Goal: Information Seeking & Learning: Learn about a topic

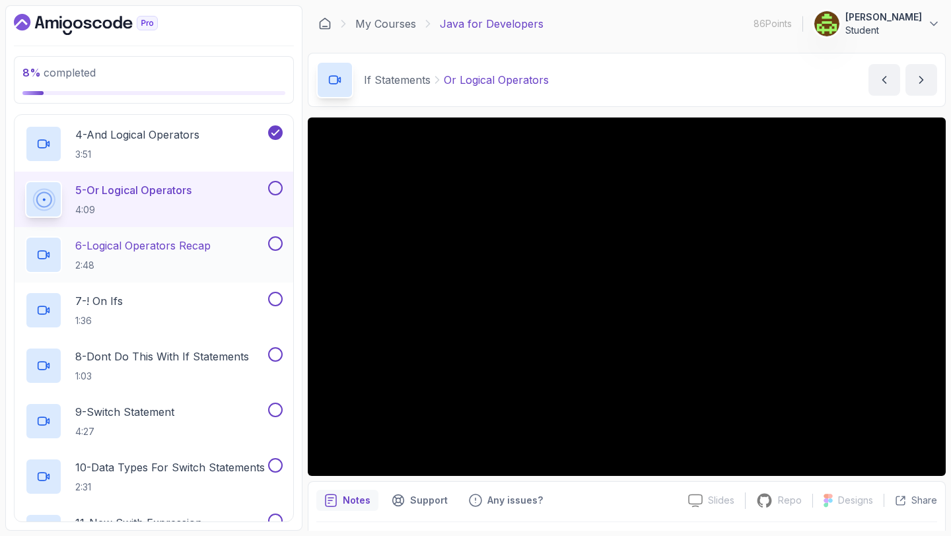
scroll to position [287, 0]
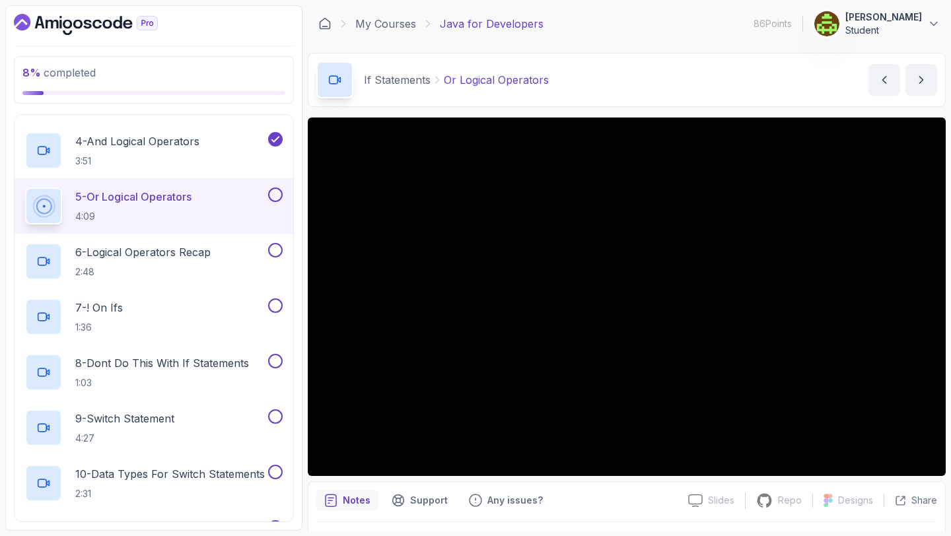
click at [277, 194] on button at bounding box center [275, 195] width 15 height 15
click at [209, 258] on p "6 - Logical Operators Recap" at bounding box center [142, 252] width 135 height 16
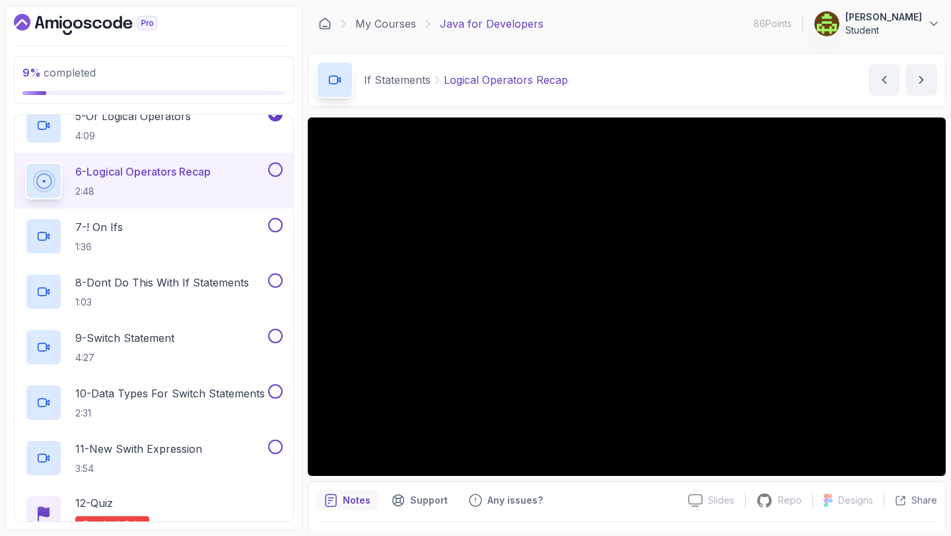
scroll to position [305, 0]
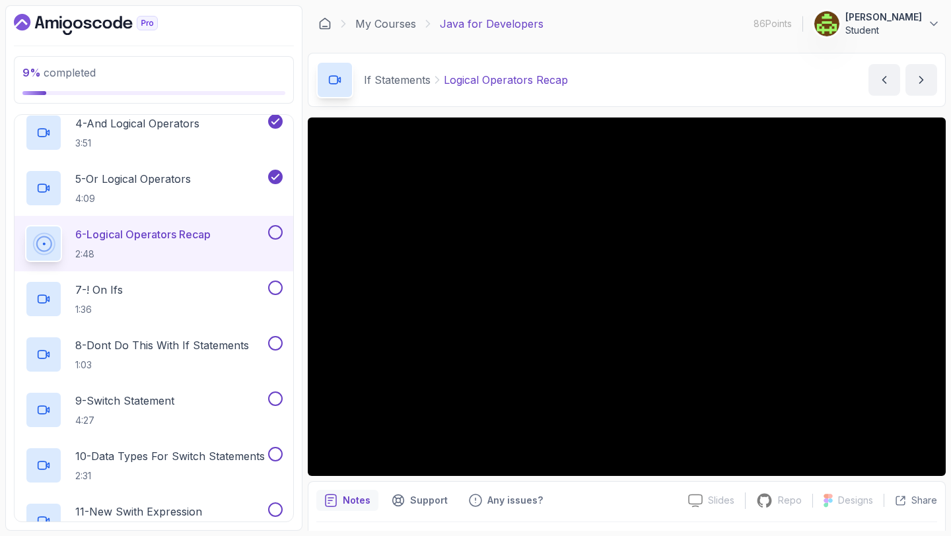
click at [276, 231] on button at bounding box center [275, 232] width 15 height 15
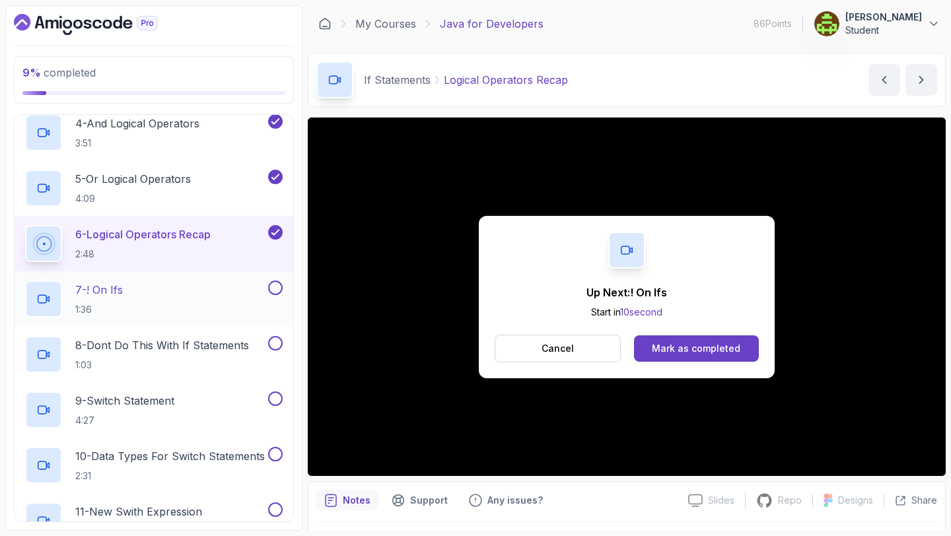
click at [223, 287] on div "7 - ! On Ifs 1:36" at bounding box center [145, 299] width 240 height 37
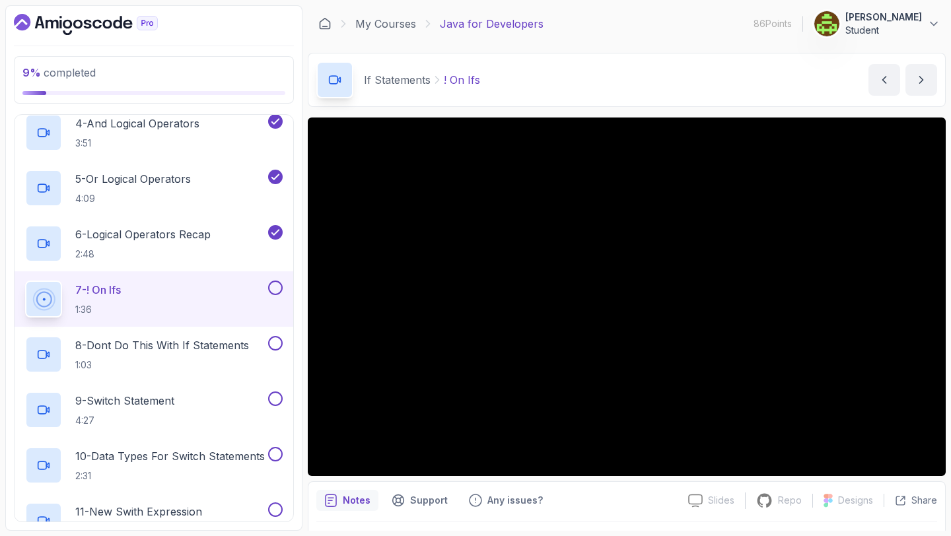
click at [275, 287] on button at bounding box center [275, 288] width 15 height 15
click at [194, 349] on p "8 - Dont Do This With If Statements" at bounding box center [162, 346] width 174 height 16
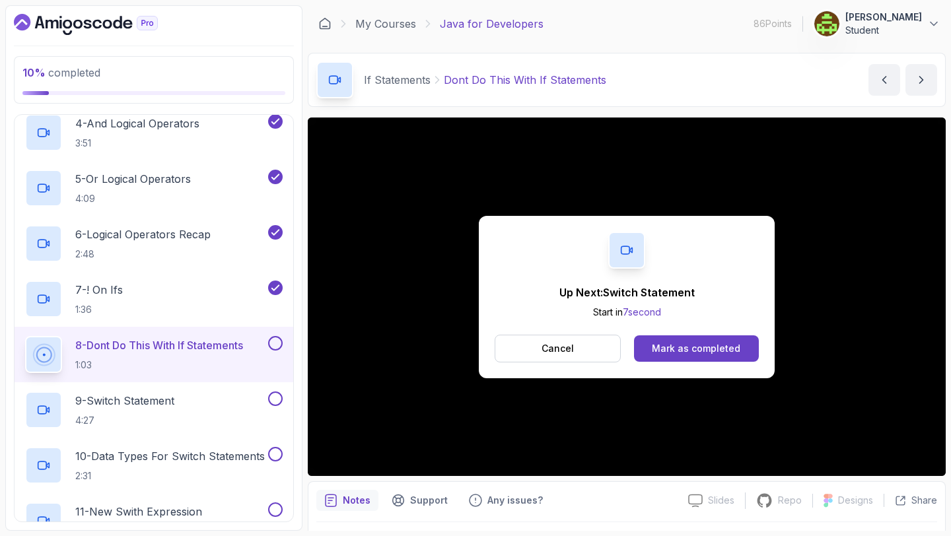
click at [642, 363] on div "Up Next: Switch Statement Start in 7 second Cancel Mark as completed" at bounding box center [627, 297] width 296 height 163
click at [655, 348] on div "Mark as completed" at bounding box center [696, 348] width 89 height 13
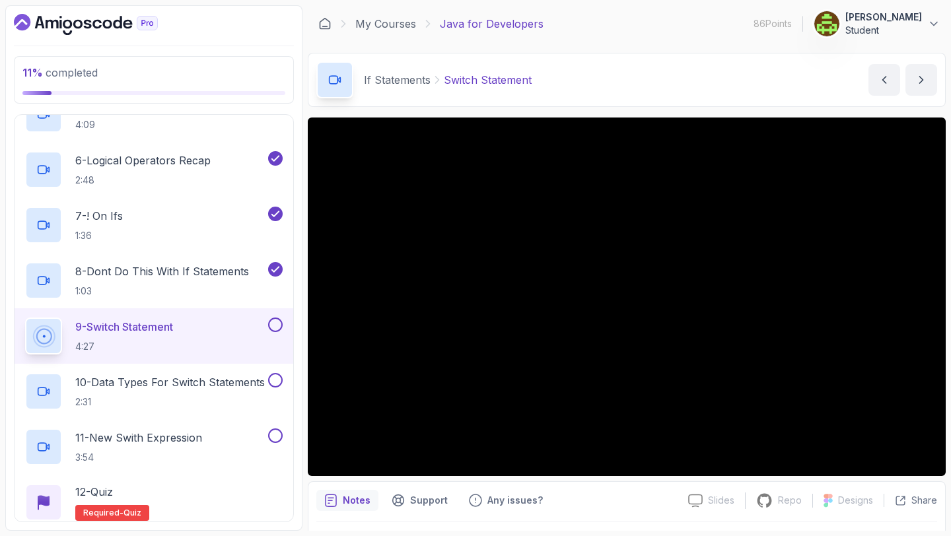
scroll to position [407, 0]
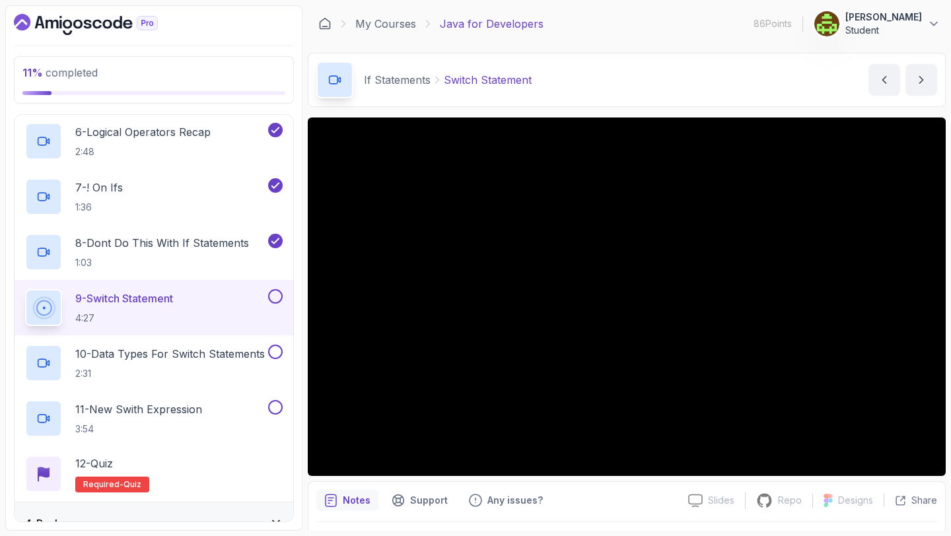
click at [281, 289] on div "9 - Switch Statement 4:27" at bounding box center [154, 307] width 279 height 55
click at [272, 304] on button "9 - Switch Statement 4:27" at bounding box center [154, 307] width 258 height 37
click at [274, 301] on button at bounding box center [275, 296] width 15 height 15
click at [268, 289] on button at bounding box center [275, 296] width 15 height 15
click at [269, 295] on button at bounding box center [275, 296] width 15 height 15
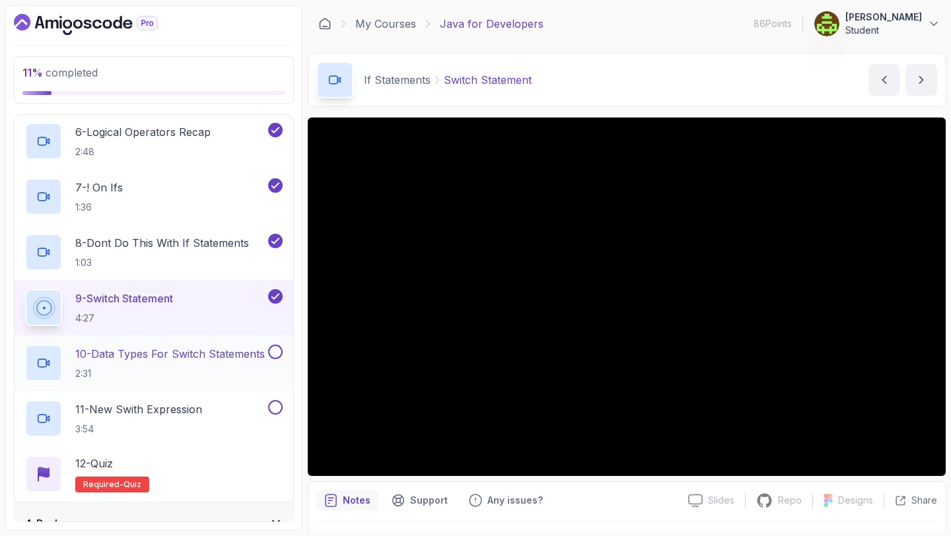
click at [168, 370] on p "2:31" at bounding box center [170, 373] width 190 height 13
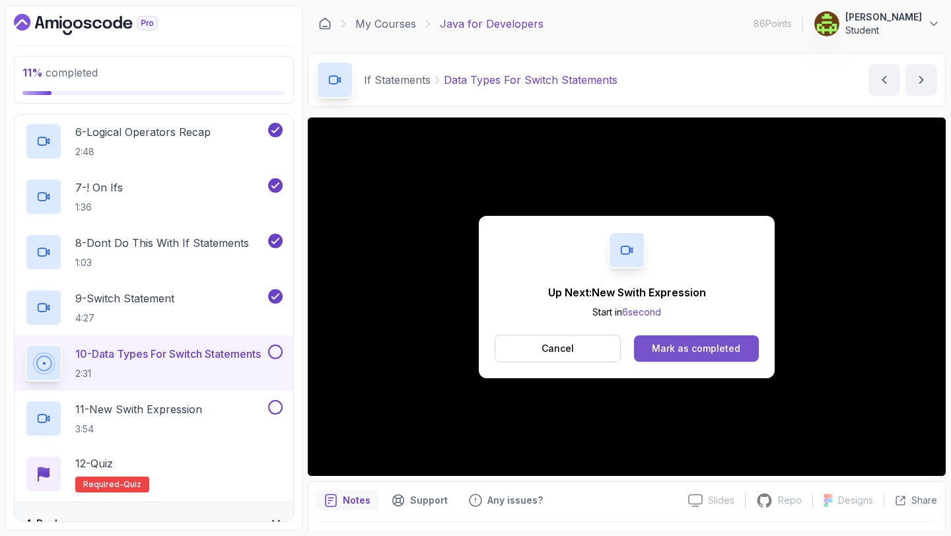
click at [727, 356] on button "Mark as completed" at bounding box center [696, 349] width 125 height 26
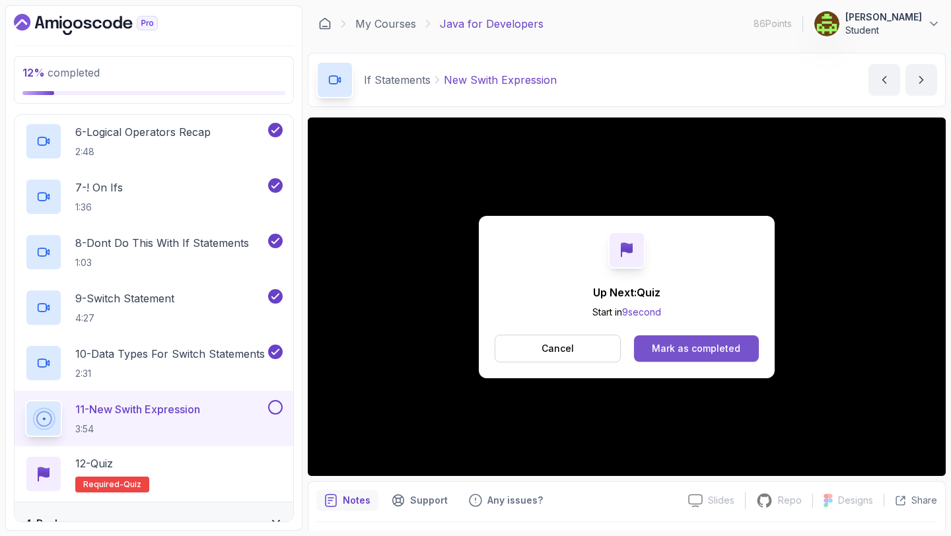
click at [721, 342] on div "Mark as completed" at bounding box center [696, 348] width 89 height 13
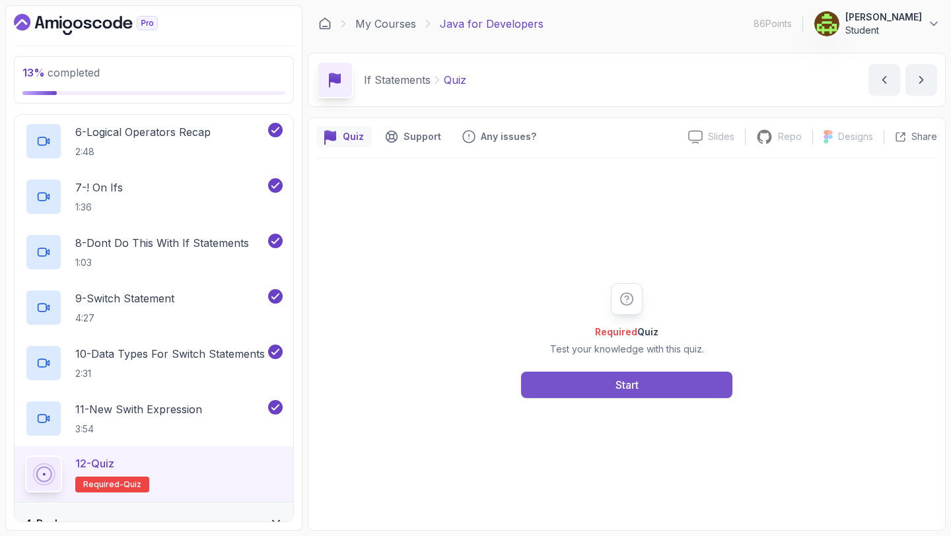
click at [651, 381] on button "Start" at bounding box center [626, 385] width 211 height 26
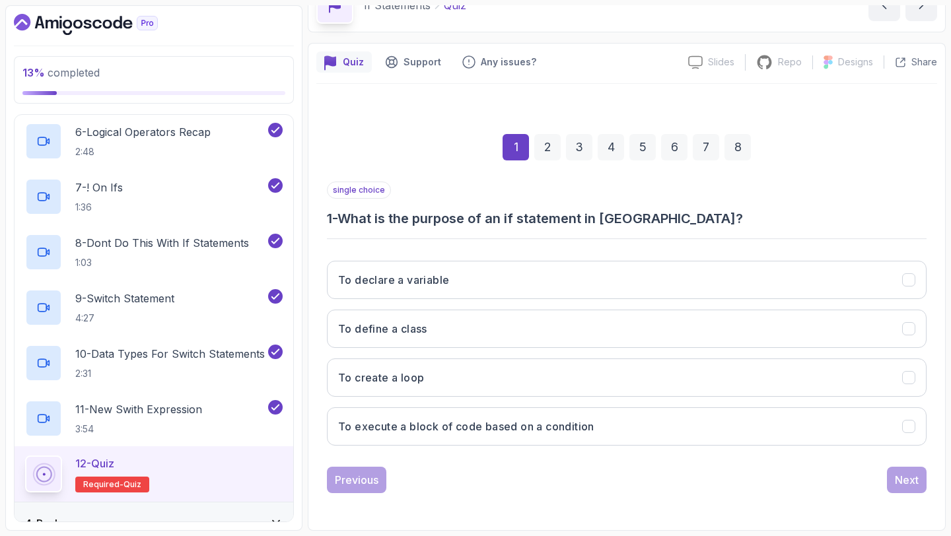
scroll to position [75, 0]
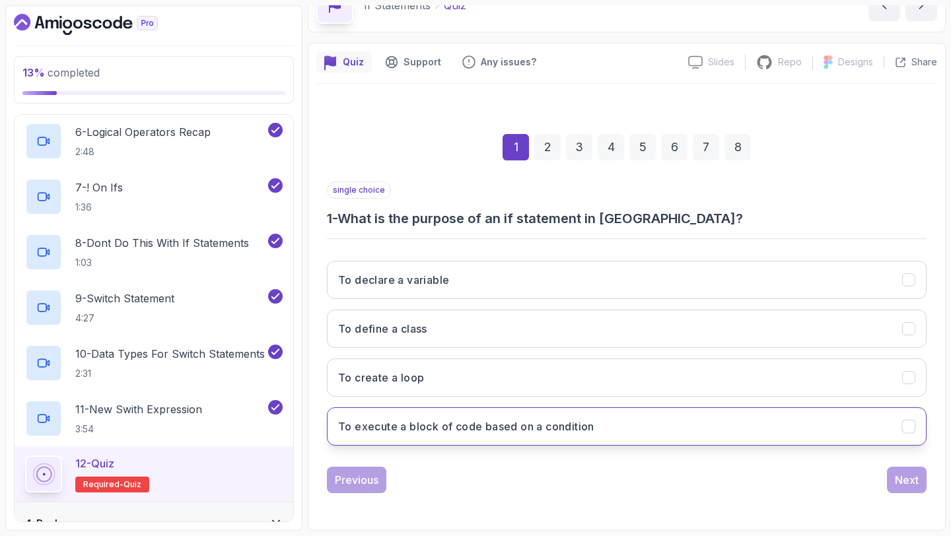
click at [666, 441] on button "To execute a block of code based on a condition" at bounding box center [627, 427] width 600 height 38
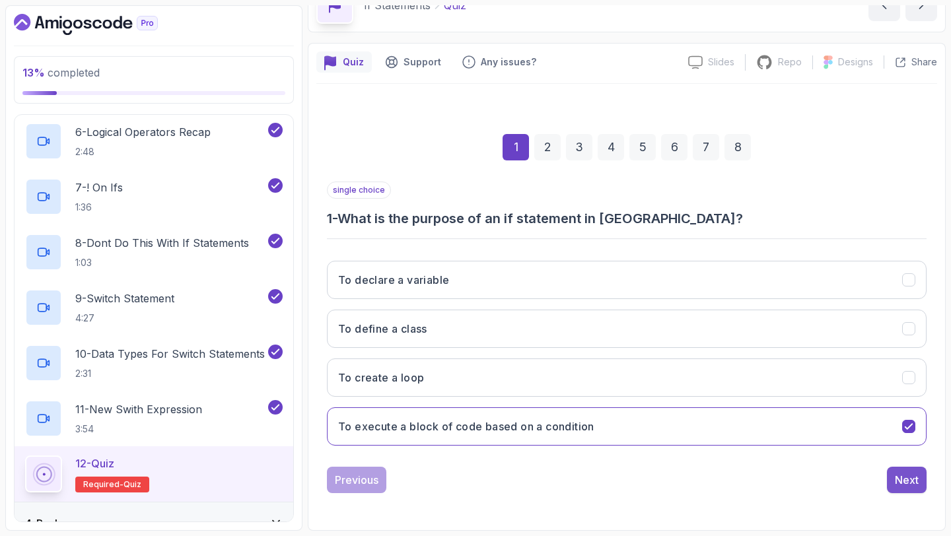
click at [902, 480] on div "Next" at bounding box center [907, 480] width 24 height 16
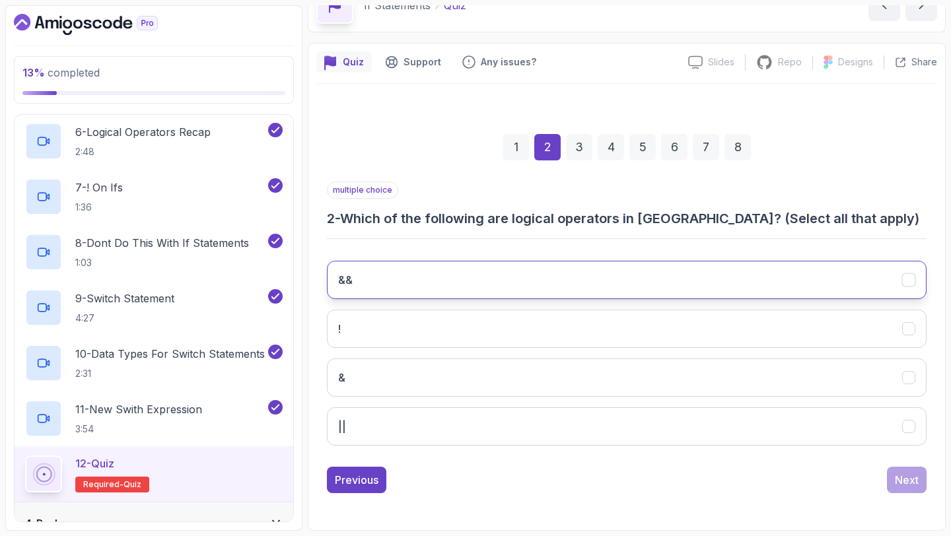
click at [682, 286] on button "&&" at bounding box center [627, 280] width 600 height 38
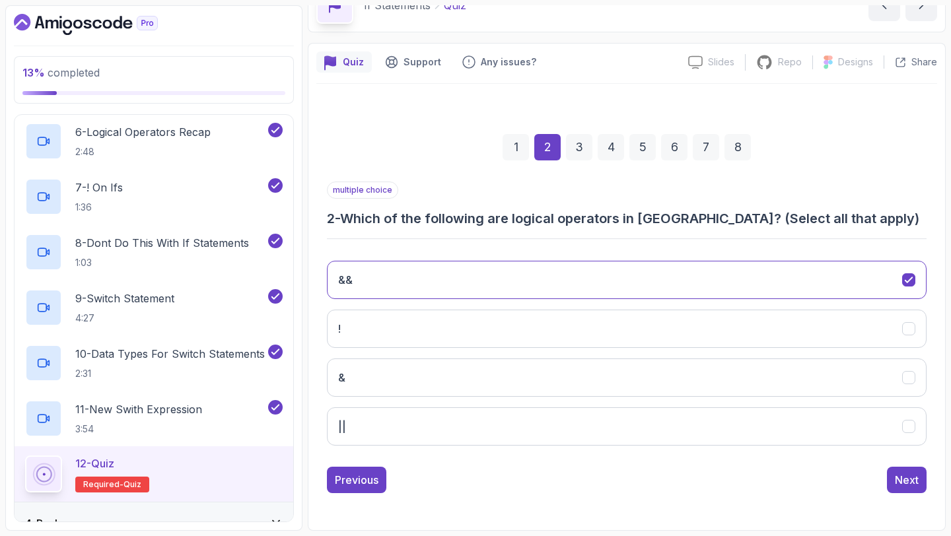
click at [645, 357] on div "&& ! & ||" at bounding box center [627, 353] width 600 height 206
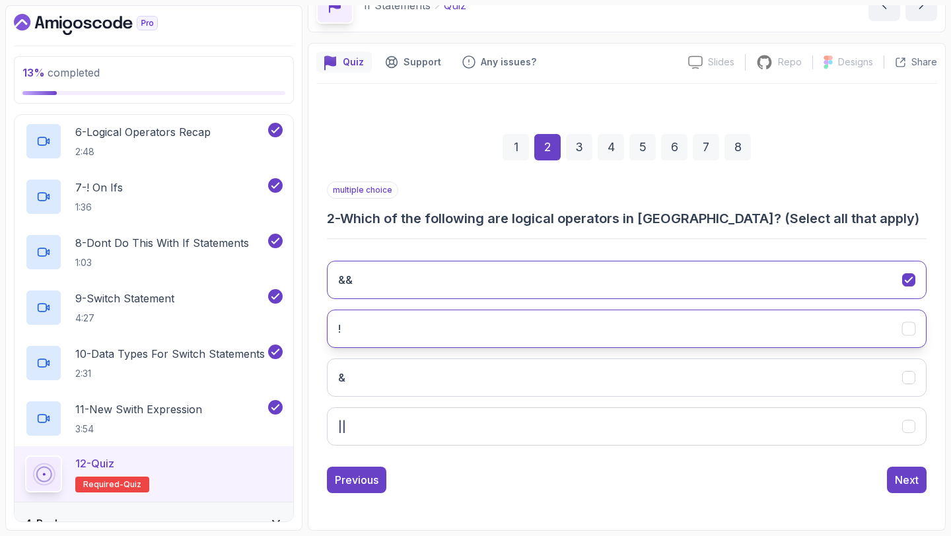
click at [638, 328] on button "!" at bounding box center [627, 329] width 600 height 38
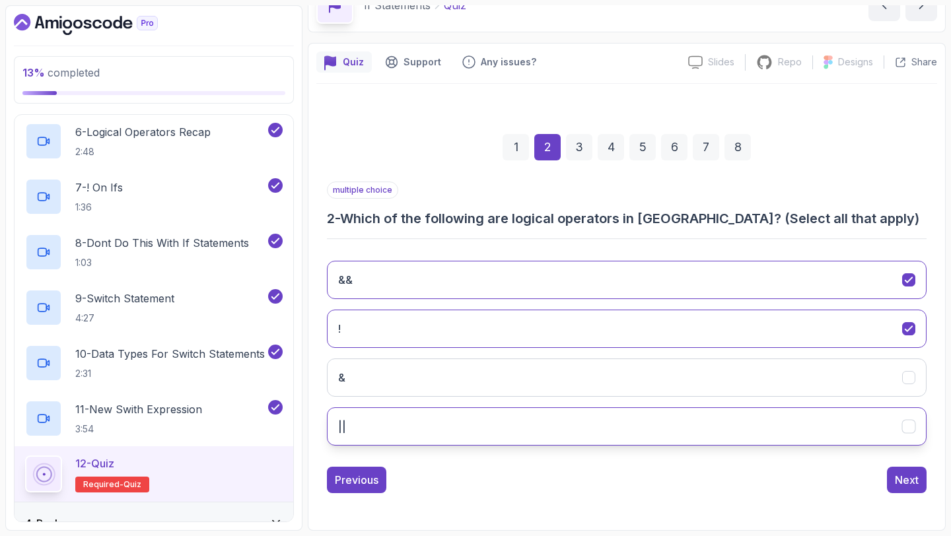
click at [616, 426] on button "||" at bounding box center [627, 427] width 600 height 38
click at [897, 476] on div "Next" at bounding box center [907, 480] width 24 height 16
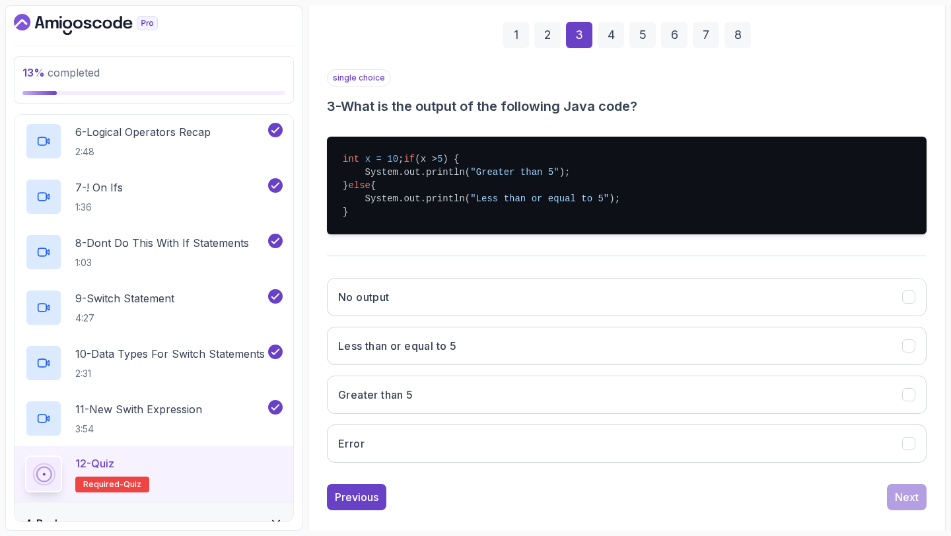
scroll to position [187, 0]
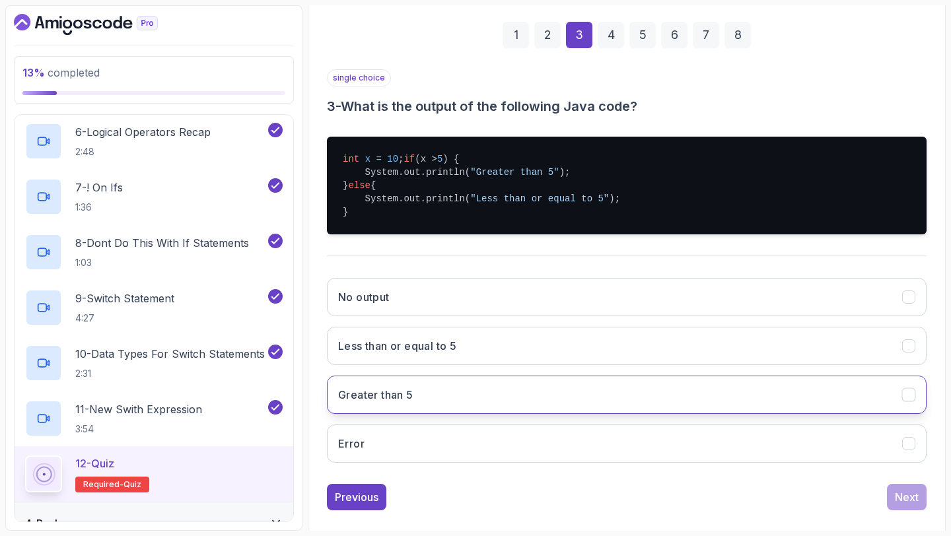
click at [724, 410] on button "Greater than 5" at bounding box center [627, 395] width 600 height 38
click at [902, 505] on div "Next" at bounding box center [907, 498] width 24 height 16
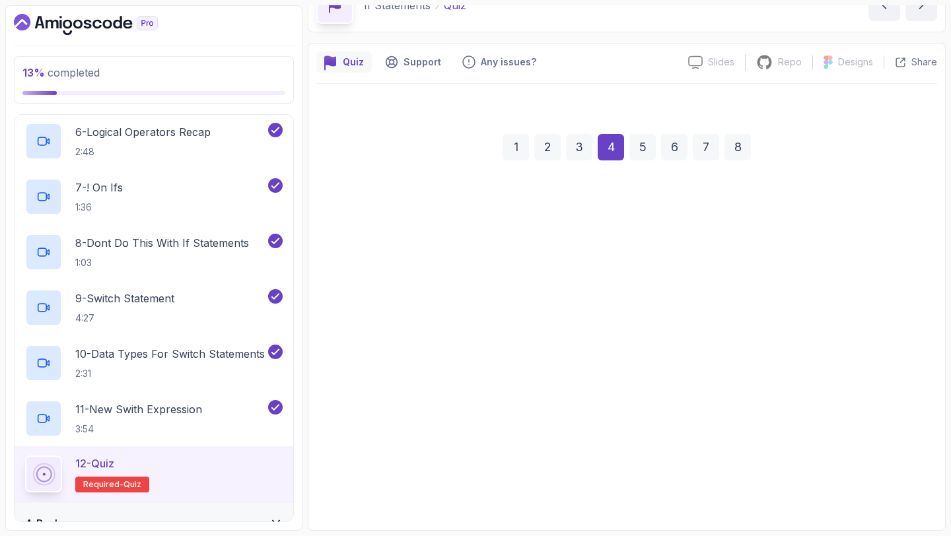
scroll to position [75, 0]
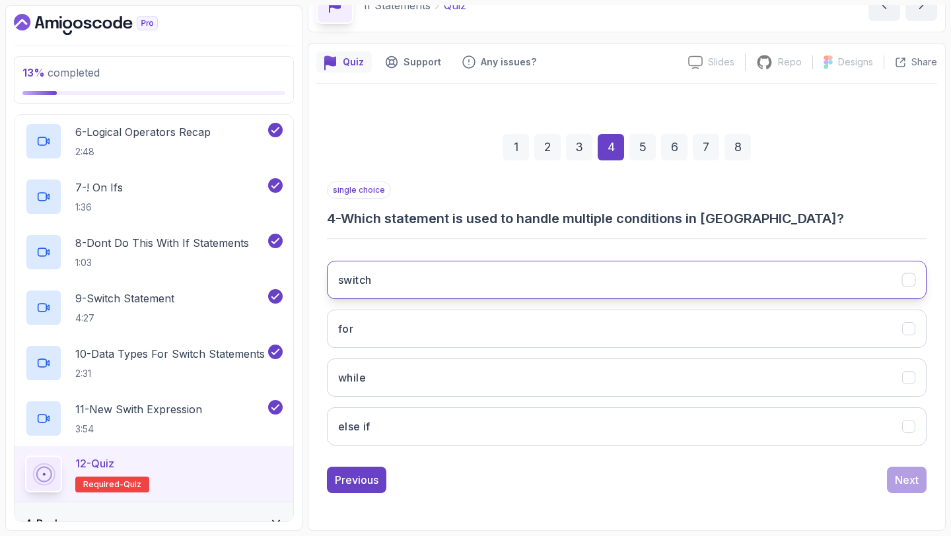
click at [543, 293] on button "switch" at bounding box center [627, 280] width 600 height 38
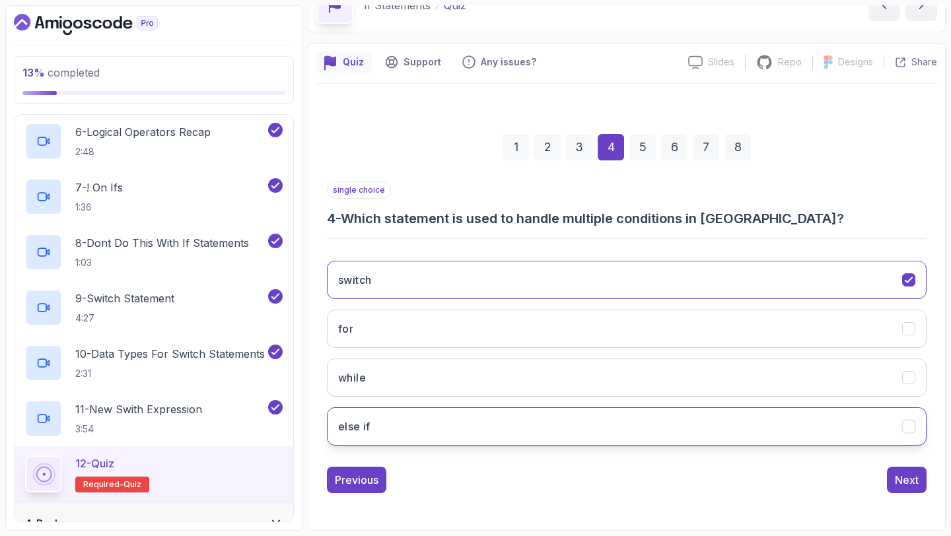
click at [581, 421] on button "else if" at bounding box center [627, 427] width 600 height 38
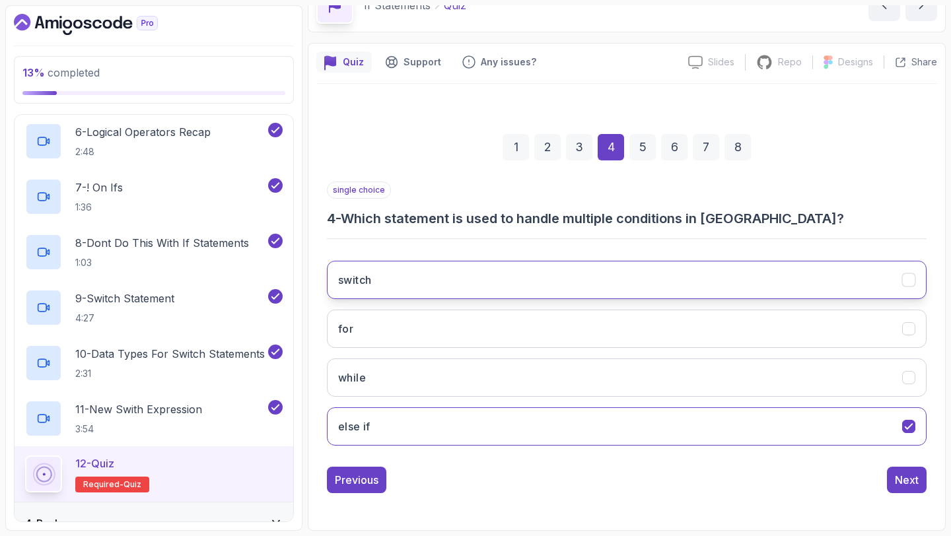
click at [513, 277] on button "switch" at bounding box center [627, 280] width 600 height 38
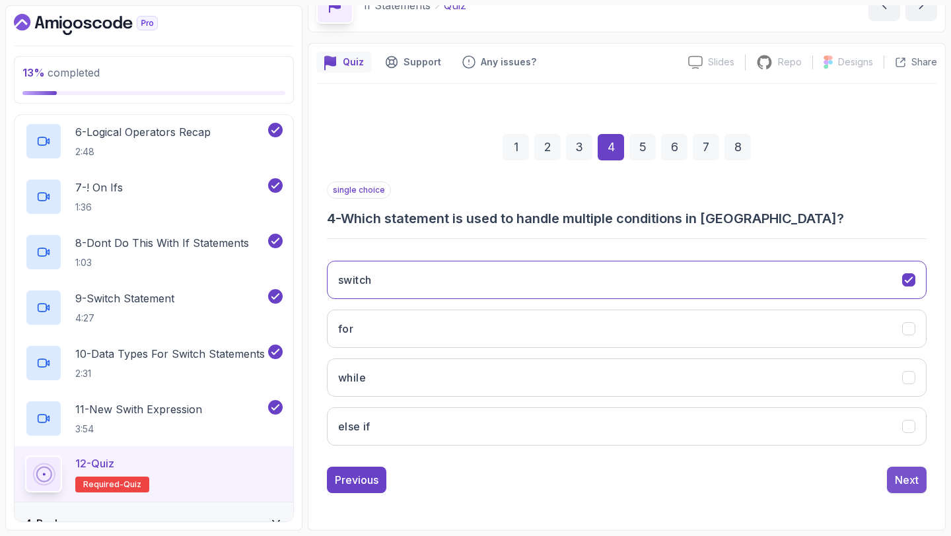
click at [904, 480] on div "Next" at bounding box center [907, 480] width 24 height 16
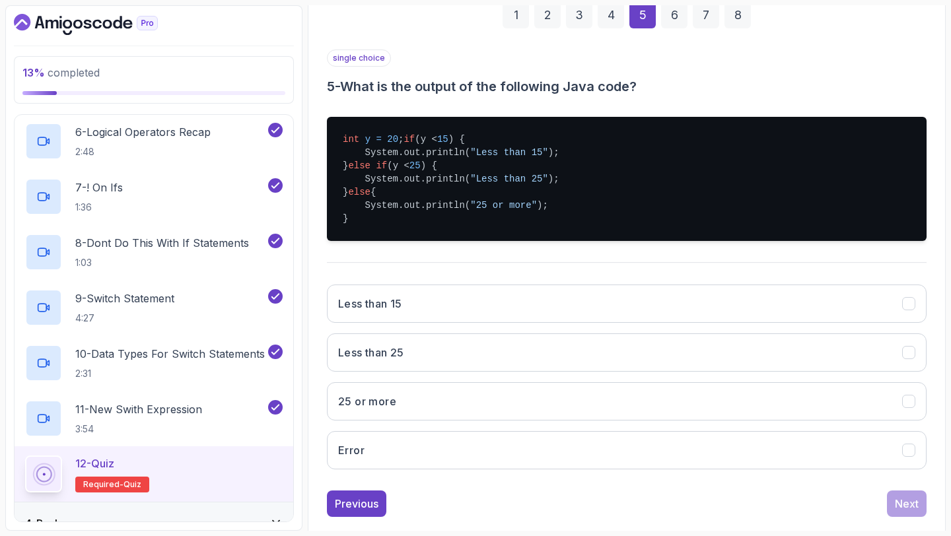
scroll to position [208, 0]
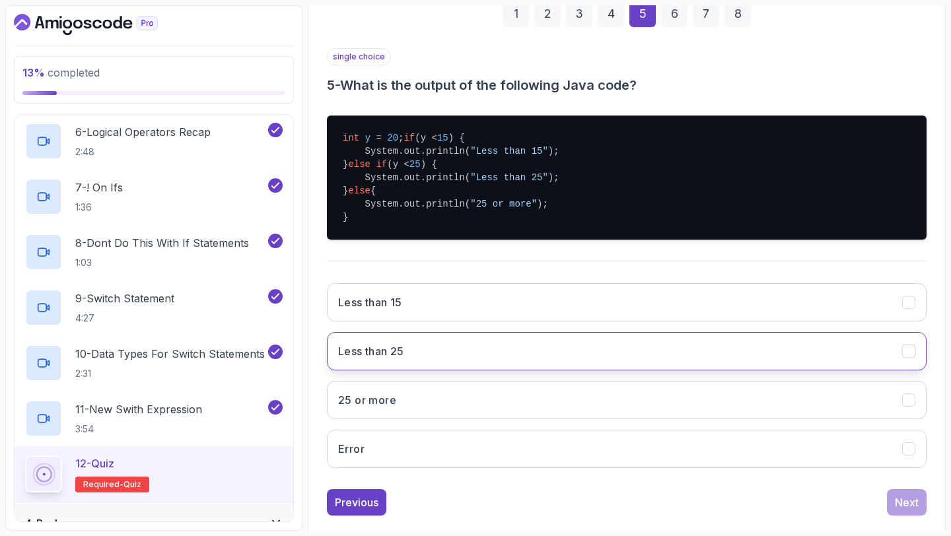
click at [445, 352] on button "Less than 25" at bounding box center [627, 351] width 600 height 38
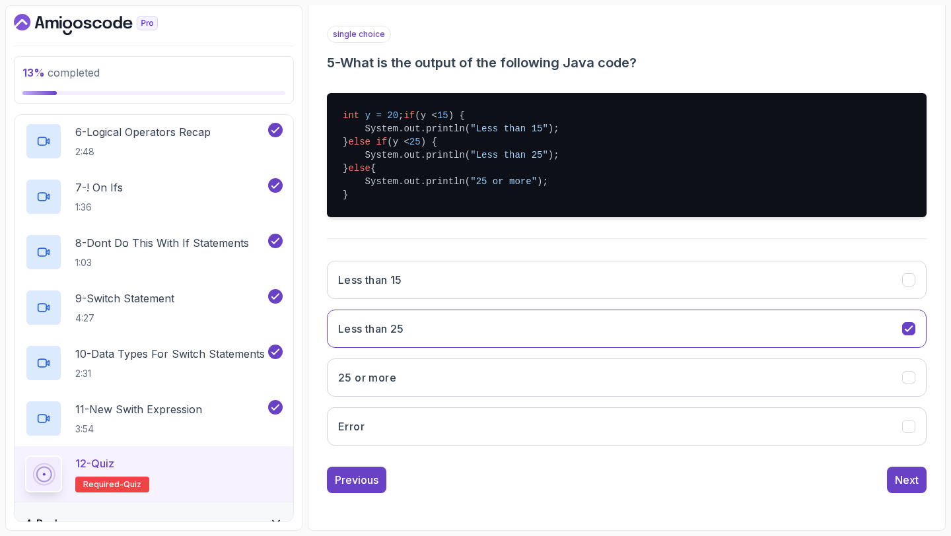
scroll to position [244, 0]
click at [901, 478] on div "Next" at bounding box center [907, 480] width 24 height 16
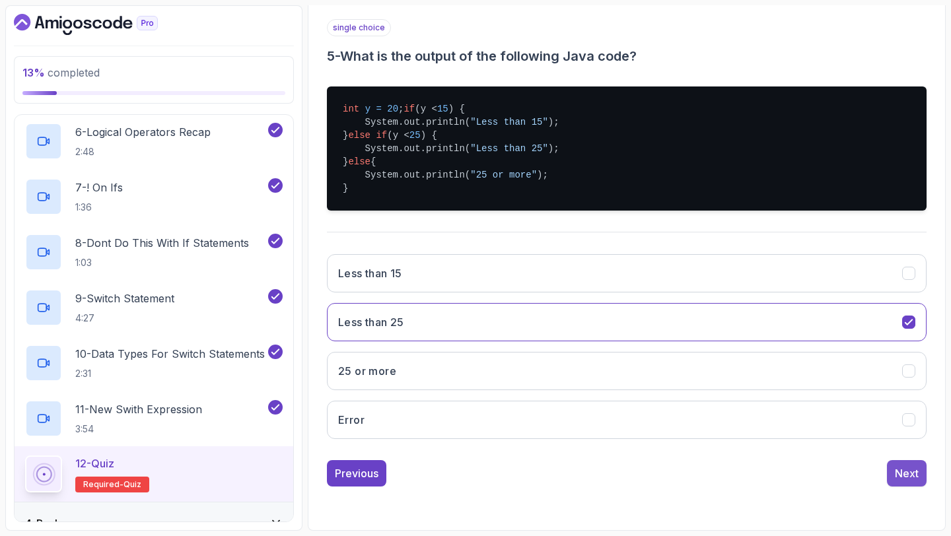
scroll to position [75, 0]
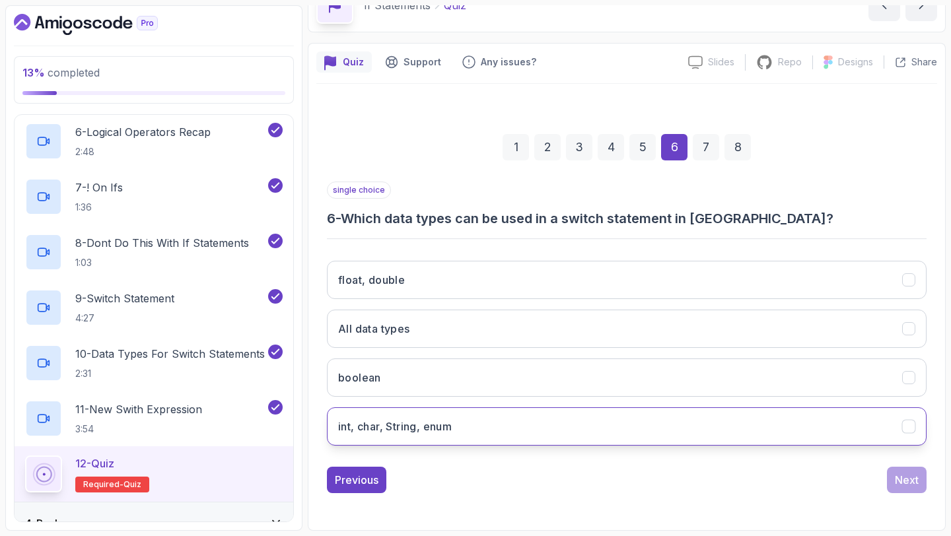
click at [497, 418] on button "int, char, String, enum" at bounding box center [627, 427] width 600 height 38
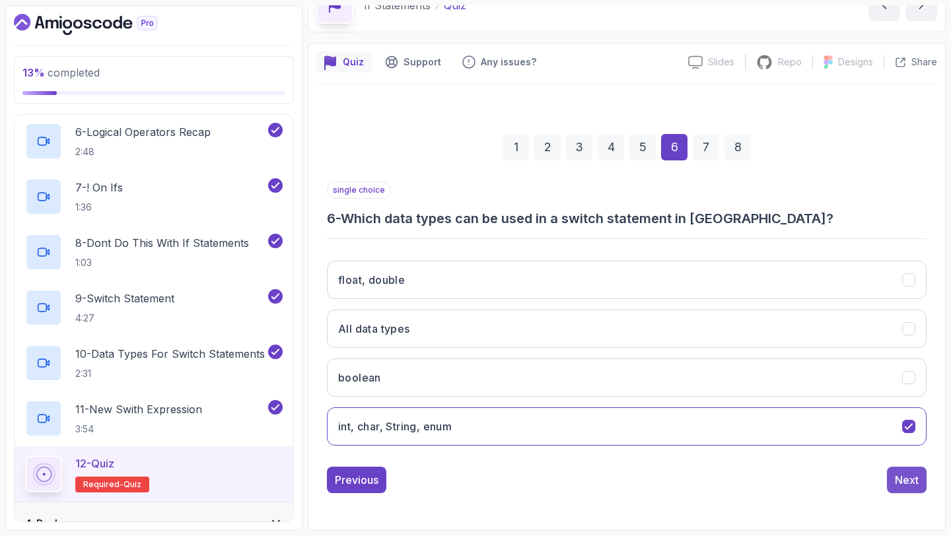
click at [914, 479] on div "Next" at bounding box center [907, 480] width 24 height 16
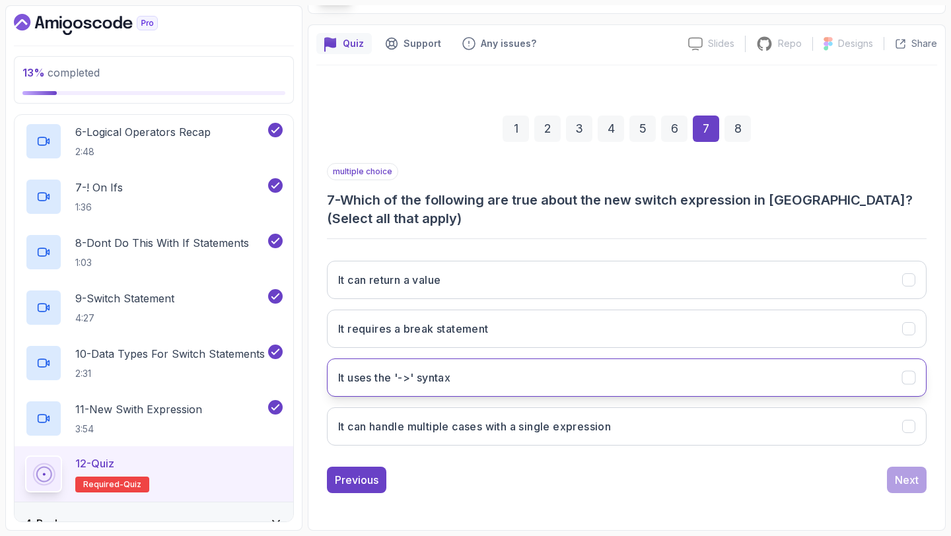
scroll to position [92, 0]
click at [599, 373] on button "It uses the '->' syntax" at bounding box center [627, 378] width 600 height 38
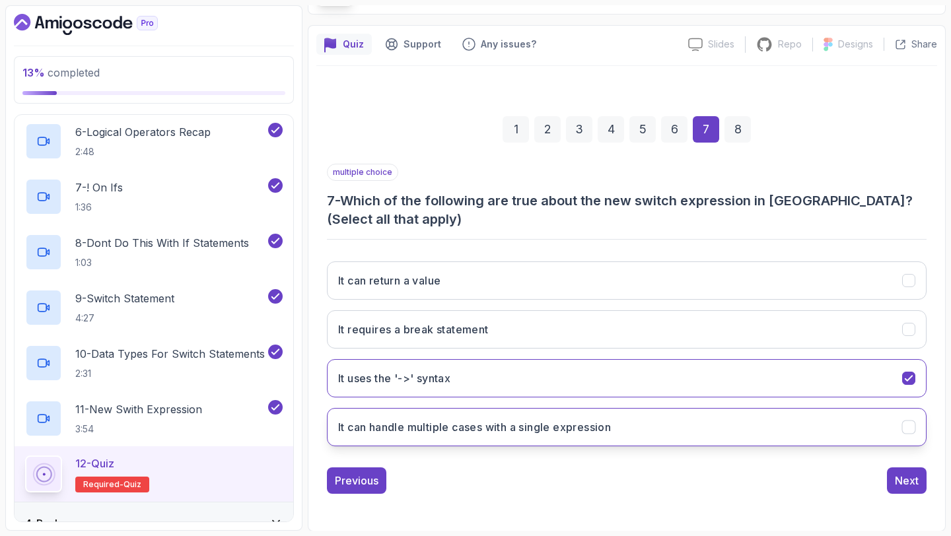
click at [605, 429] on h3 "It can handle multiple cases with a single expression" at bounding box center [474, 428] width 273 height 16
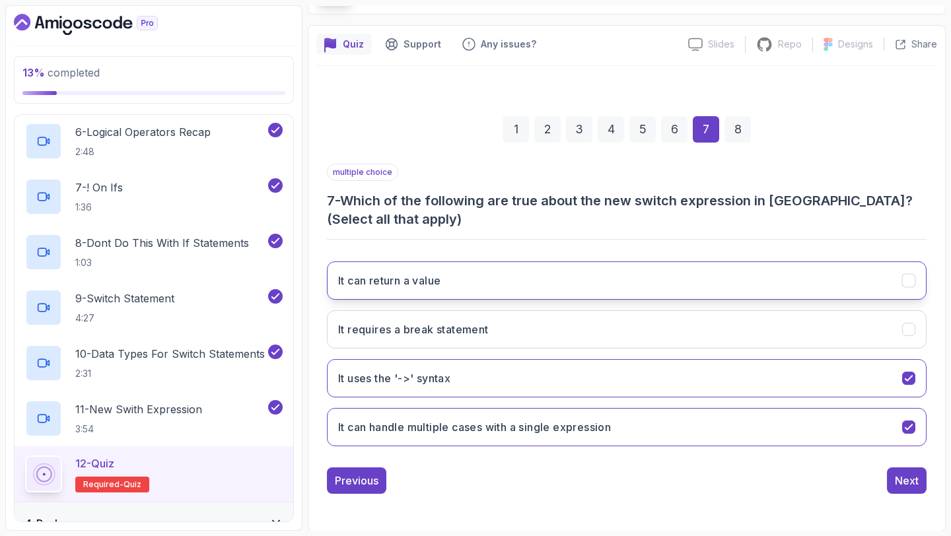
click at [583, 285] on button "It can return a value" at bounding box center [627, 281] width 600 height 38
click at [907, 478] on div "Next" at bounding box center [907, 481] width 24 height 16
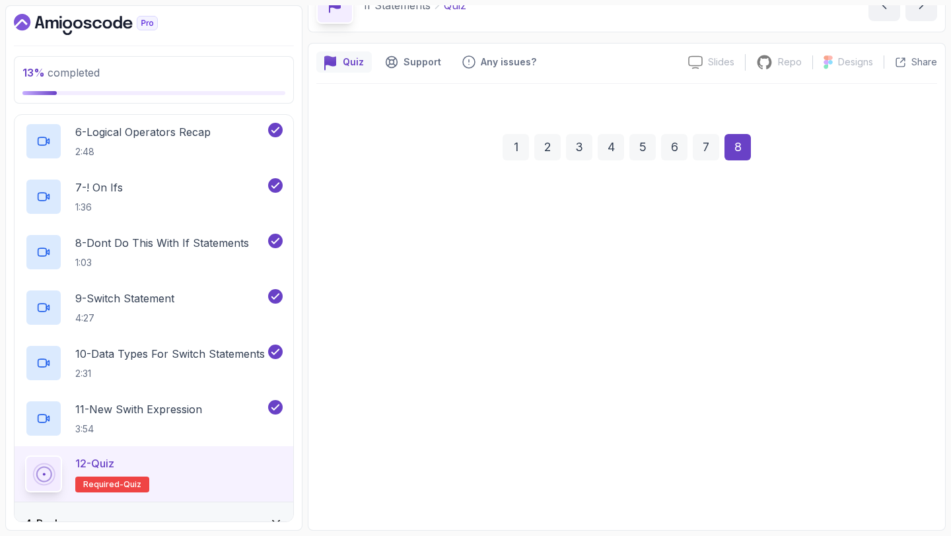
scroll to position [75, 0]
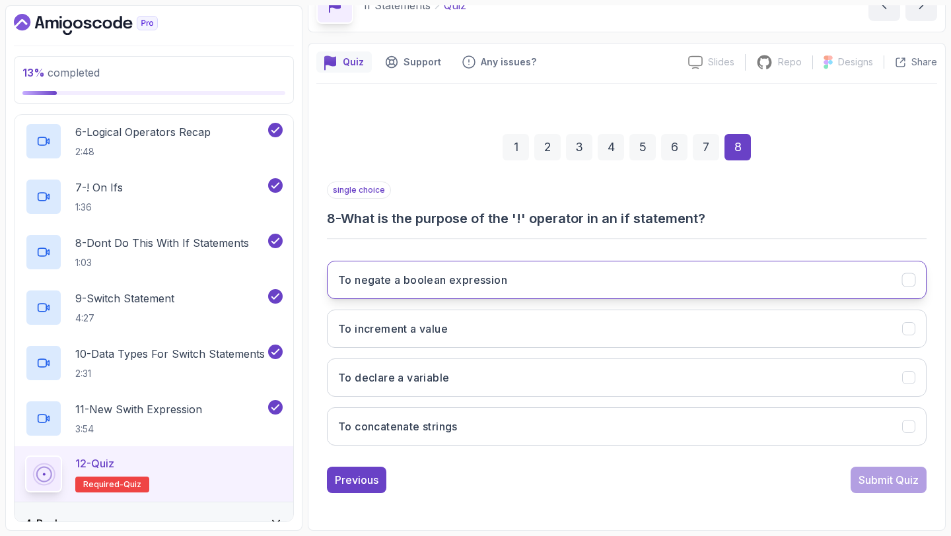
click at [520, 283] on button "To negate a boolean expression" at bounding box center [627, 280] width 600 height 38
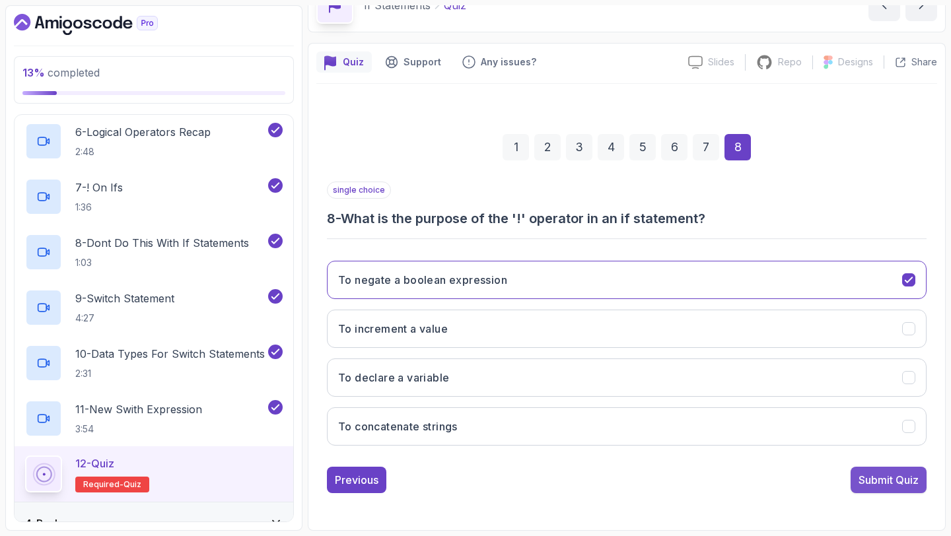
click at [881, 480] on div "Submit Quiz" at bounding box center [889, 480] width 60 height 16
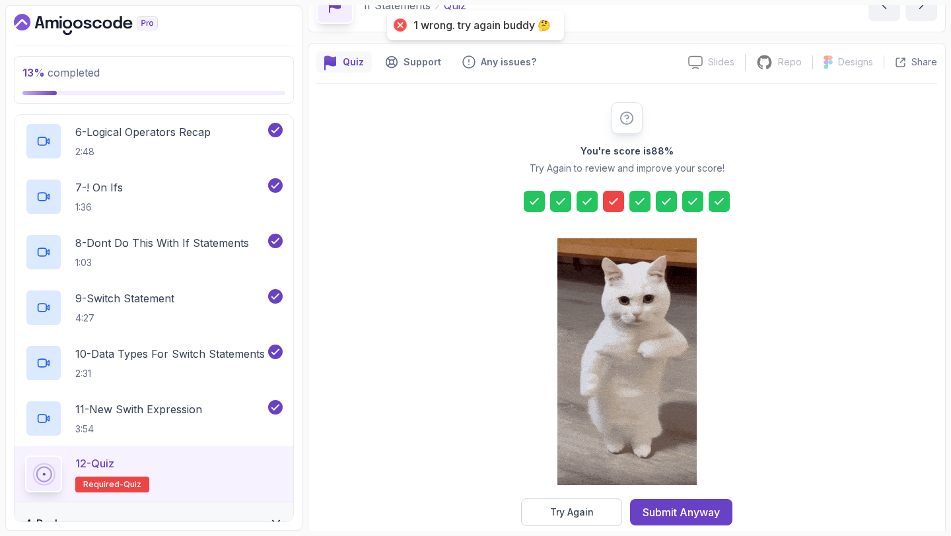
click at [613, 196] on icon at bounding box center [613, 201] width 13 height 13
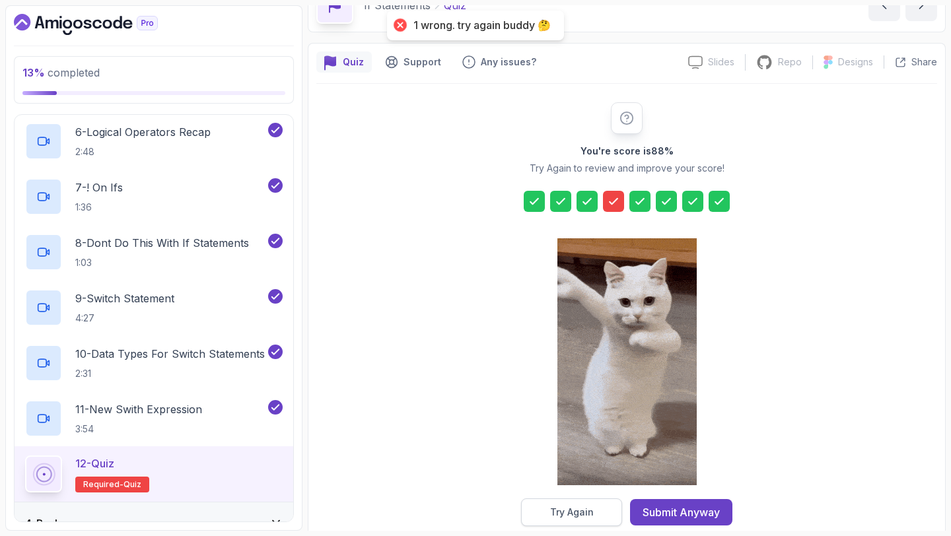
click at [558, 500] on button "Try Again" at bounding box center [571, 513] width 101 height 28
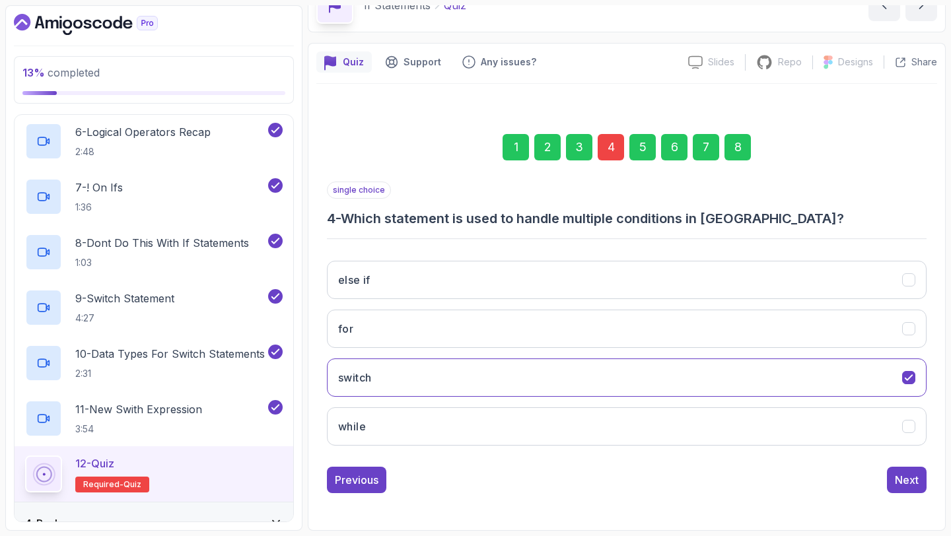
click at [610, 145] on div "4" at bounding box center [611, 147] width 26 height 26
click at [616, 270] on button "else if" at bounding box center [627, 280] width 600 height 38
click at [906, 476] on div "Next" at bounding box center [907, 480] width 24 height 16
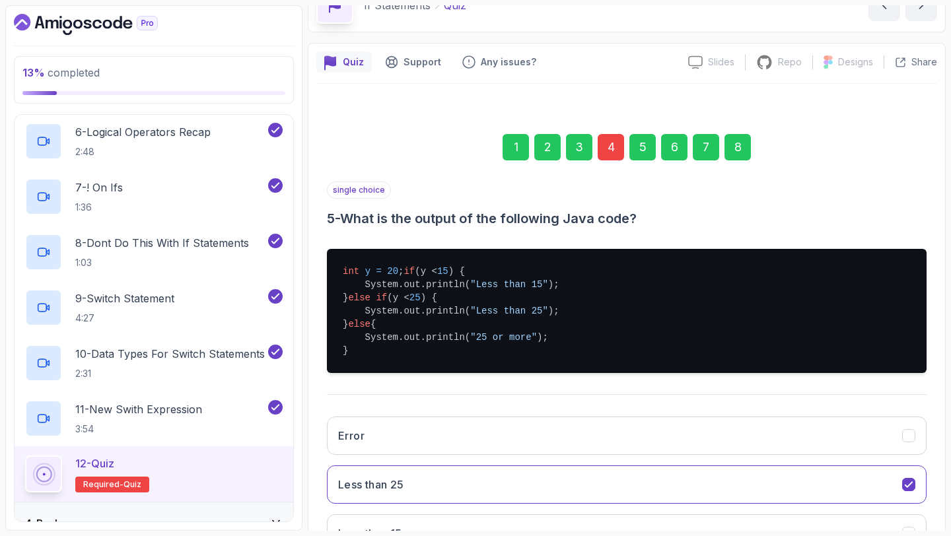
scroll to position [244, 0]
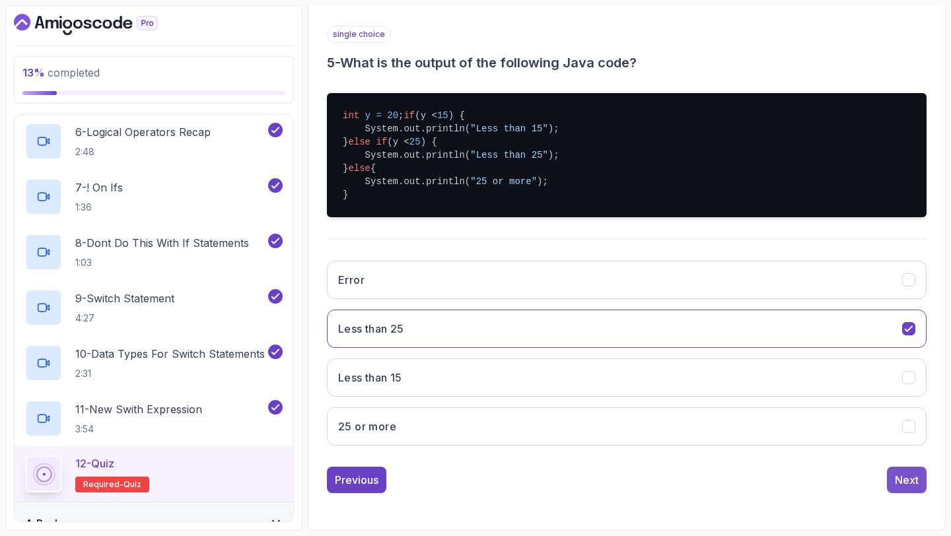
click at [923, 480] on button "Next" at bounding box center [907, 480] width 40 height 26
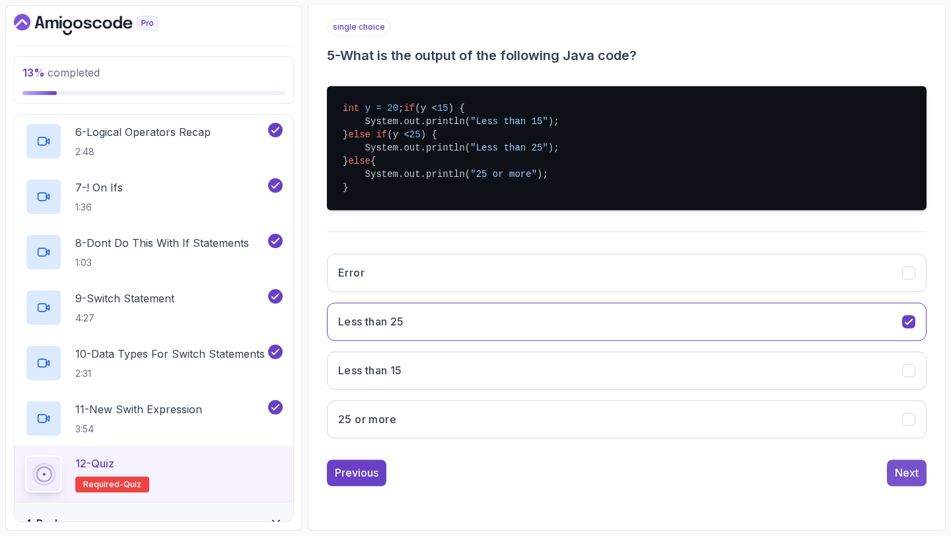
scroll to position [75, 0]
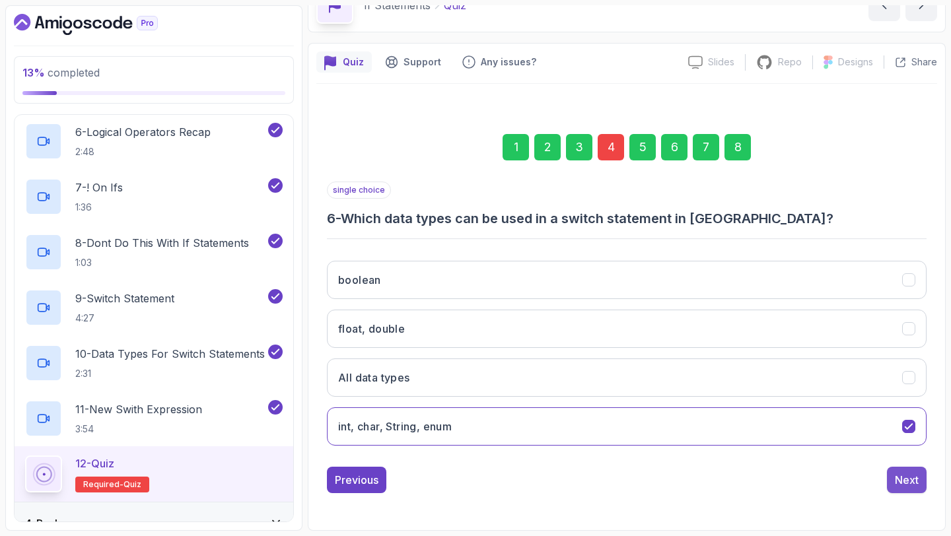
click at [920, 480] on button "Next" at bounding box center [907, 480] width 40 height 26
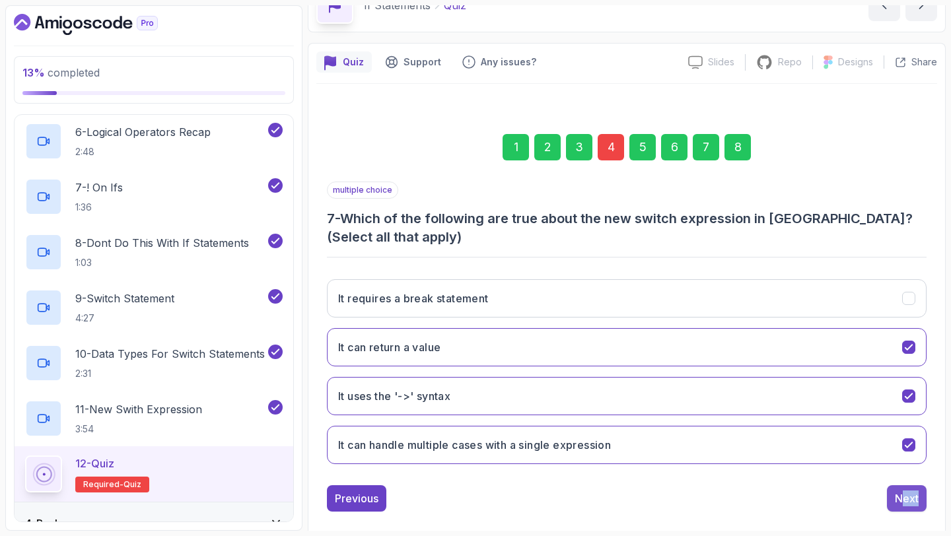
drag, startPoint x: 920, startPoint y: 480, endPoint x: 901, endPoint y: 505, distance: 31.1
click at [901, 505] on div "multiple choice 7 - Which of the following are true about the new switch expres…" at bounding box center [627, 347] width 600 height 330
click at [901, 505] on div "Next" at bounding box center [907, 499] width 24 height 16
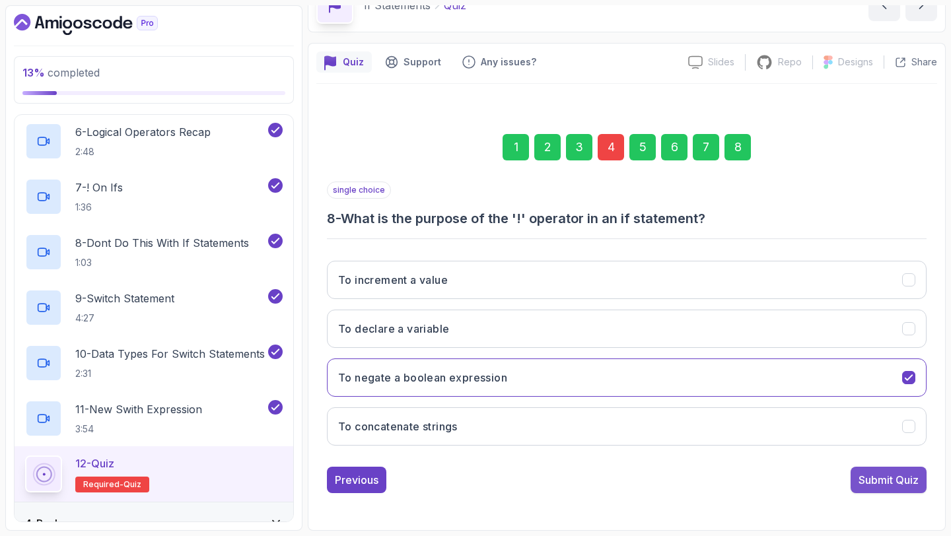
click at [882, 473] on div "Submit Quiz" at bounding box center [889, 480] width 60 height 16
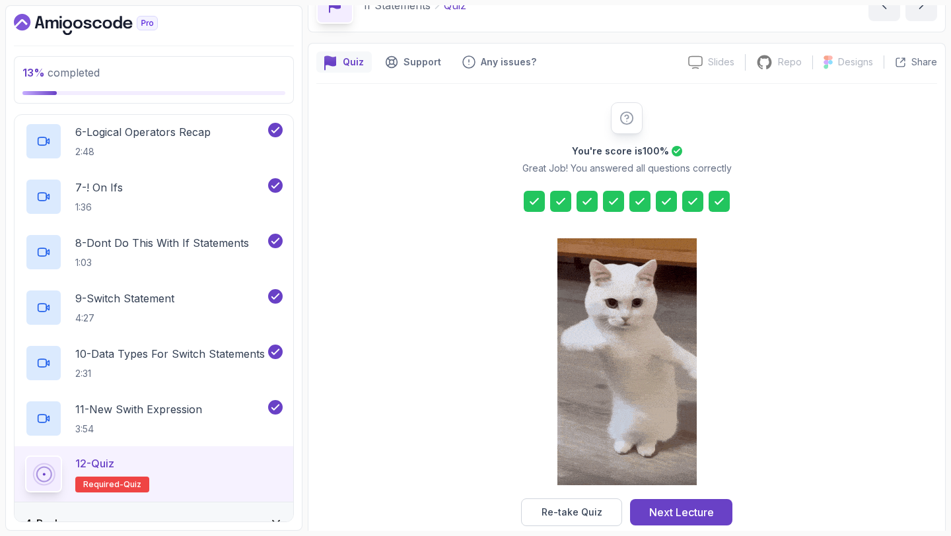
scroll to position [97, 0]
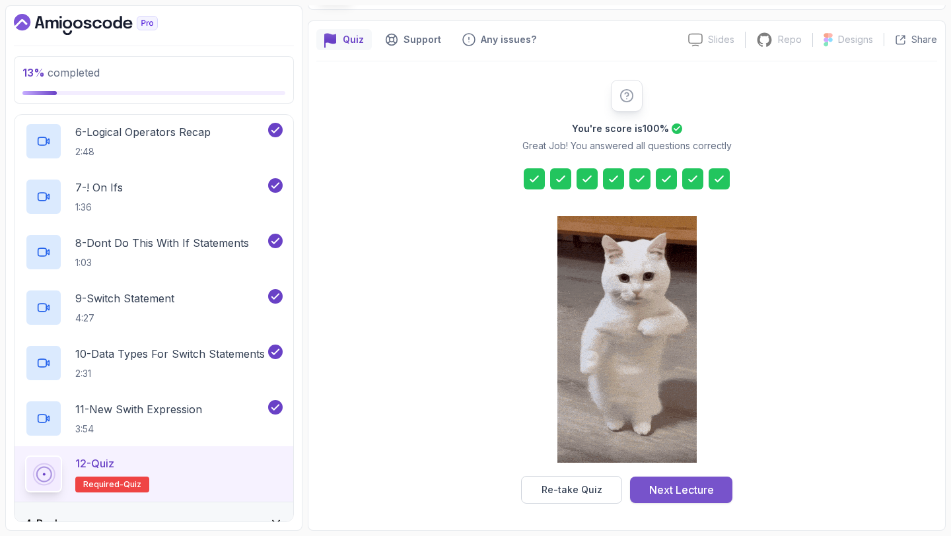
click at [682, 487] on div "Next Lecture" at bounding box center [681, 490] width 65 height 16
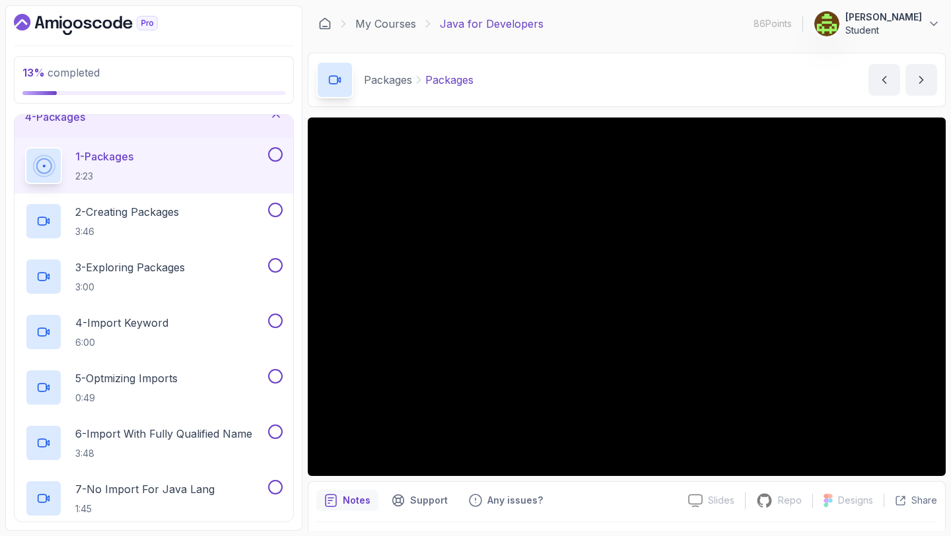
scroll to position [149, 0]
click at [277, 153] on button at bounding box center [275, 154] width 15 height 15
click at [232, 213] on div "2 - Creating Packages 3:46" at bounding box center [145, 220] width 240 height 37
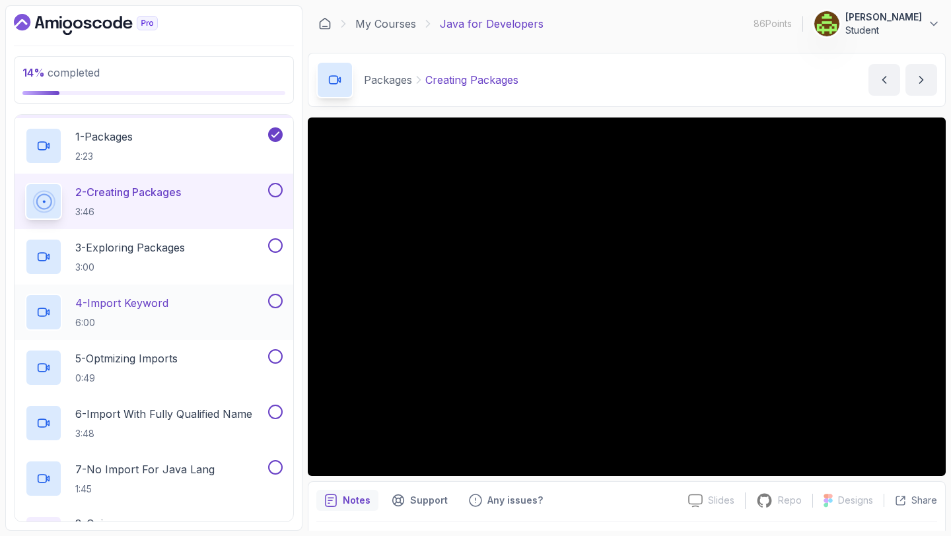
scroll to position [168, 0]
click at [276, 190] on button at bounding box center [275, 189] width 15 height 15
click at [198, 260] on div "3 - Exploring Packages 3:00" at bounding box center [145, 256] width 240 height 37
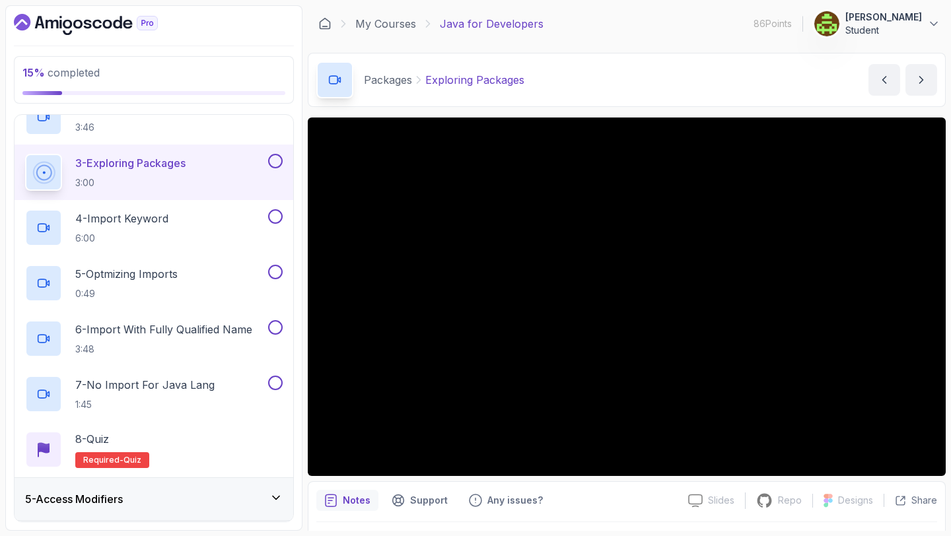
scroll to position [256, 0]
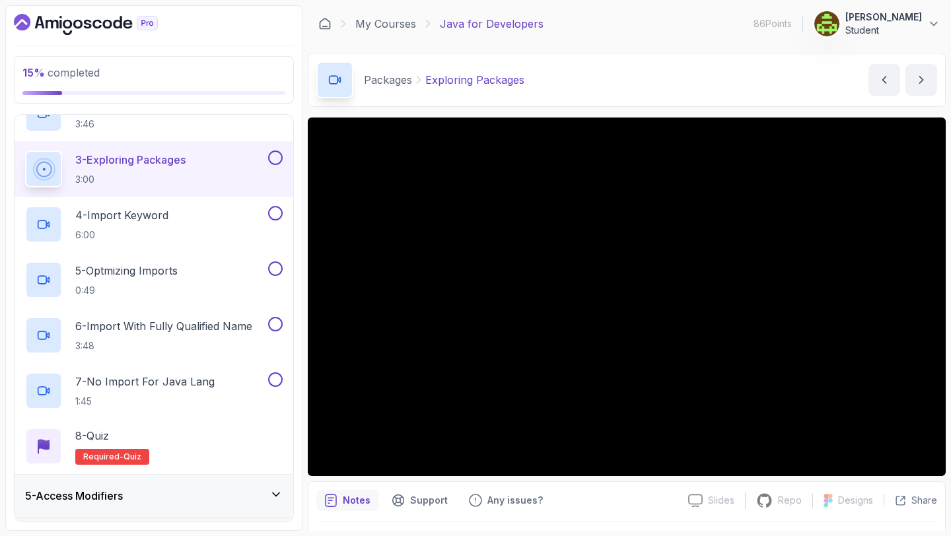
click at [276, 155] on button at bounding box center [275, 158] width 15 height 15
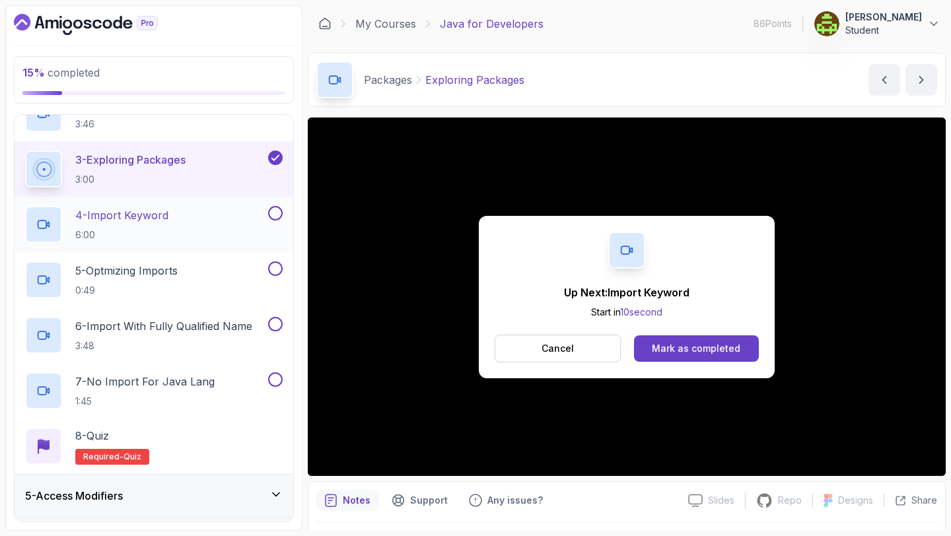
click at [207, 231] on div "4 - Import Keyword 6:00" at bounding box center [145, 224] width 240 height 37
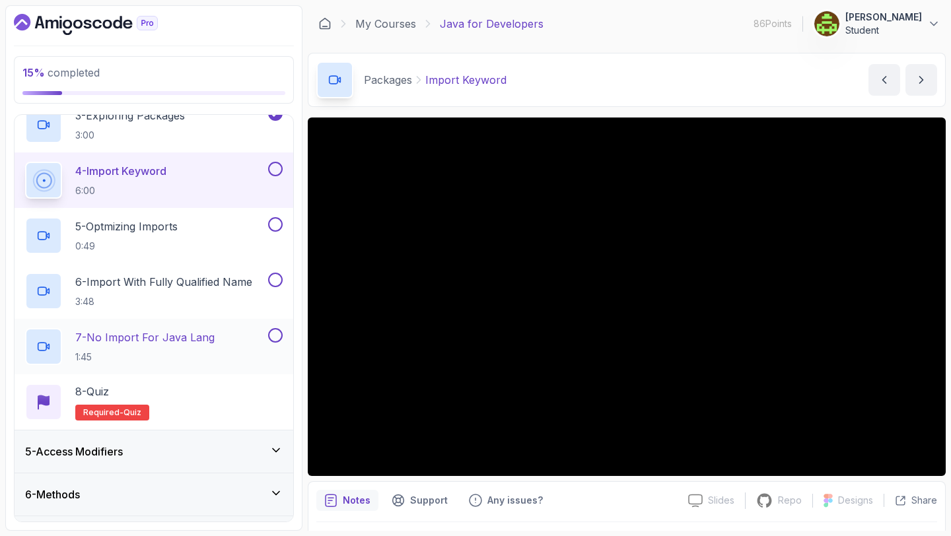
scroll to position [299, 0]
click at [273, 172] on button at bounding box center [275, 170] width 15 height 15
click at [205, 236] on div "5 - Optmizing Imports 0:49" at bounding box center [145, 236] width 240 height 37
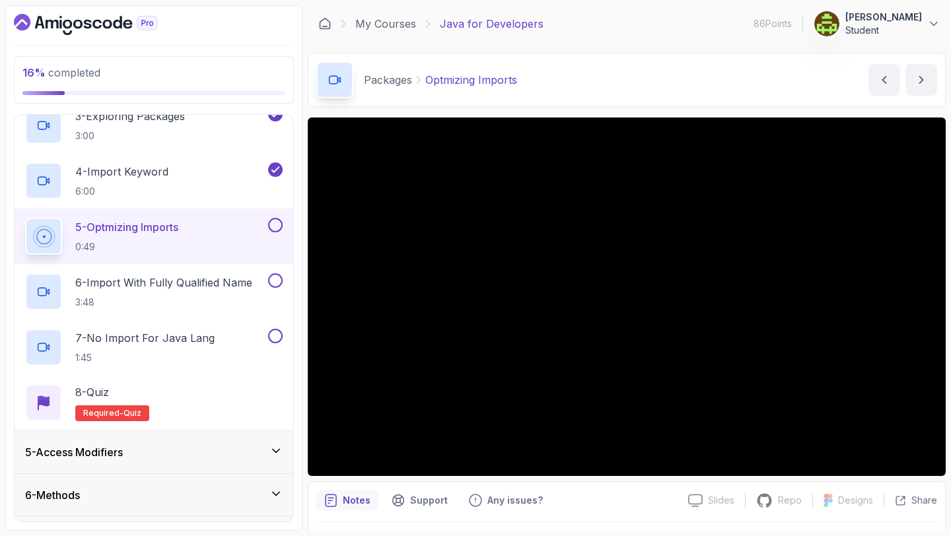
click at [279, 224] on button at bounding box center [275, 225] width 15 height 15
click at [226, 282] on p "6 - Import With Fully Qualified Name" at bounding box center [163, 283] width 177 height 16
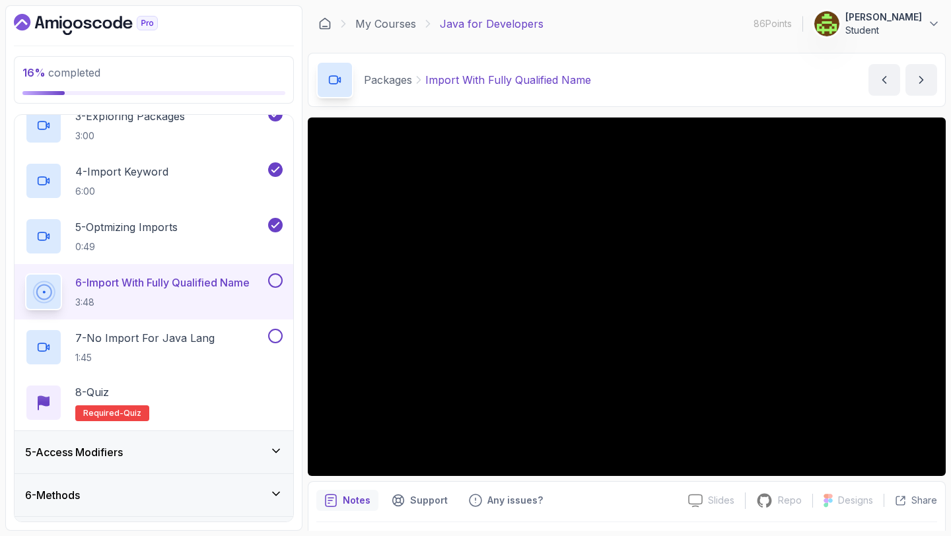
click at [278, 279] on button at bounding box center [275, 281] width 15 height 15
click at [195, 333] on p "7 - No Import For Java Lang" at bounding box center [144, 338] width 139 height 16
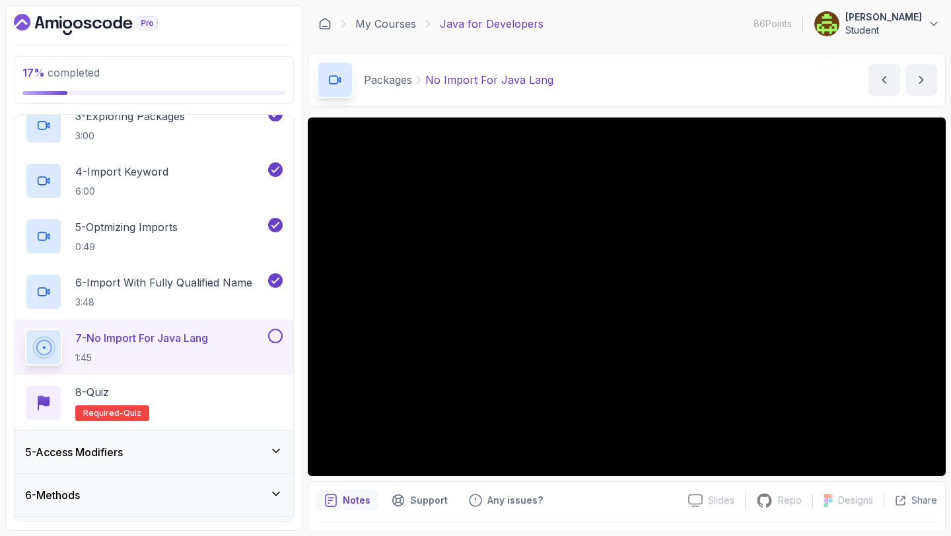
click at [276, 334] on button at bounding box center [275, 336] width 15 height 15
click at [210, 401] on div "8 - Quiz Required- quiz" at bounding box center [154, 403] width 258 height 37
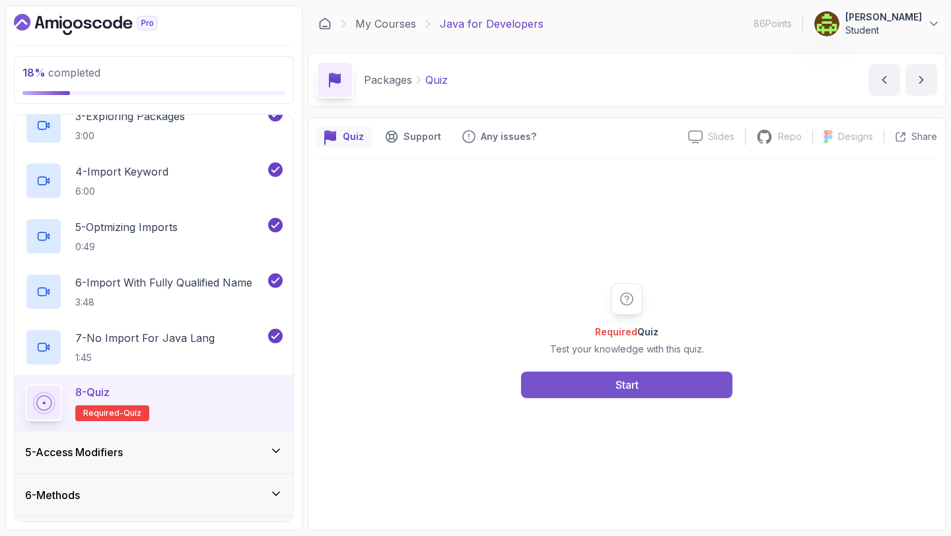
click at [587, 382] on button "Start" at bounding box center [626, 385] width 211 height 26
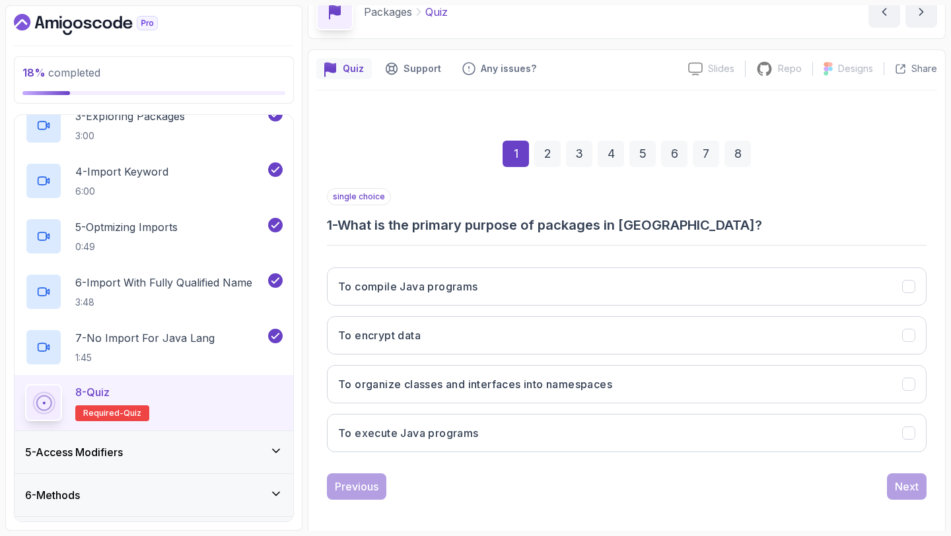
scroll to position [75, 0]
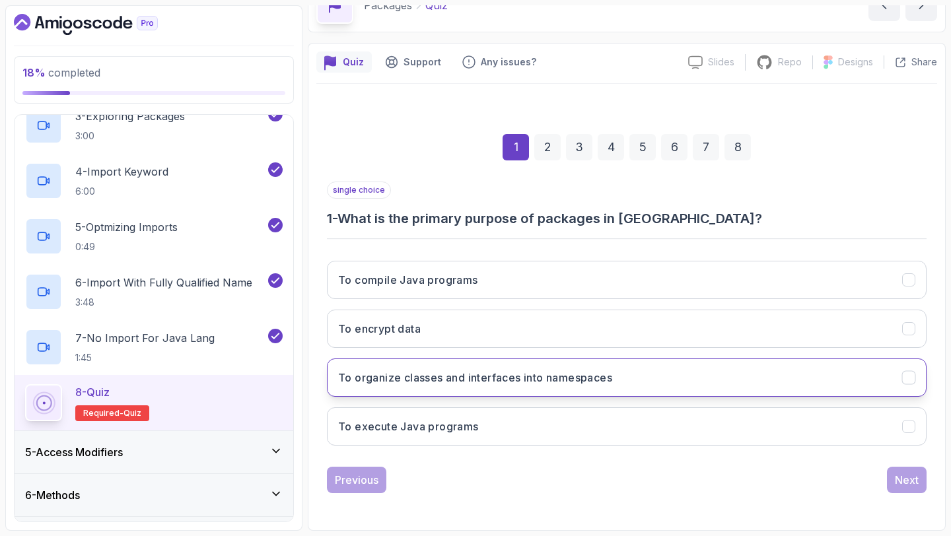
click at [726, 381] on button "To organize classes and interfaces into namespaces" at bounding box center [627, 378] width 600 height 38
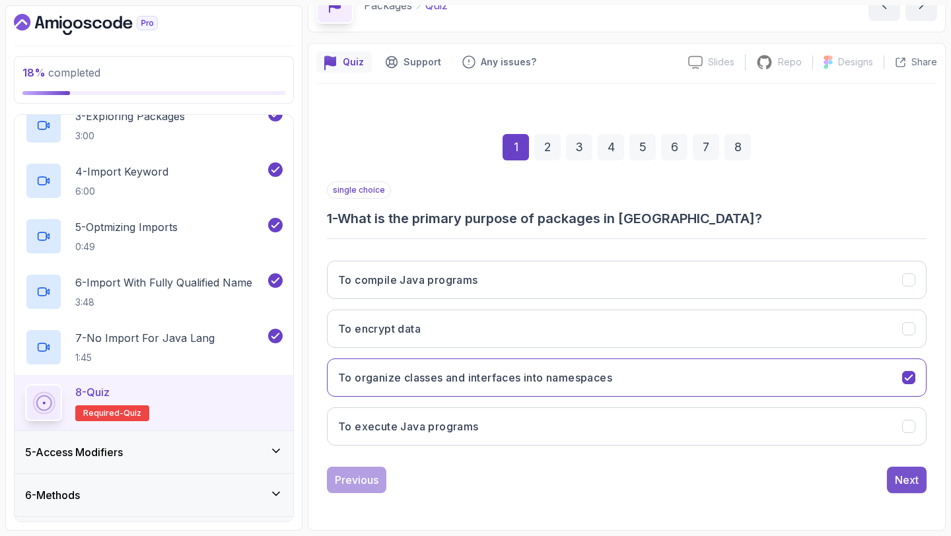
click at [893, 484] on button "Next" at bounding box center [907, 480] width 40 height 26
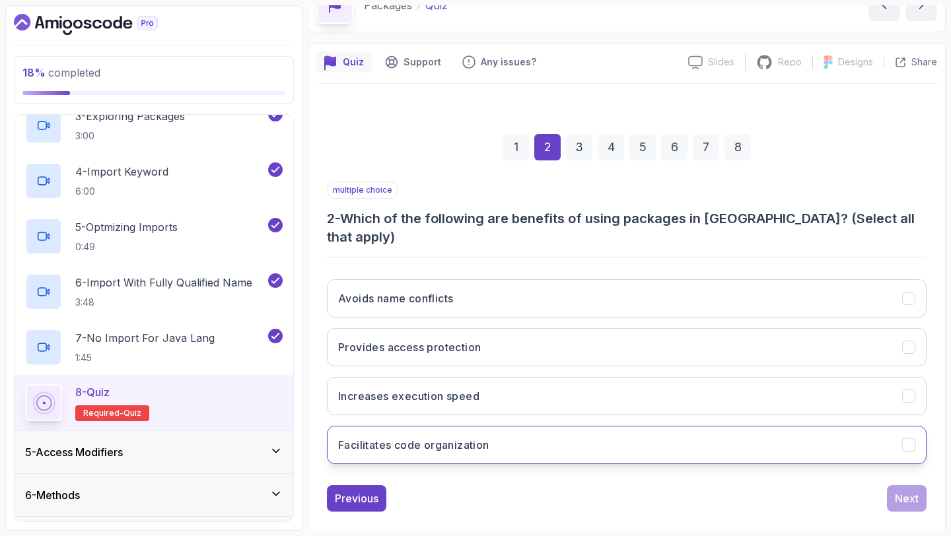
click at [728, 426] on button "Facilitates code organization" at bounding box center [627, 445] width 600 height 38
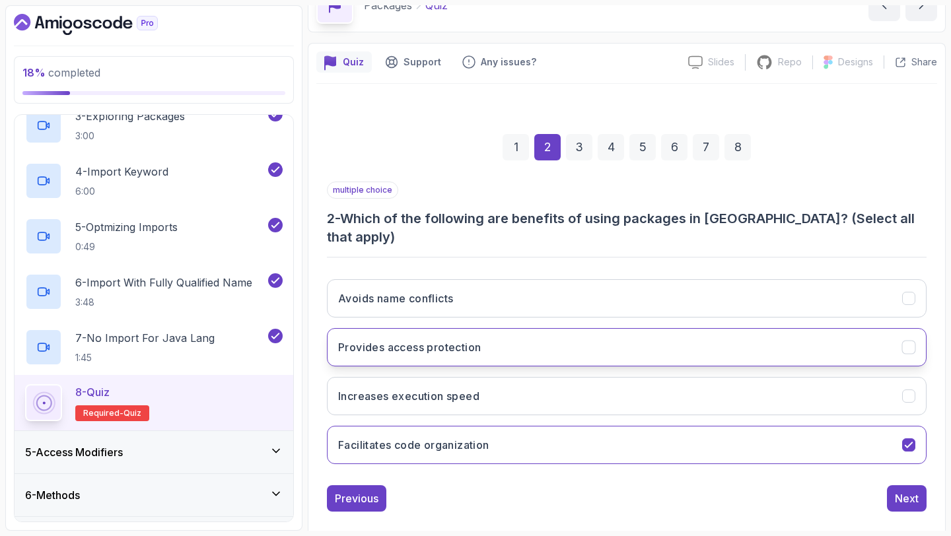
click at [744, 338] on button "Provides access protection" at bounding box center [627, 347] width 600 height 38
click at [903, 491] on div "Next" at bounding box center [907, 499] width 24 height 16
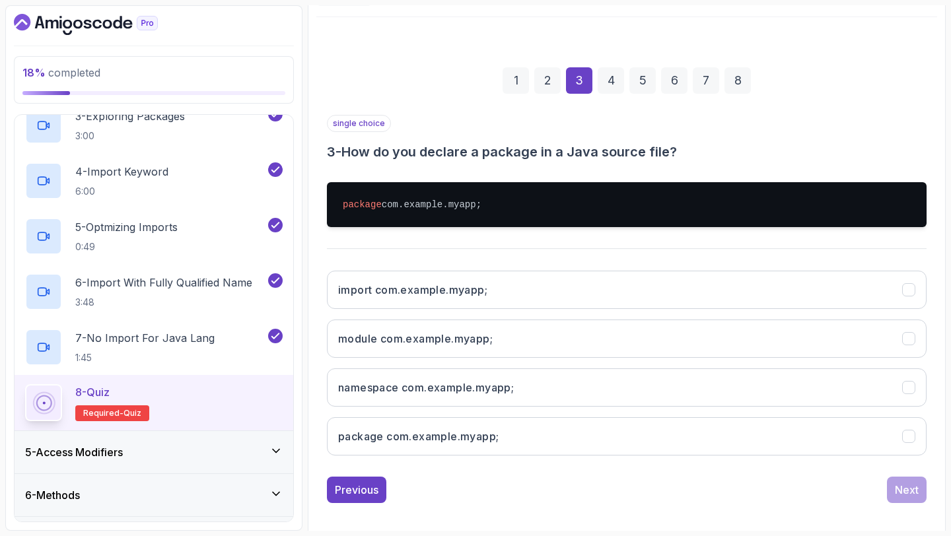
scroll to position [142, 0]
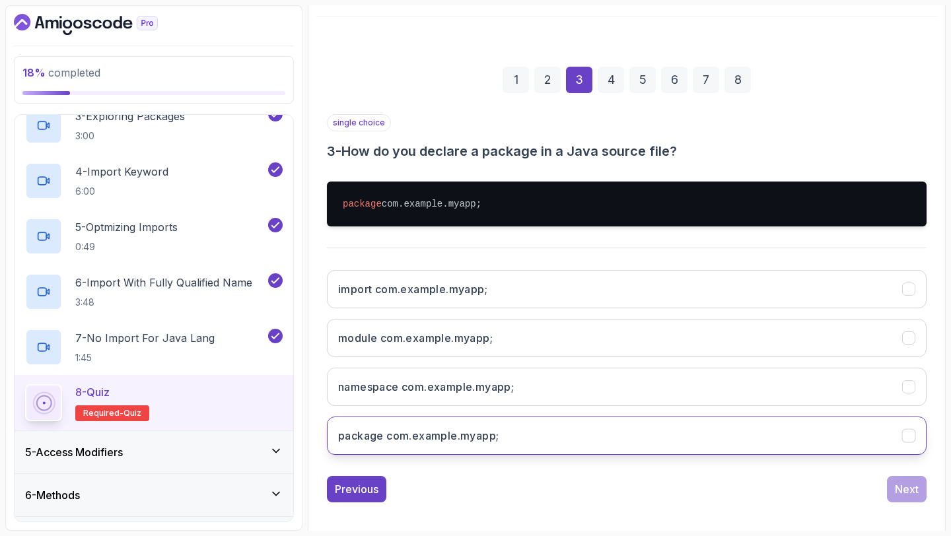
click at [768, 443] on button "package com.example.myapp;" at bounding box center [627, 436] width 600 height 38
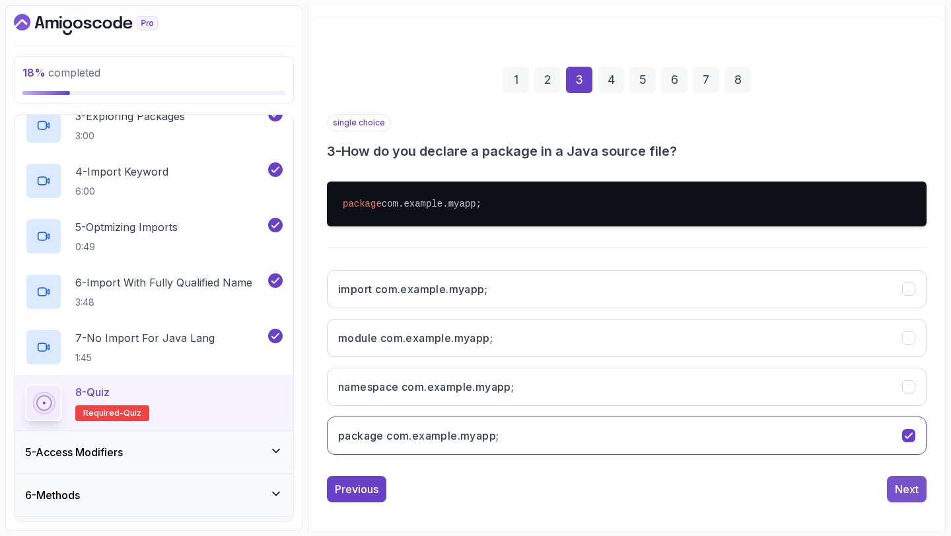
click at [897, 479] on button "Next" at bounding box center [907, 489] width 40 height 26
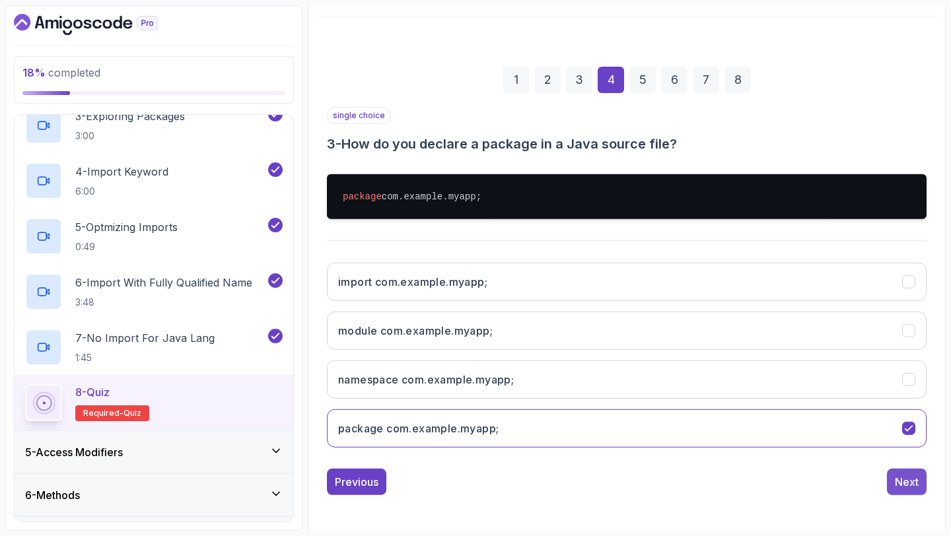
scroll to position [75, 0]
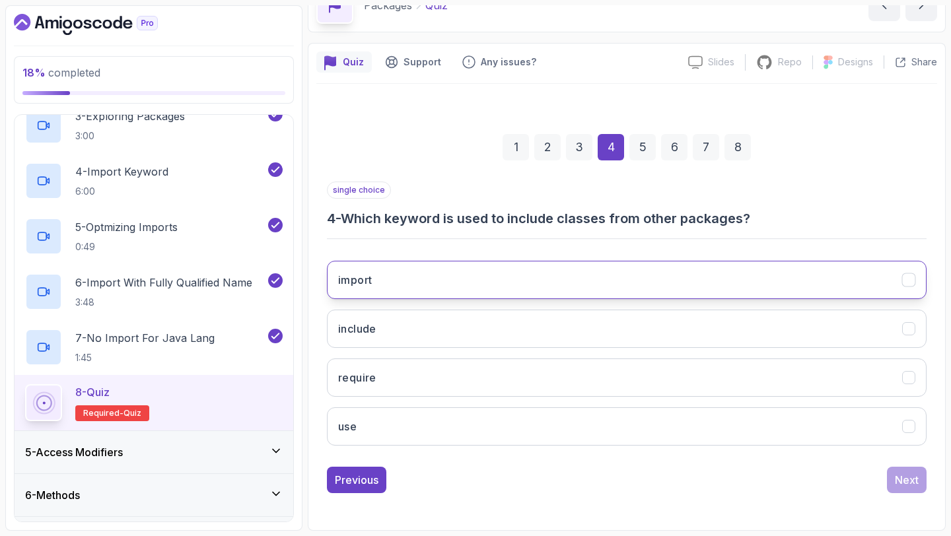
click at [757, 279] on button "import" at bounding box center [627, 280] width 600 height 38
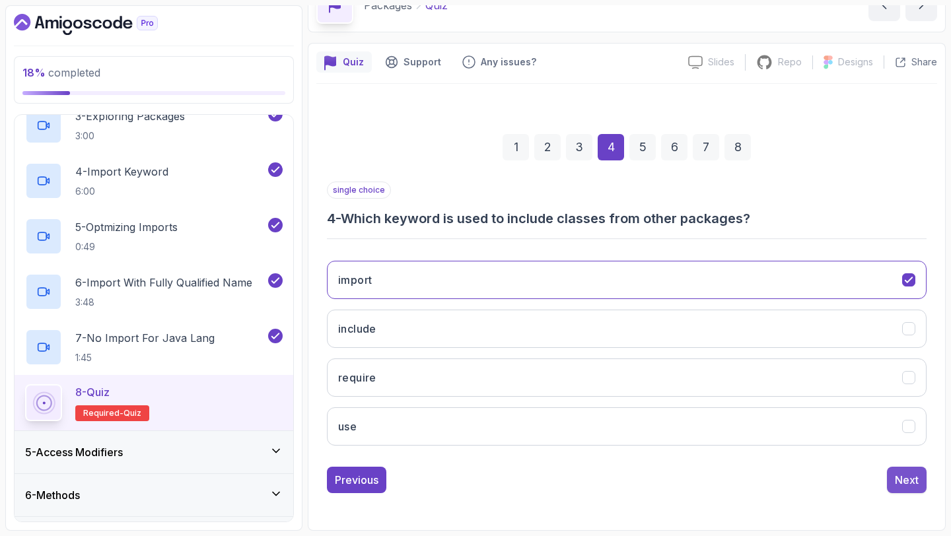
click at [908, 480] on div "Next" at bounding box center [907, 480] width 24 height 16
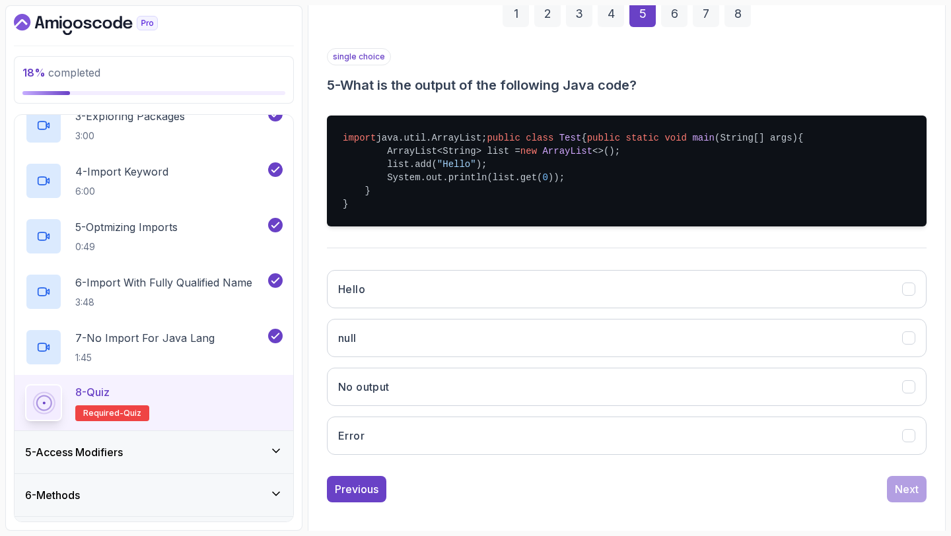
scroll to position [244, 0]
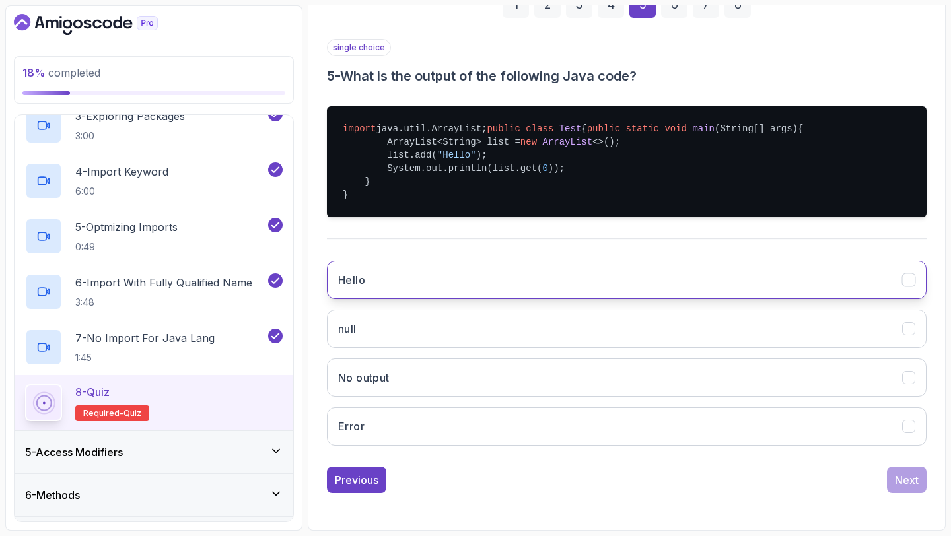
click at [647, 285] on button "Hello" at bounding box center [627, 280] width 600 height 38
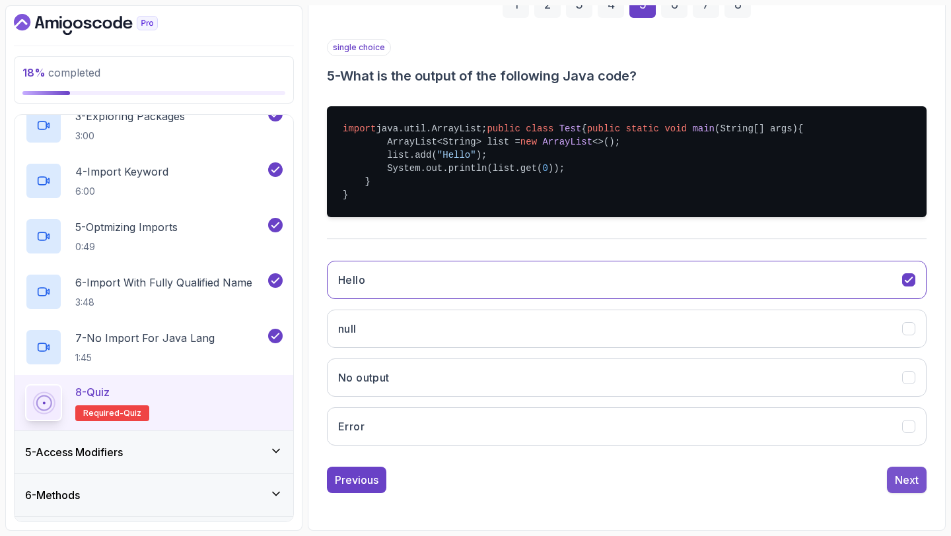
click at [920, 488] on button "Next" at bounding box center [907, 480] width 40 height 26
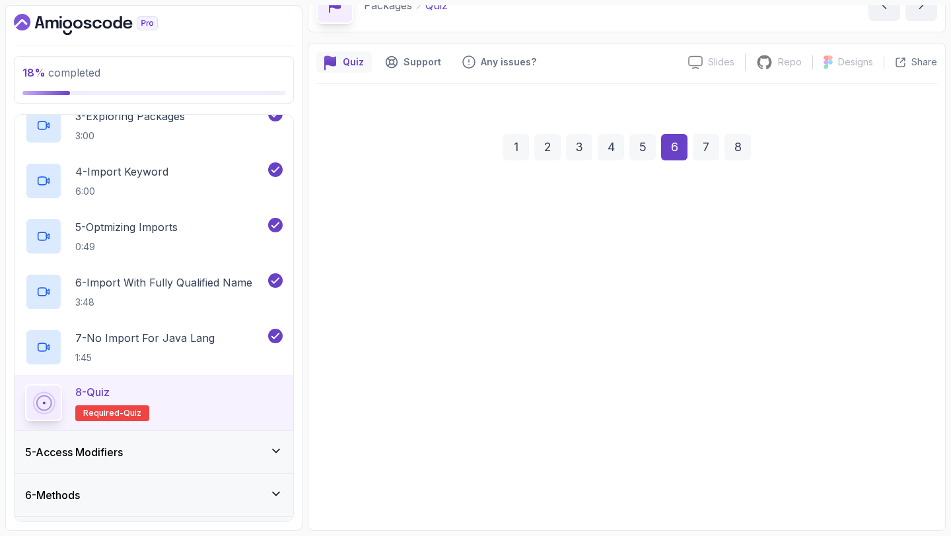
scroll to position [75, 0]
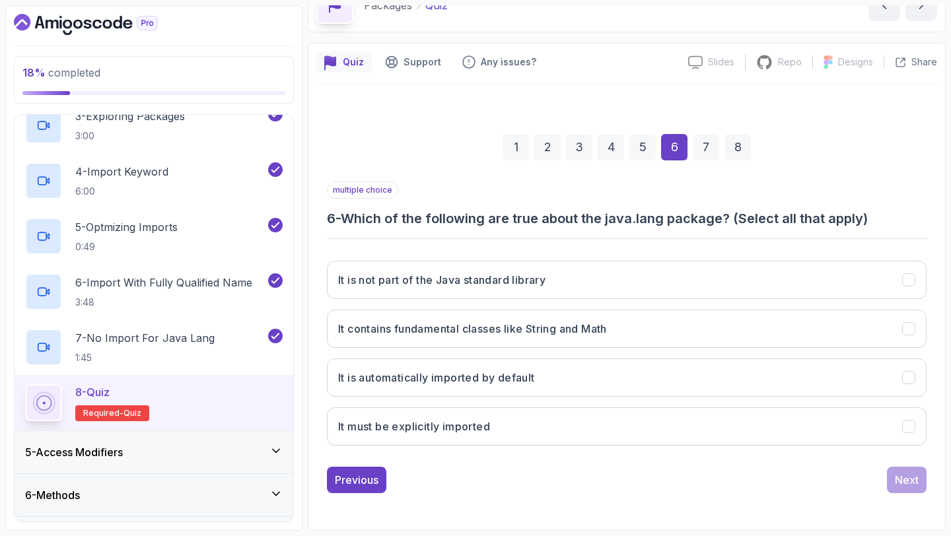
click at [635, 150] on div "5" at bounding box center [643, 147] width 26 height 26
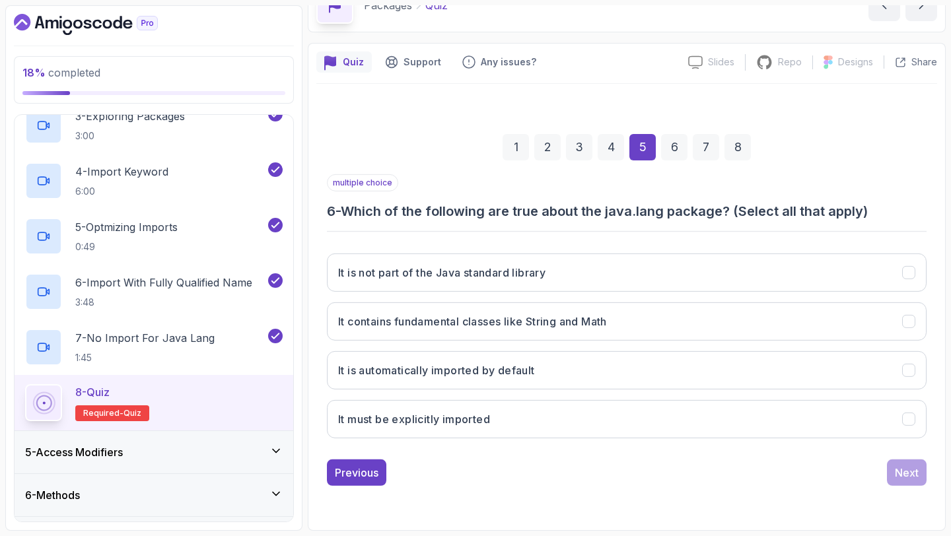
scroll to position [244, 0]
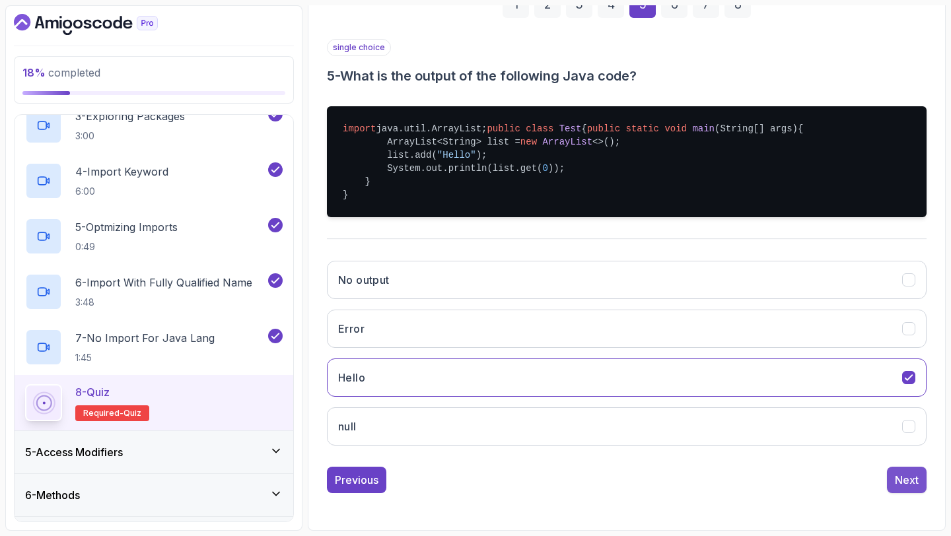
click at [904, 484] on div "Next" at bounding box center [907, 480] width 24 height 16
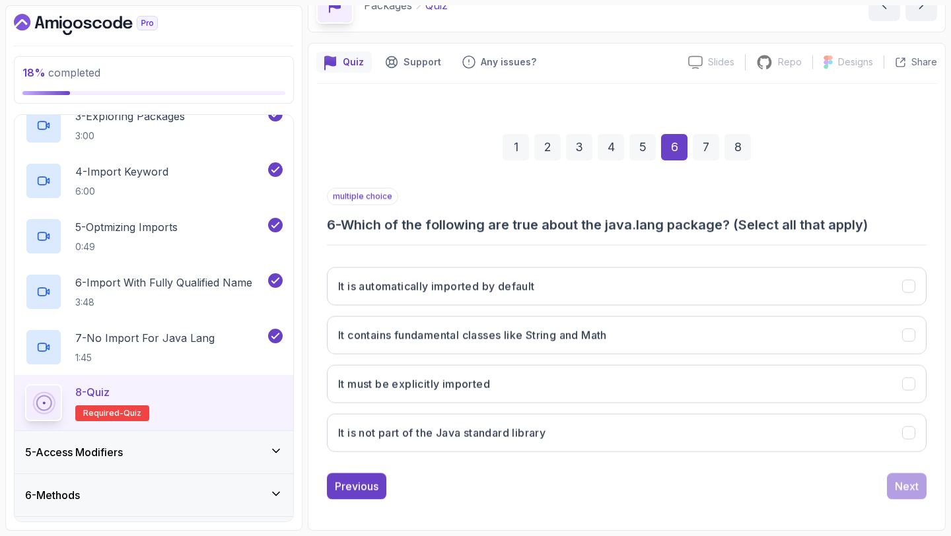
scroll to position [75, 0]
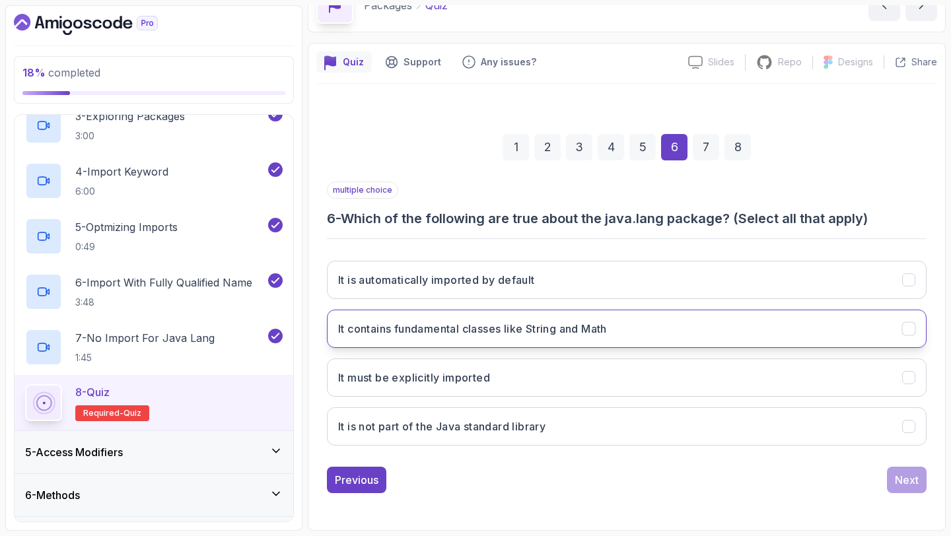
click at [807, 330] on button "It contains fundamental classes like String and Math" at bounding box center [627, 329] width 600 height 38
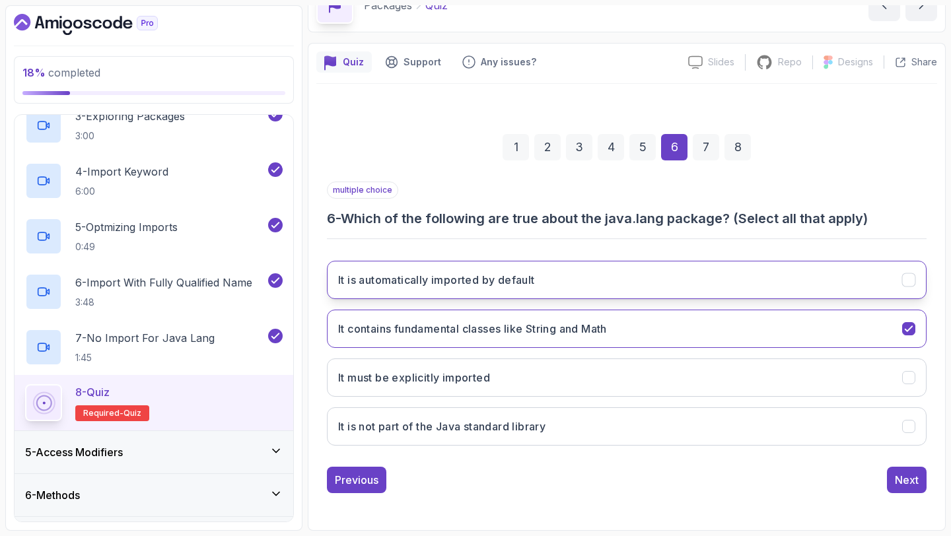
click at [833, 283] on button "It is automatically imported by default" at bounding box center [627, 280] width 600 height 38
click at [891, 487] on button "Next" at bounding box center [907, 480] width 40 height 26
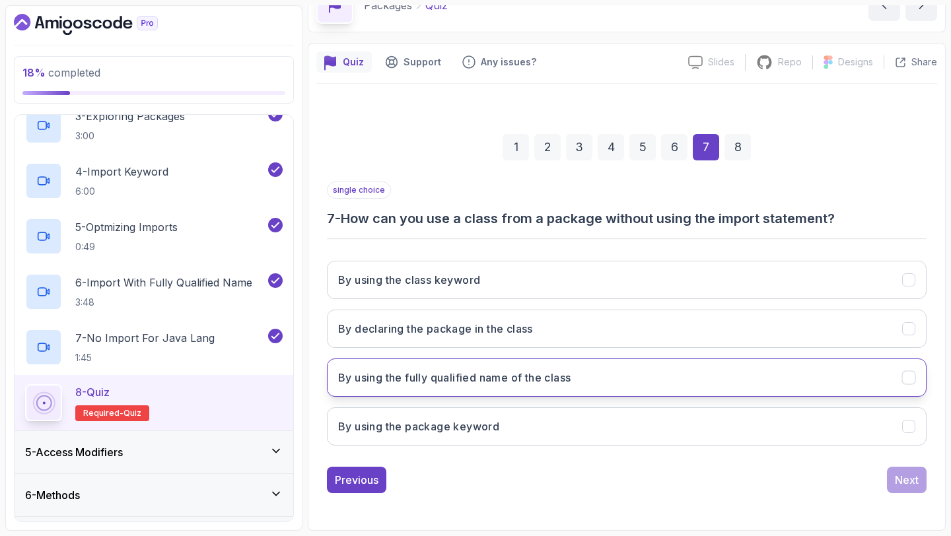
click at [849, 385] on button "By using the fully qualified name of the class" at bounding box center [627, 378] width 600 height 38
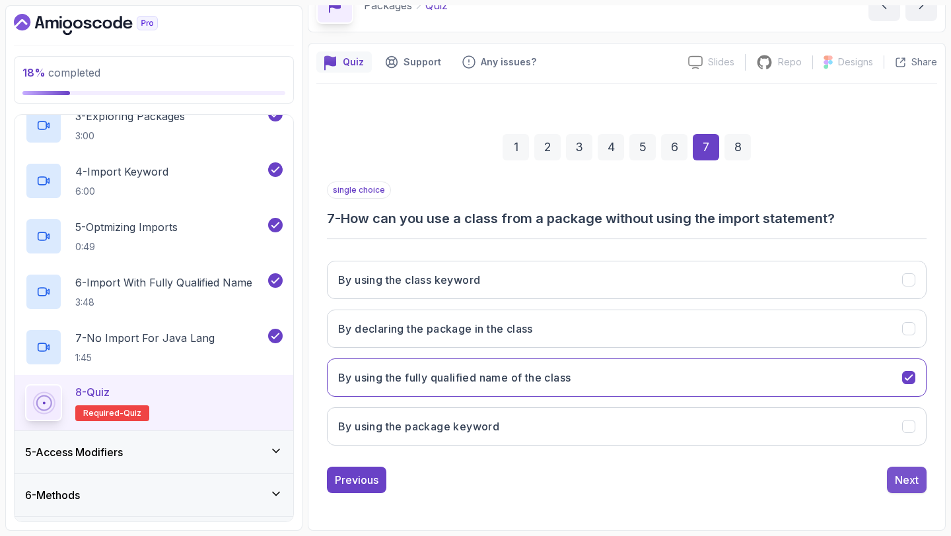
click at [914, 486] on div "Next" at bounding box center [907, 480] width 24 height 16
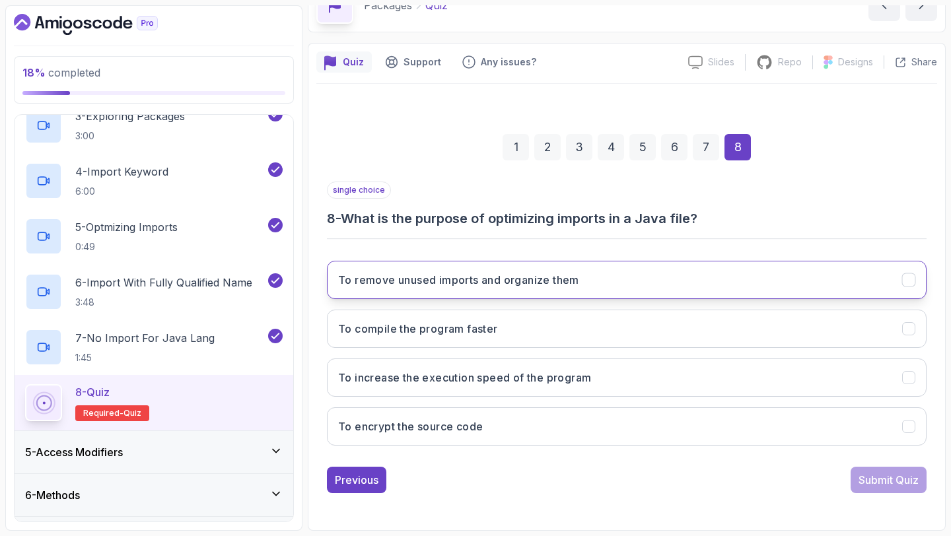
click at [852, 261] on button "To remove unused imports and organize them" at bounding box center [627, 280] width 600 height 38
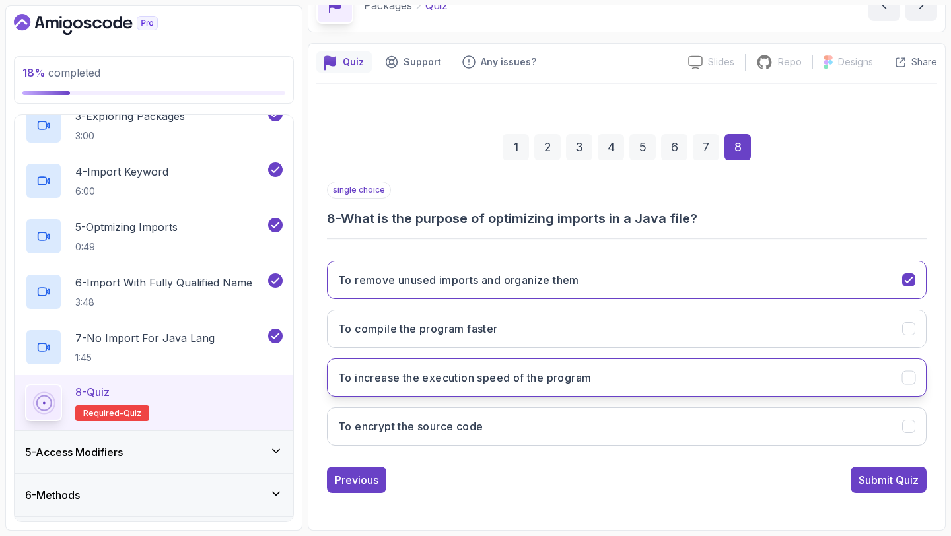
click at [792, 373] on button "To increase the execution speed of the program" at bounding box center [627, 378] width 600 height 38
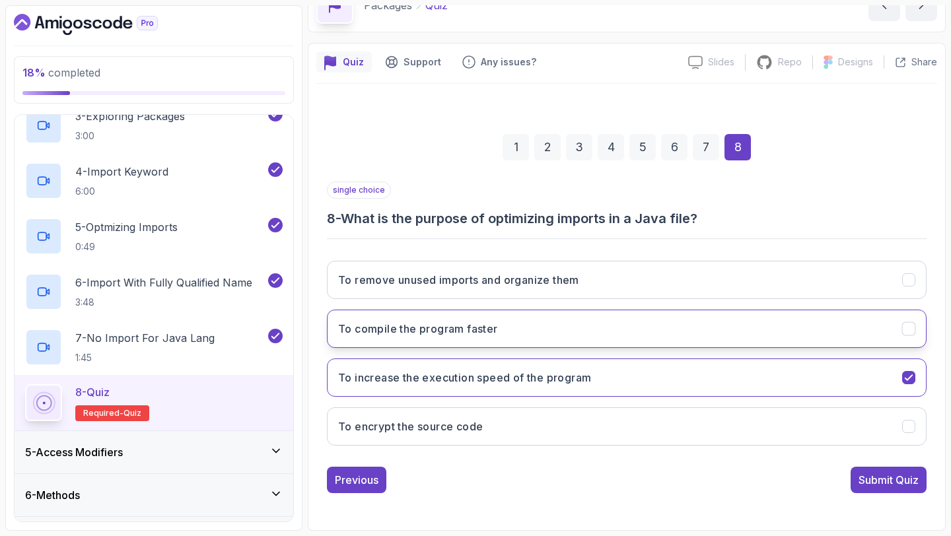
click at [861, 332] on button "To compile the program faster" at bounding box center [627, 329] width 600 height 38
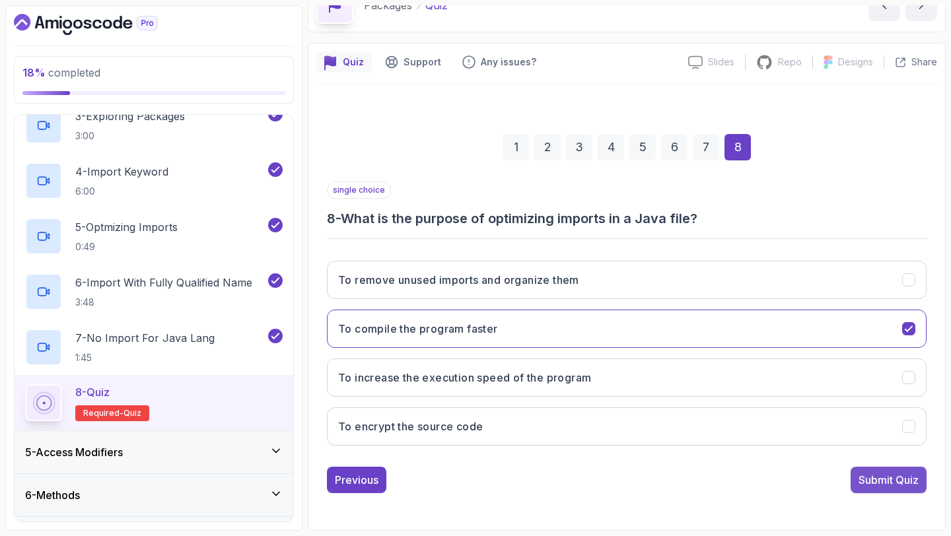
click at [901, 492] on button "Submit Quiz" at bounding box center [889, 480] width 76 height 26
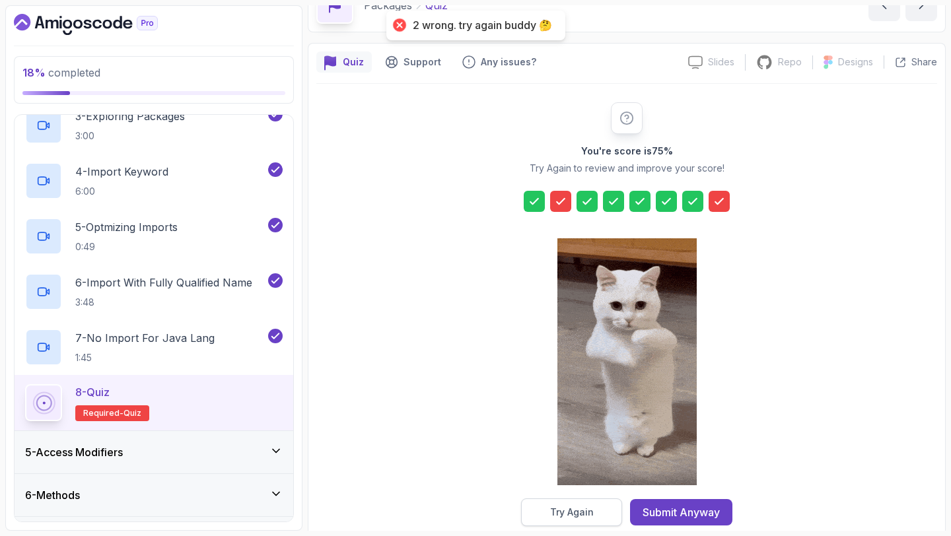
click at [603, 503] on button "Try Again" at bounding box center [571, 513] width 101 height 28
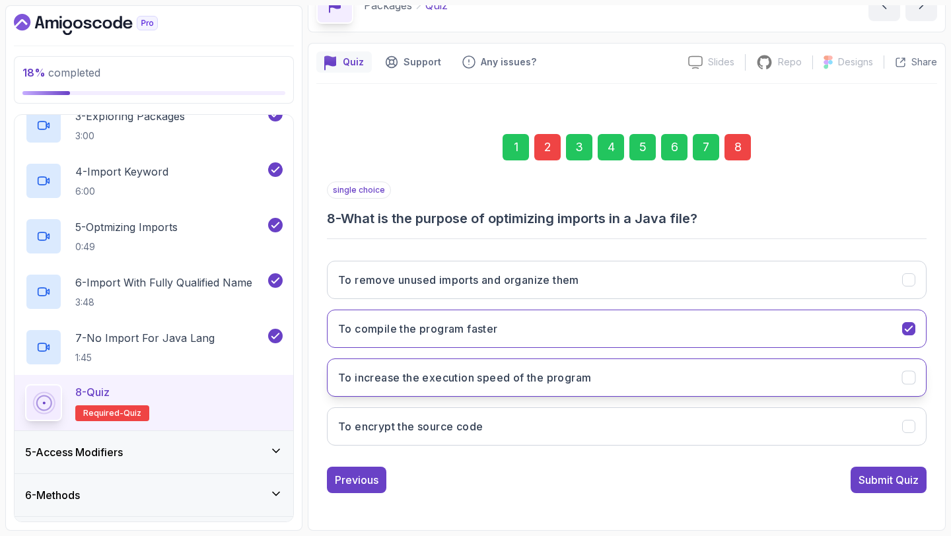
click at [634, 392] on button "To increase the execution speed of the program" at bounding box center [627, 378] width 600 height 38
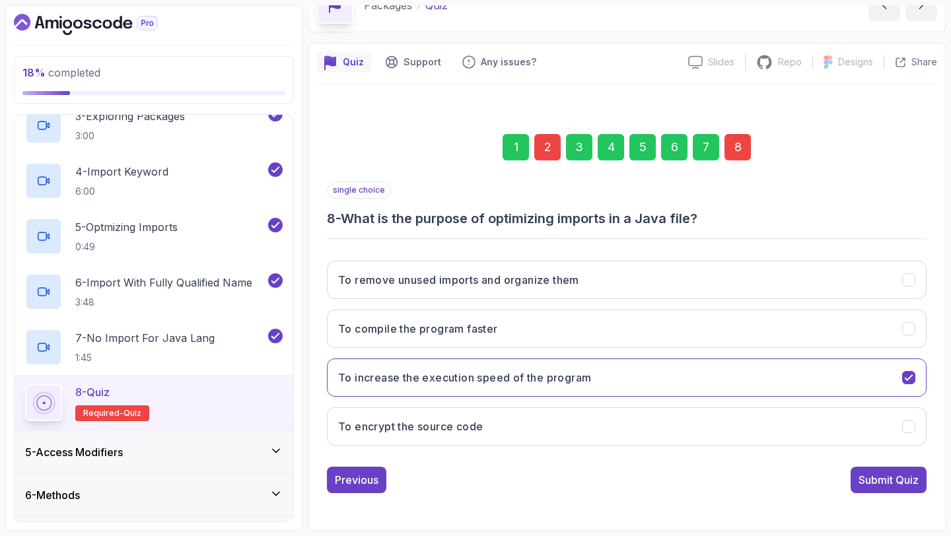
click at [553, 154] on div "2" at bounding box center [548, 147] width 26 height 26
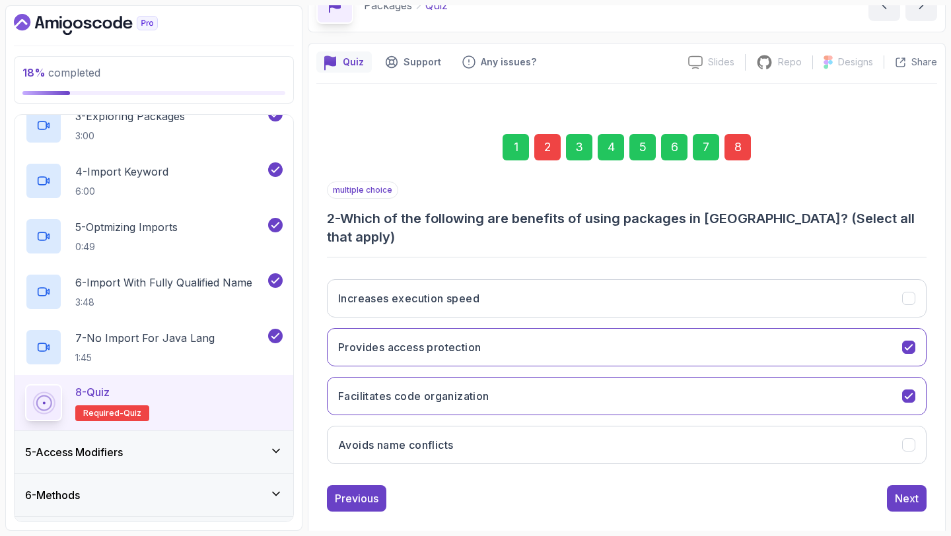
click at [739, 146] on div "8" at bounding box center [738, 147] width 26 height 26
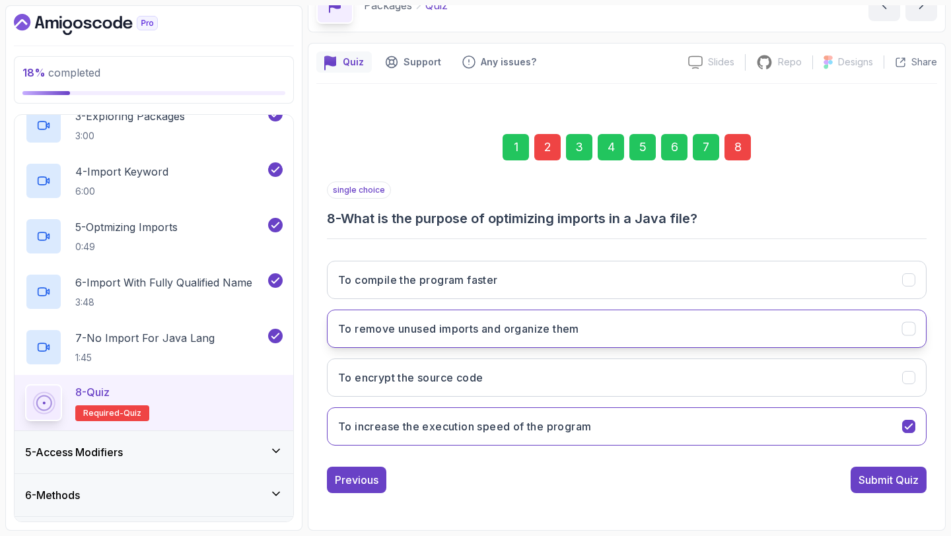
click at [638, 322] on button "To remove unused imports and organize them" at bounding box center [627, 329] width 600 height 38
click at [555, 147] on div "2" at bounding box center [548, 147] width 26 height 26
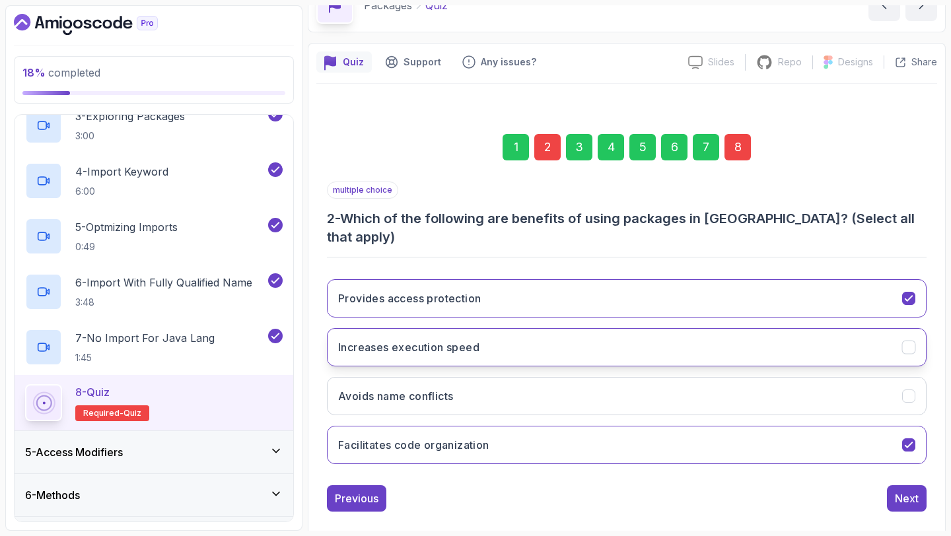
click at [658, 343] on button "Increases execution speed" at bounding box center [627, 347] width 600 height 38
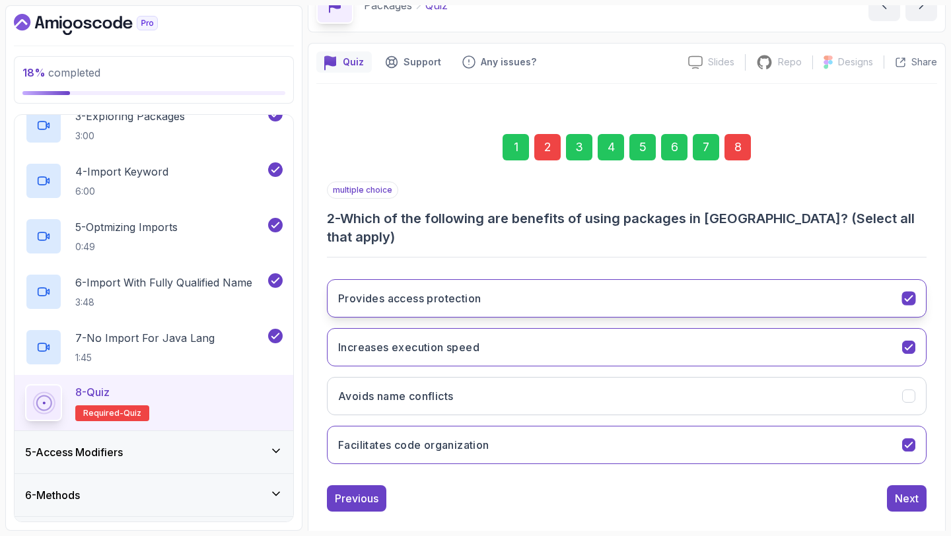
click at [737, 285] on button "Provides access protection" at bounding box center [627, 298] width 600 height 38
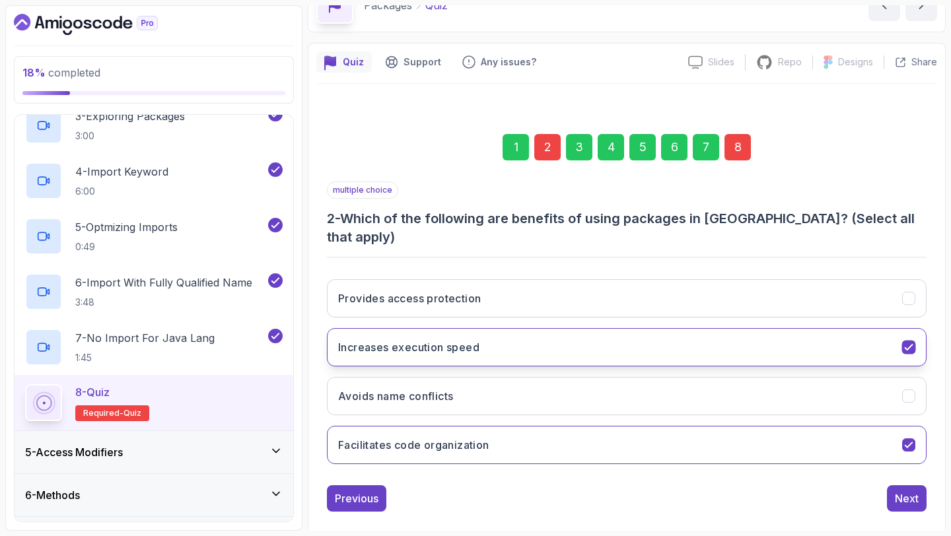
click at [744, 328] on button "Increases execution speed" at bounding box center [627, 347] width 600 height 38
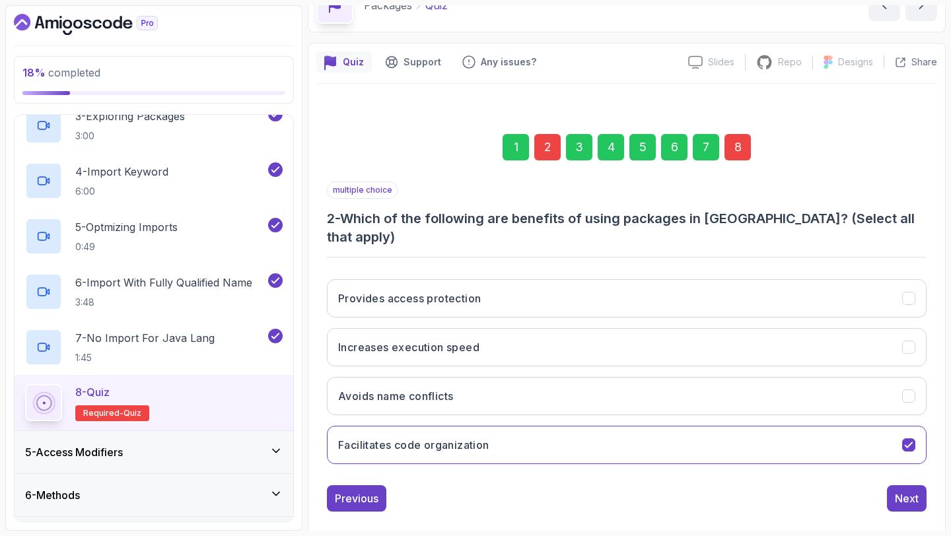
click at [740, 149] on div "8" at bounding box center [738, 147] width 26 height 26
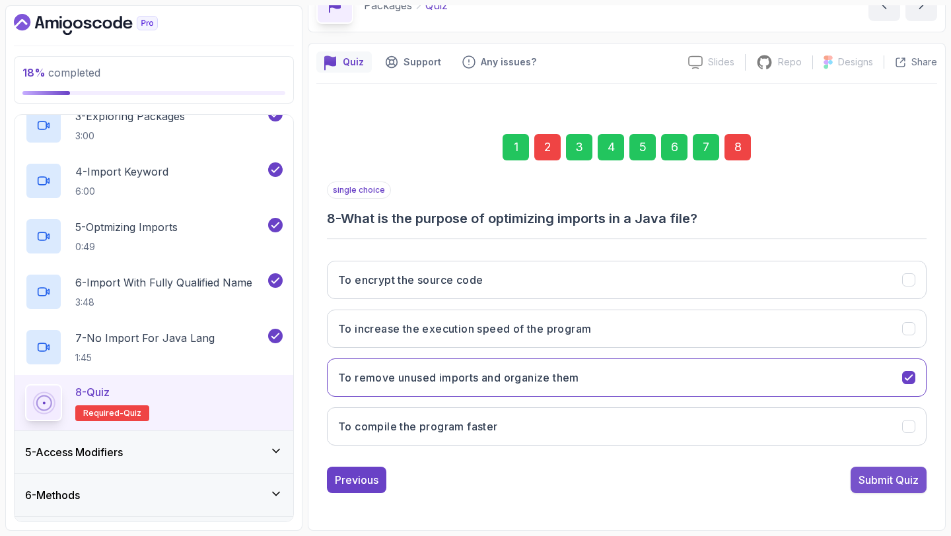
click at [856, 468] on button "Submit Quiz" at bounding box center [889, 480] width 76 height 26
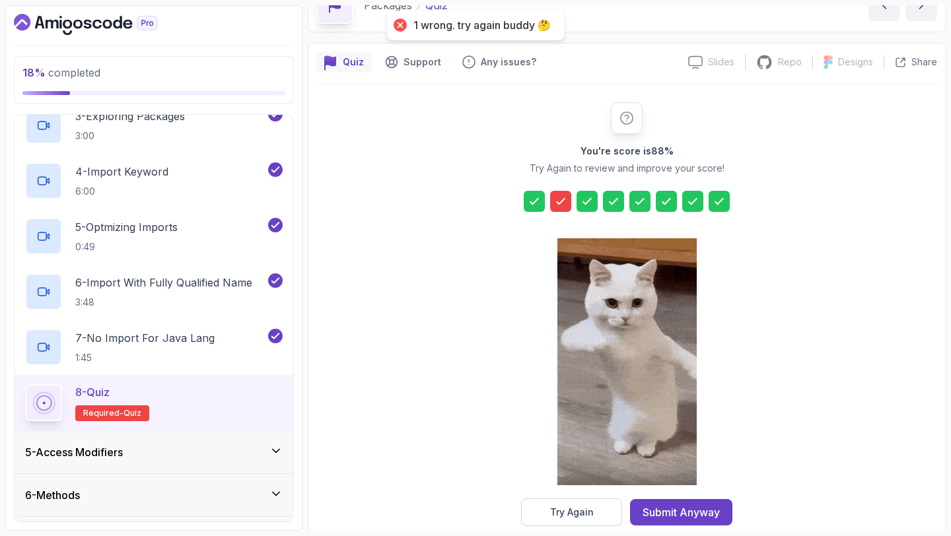
click at [561, 203] on icon at bounding box center [560, 201] width 13 height 13
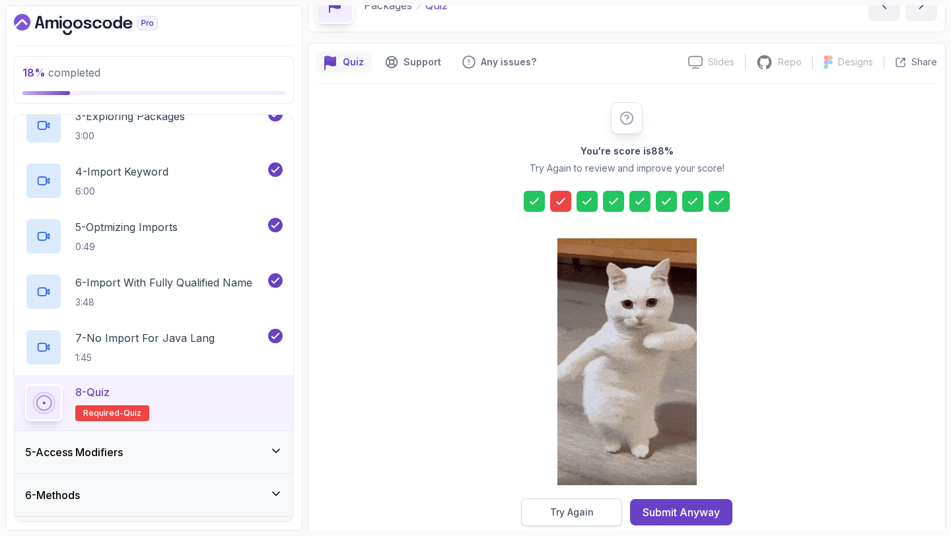
click at [564, 517] on div "Try Again" at bounding box center [572, 512] width 44 height 13
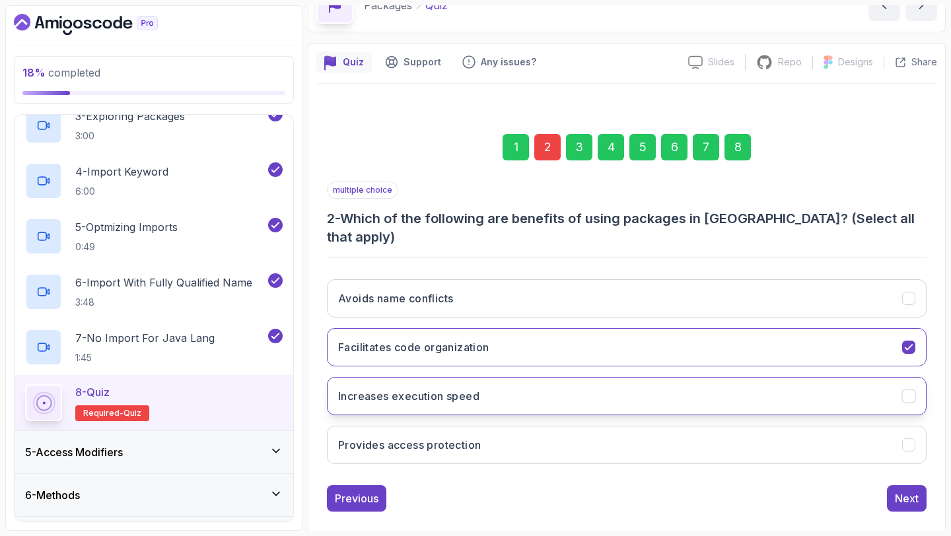
click at [535, 388] on button "Increases execution speed" at bounding box center [627, 396] width 600 height 38
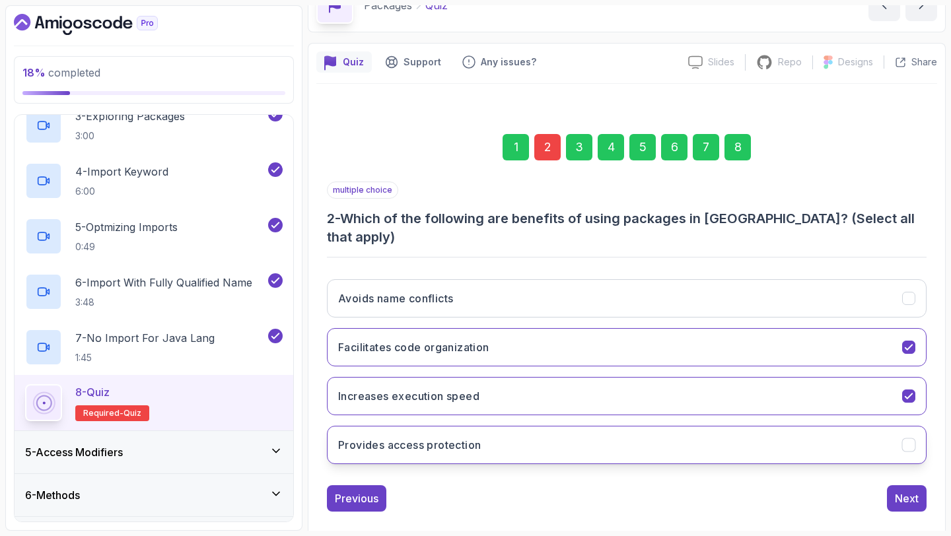
click at [547, 431] on button "Provides access protection" at bounding box center [627, 445] width 600 height 38
click at [799, 429] on button "Provides access protection" at bounding box center [627, 445] width 600 height 38
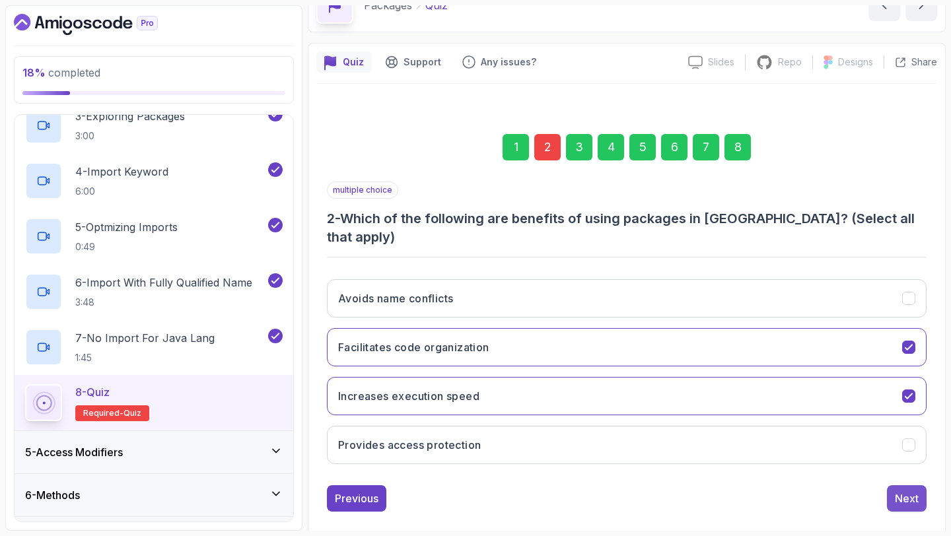
click at [905, 491] on div "Next" at bounding box center [907, 499] width 24 height 16
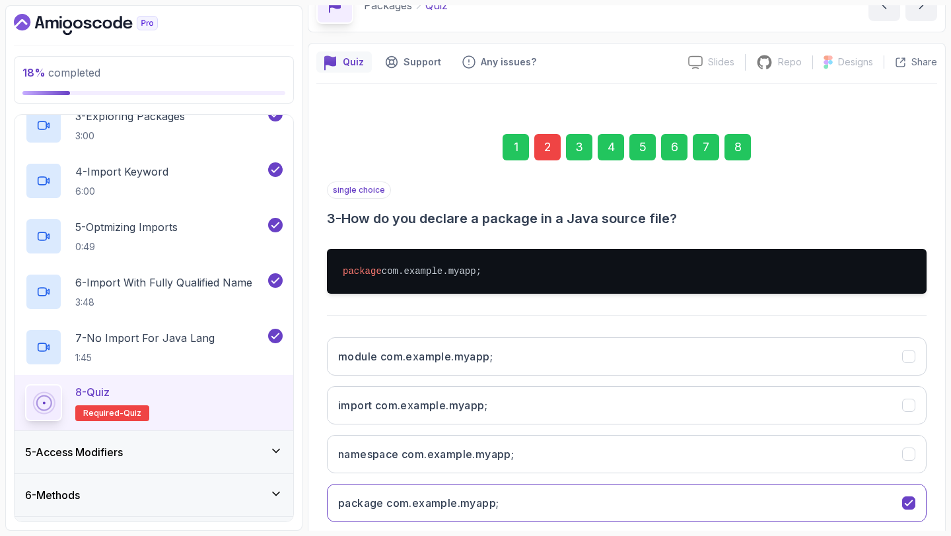
click at [734, 146] on div "8" at bounding box center [738, 147] width 26 height 26
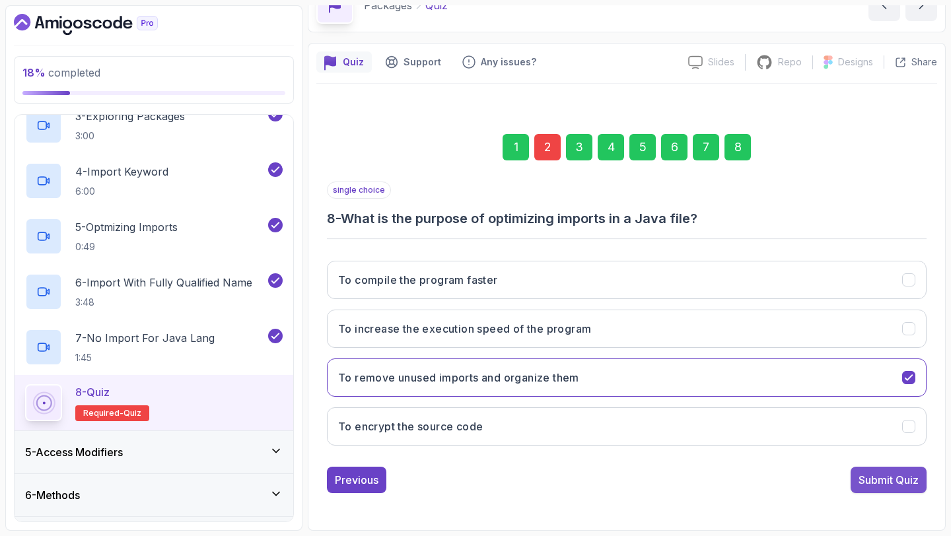
click at [895, 492] on button "Submit Quiz" at bounding box center [889, 480] width 76 height 26
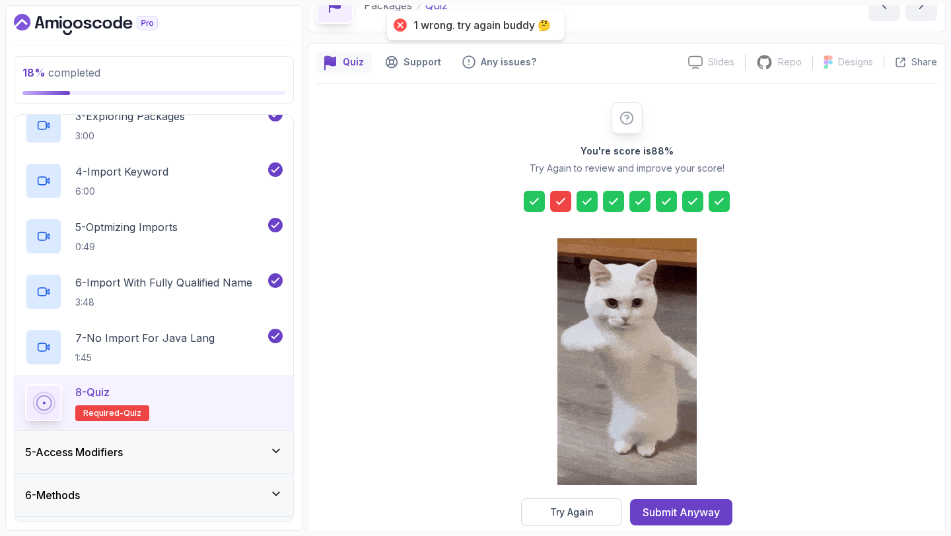
click at [568, 203] on div at bounding box center [560, 201] width 21 height 21
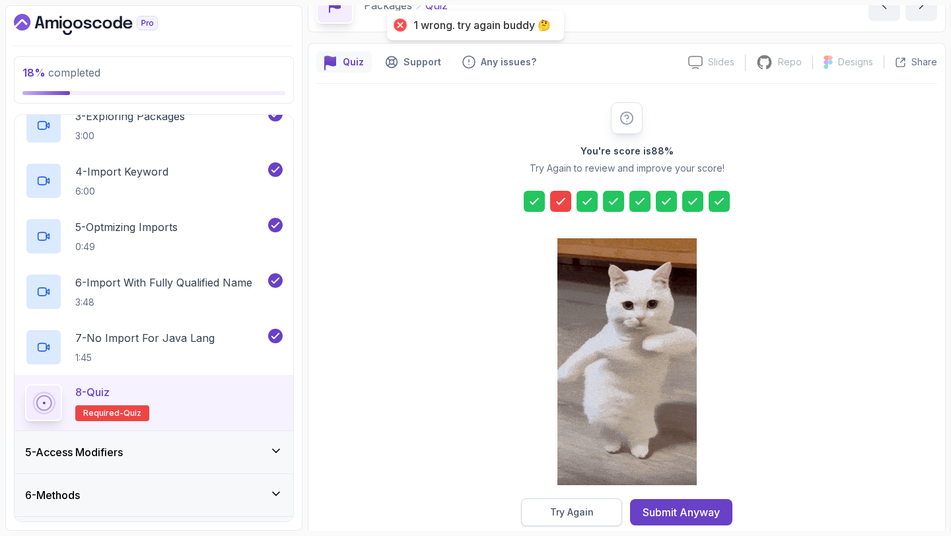
click at [554, 519] on div "Try Again" at bounding box center [572, 512] width 44 height 13
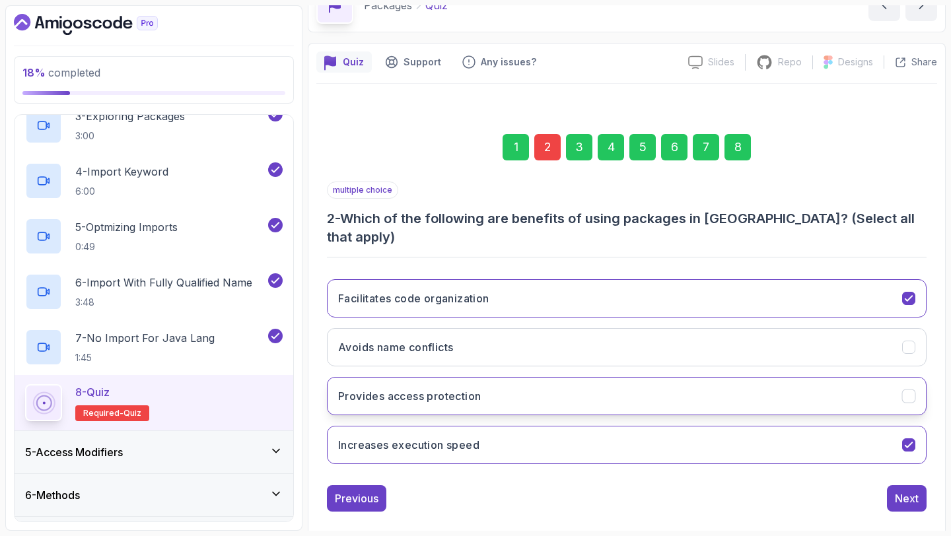
click at [449, 388] on h3 "Provides access protection" at bounding box center [409, 396] width 143 height 16
click at [903, 491] on div "Next" at bounding box center [907, 499] width 24 height 16
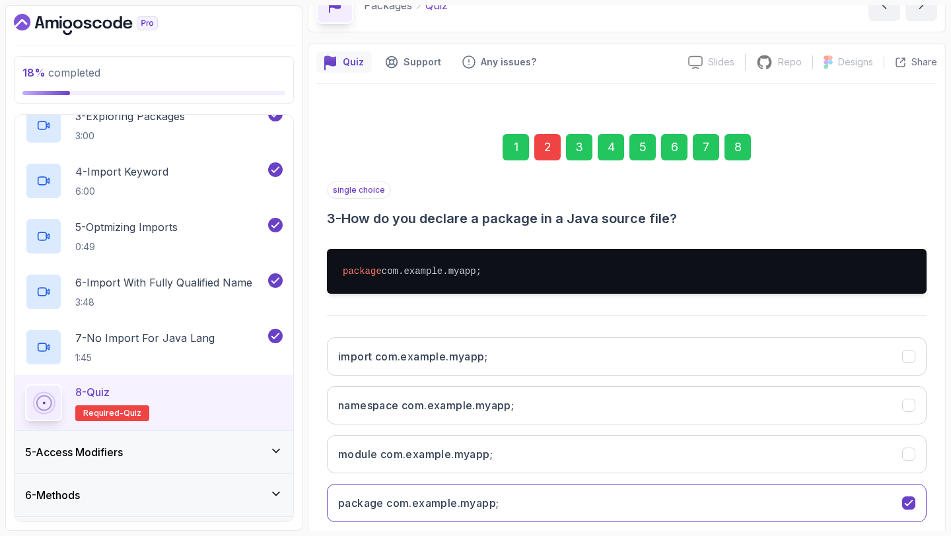
click at [736, 153] on div "8" at bounding box center [738, 147] width 26 height 26
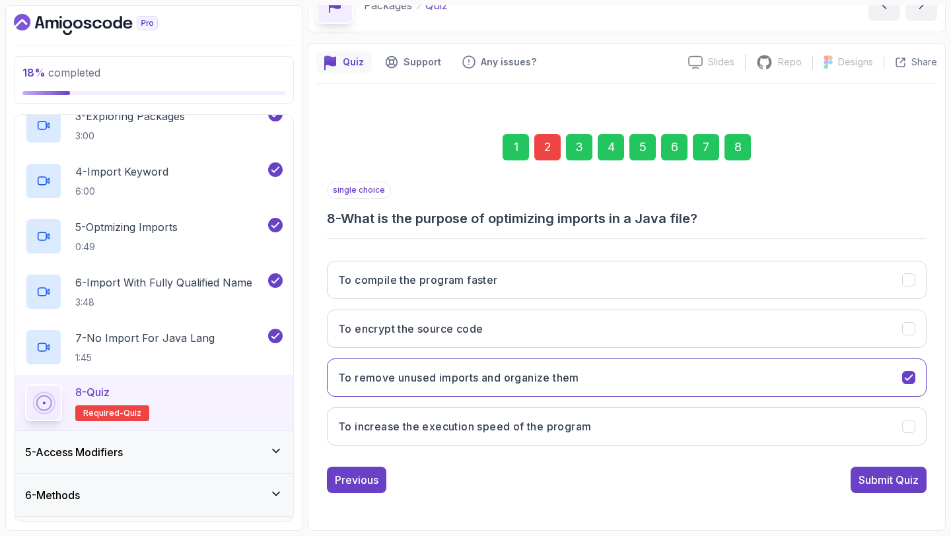
click at [890, 466] on div "single choice 8 - What is the purpose of optimizing imports in a Java file? To …" at bounding box center [627, 338] width 600 height 312
click at [892, 468] on button "Submit Quiz" at bounding box center [889, 480] width 76 height 26
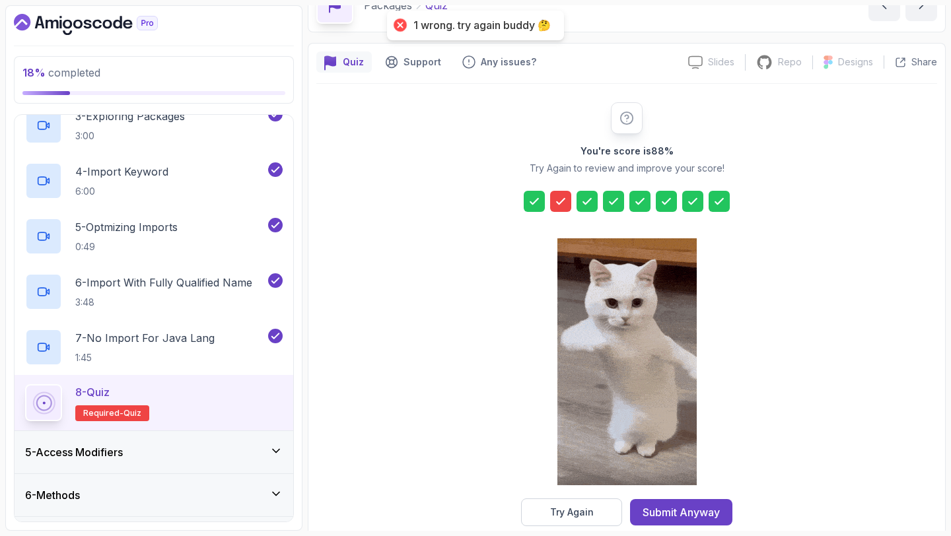
click at [561, 203] on icon at bounding box center [560, 201] width 13 height 13
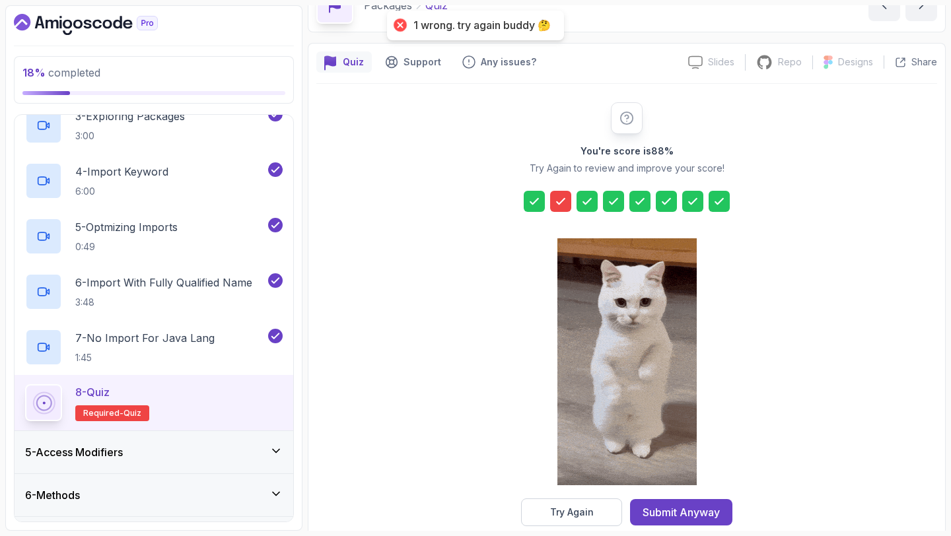
click at [561, 203] on icon at bounding box center [560, 201] width 13 height 13
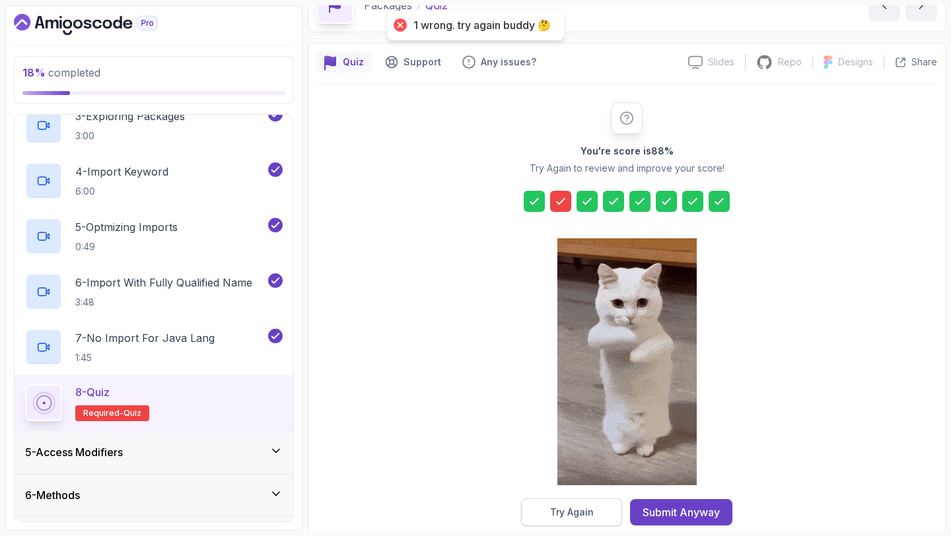
click at [559, 505] on button "Try Again" at bounding box center [571, 513] width 101 height 28
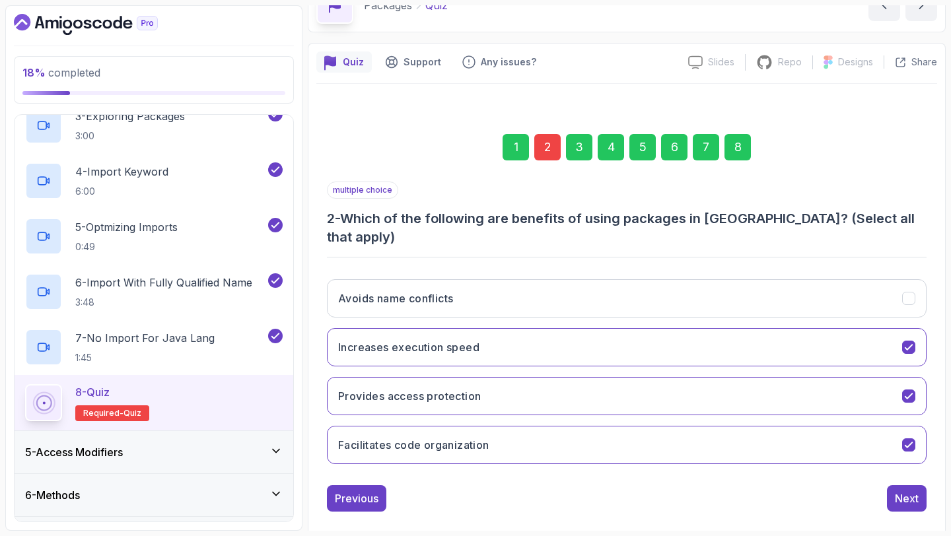
click at [546, 146] on div "2" at bounding box center [548, 147] width 26 height 26
drag, startPoint x: 522, startPoint y: 221, endPoint x: 741, endPoint y: 225, distance: 218.7
click at [741, 225] on h3 "2 - Which of the following are benefits of using packages in [GEOGRAPHIC_DATA]?…" at bounding box center [627, 227] width 600 height 37
copy h3 "benefits of using packages in [GEOGRAPHIC_DATA]"
click at [418, 301] on div "Avoids name conflicts Increases execution speed Provides access protection Faci…" at bounding box center [627, 372] width 600 height 206
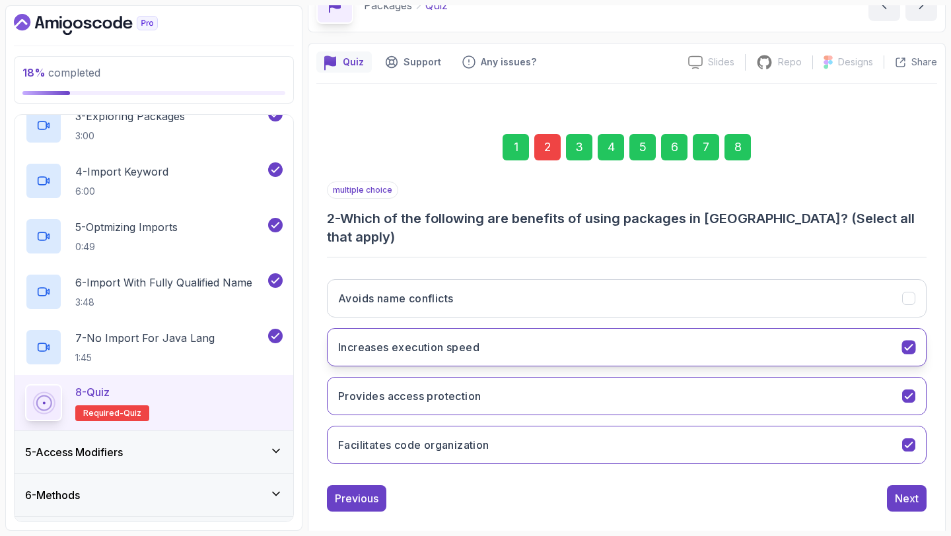
click at [421, 328] on button "Increases execution speed" at bounding box center [627, 347] width 600 height 38
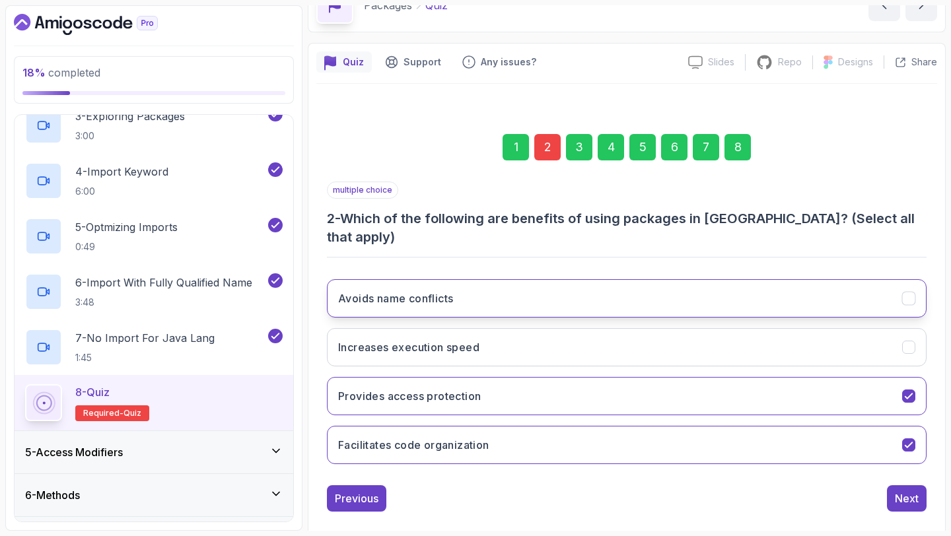
click at [424, 291] on h3 "Avoids name conflicts" at bounding box center [395, 299] width 115 height 16
click at [889, 486] on button "Next" at bounding box center [907, 499] width 40 height 26
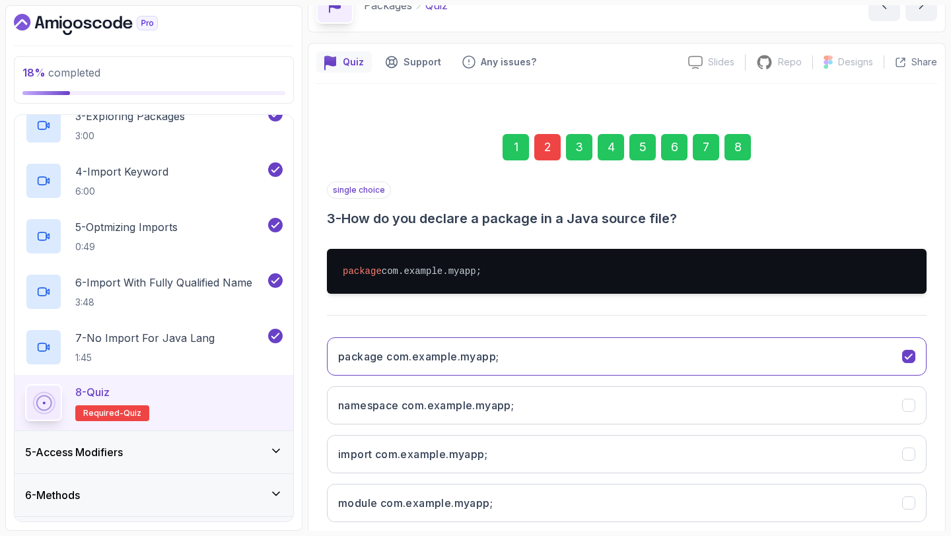
click at [745, 147] on div "8" at bounding box center [738, 147] width 26 height 26
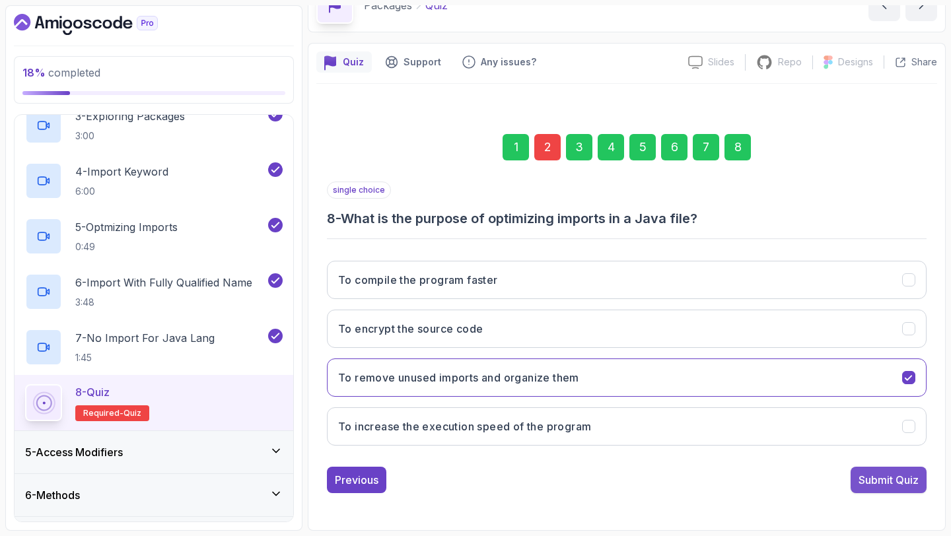
click at [863, 480] on div "Submit Quiz" at bounding box center [889, 480] width 60 height 16
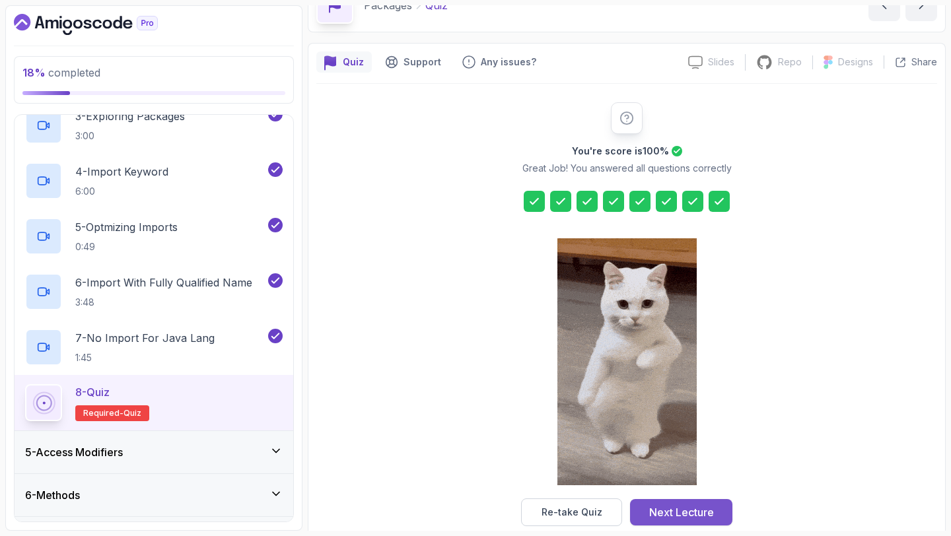
click at [726, 509] on button "Next Lecture" at bounding box center [681, 512] width 102 height 26
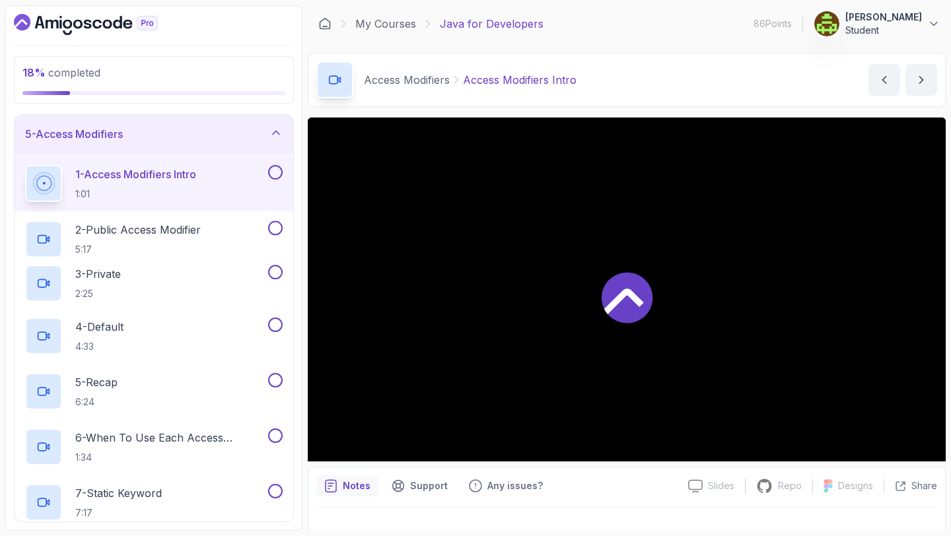
scroll to position [185, 0]
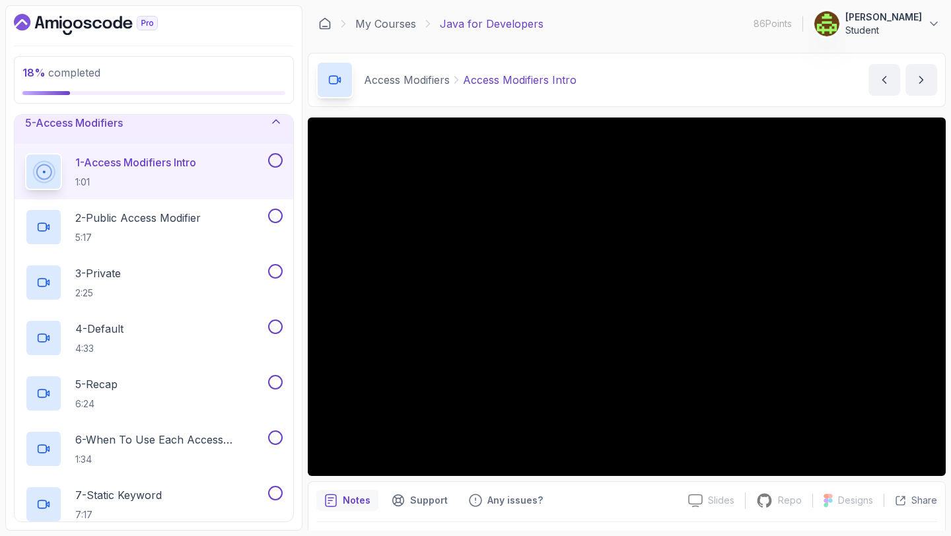
click at [277, 163] on button at bounding box center [275, 160] width 15 height 15
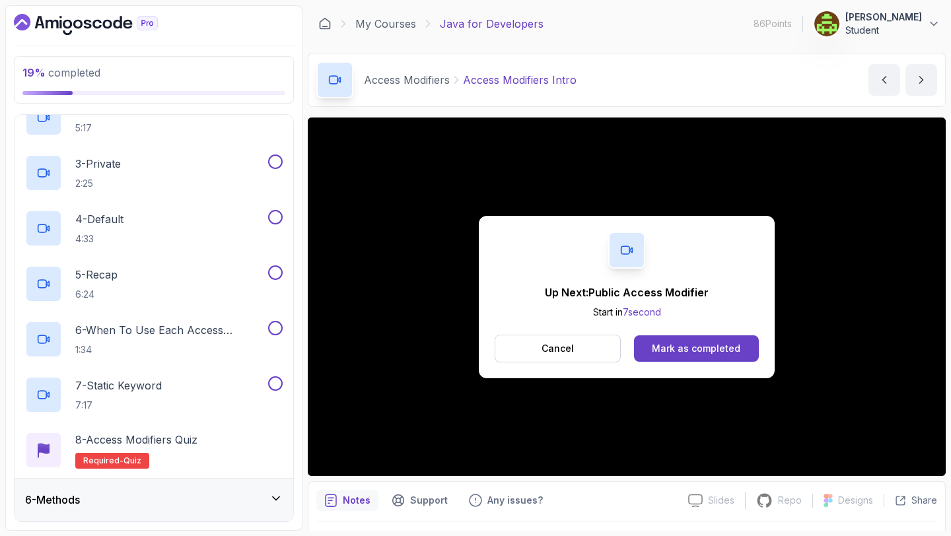
scroll to position [295, 0]
click at [673, 355] on div "Mark as completed" at bounding box center [696, 348] width 89 height 13
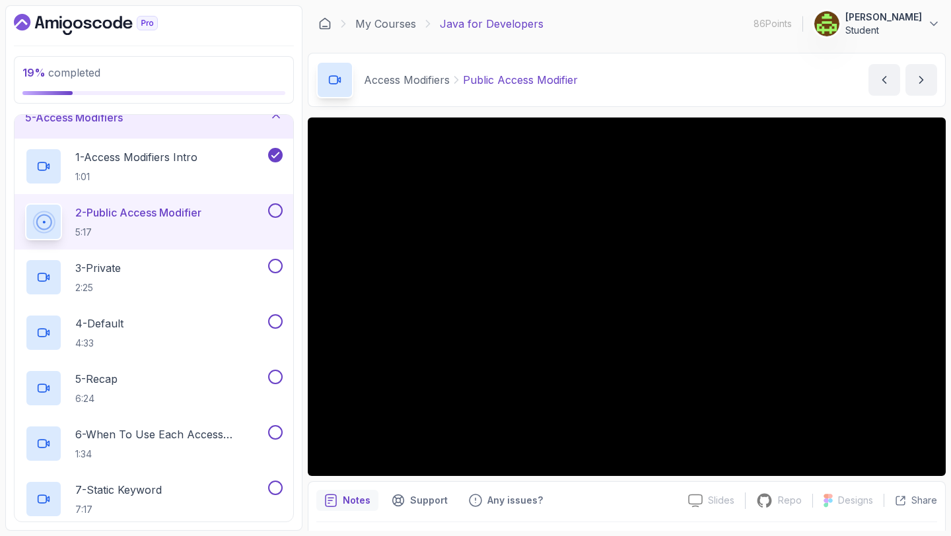
scroll to position [190, 0]
click at [275, 211] on button at bounding box center [275, 211] width 15 height 15
click at [602, 490] on div "Notes Support Any issues?" at bounding box center [496, 500] width 361 height 21
click at [174, 260] on div "3 - Private 2:25" at bounding box center [145, 278] width 240 height 37
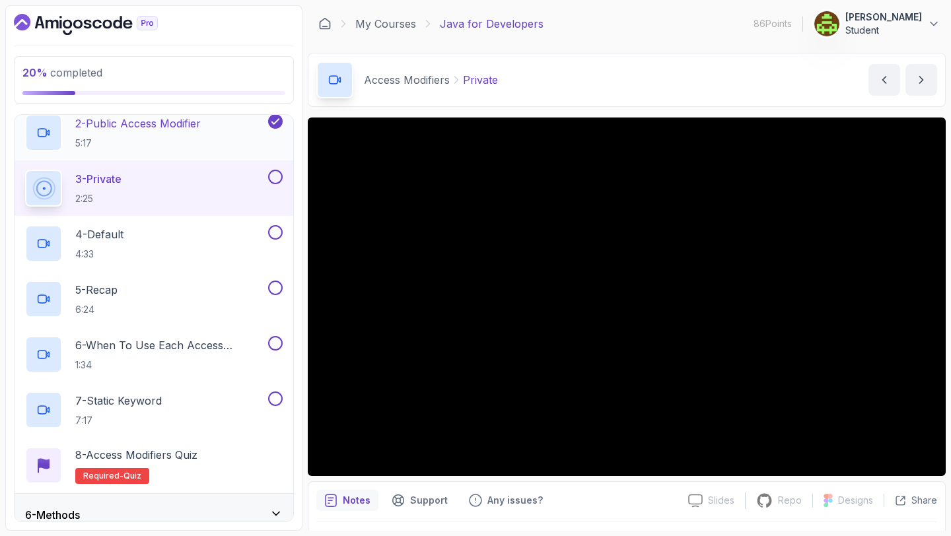
scroll to position [280, 0]
drag, startPoint x: 564, startPoint y: 503, endPoint x: 599, endPoint y: 514, distance: 37.4
click at [599, 514] on div "Notes Support Any issues? Slides Slides not available Repo Repository not avail…" at bounding box center [627, 525] width 638 height 87
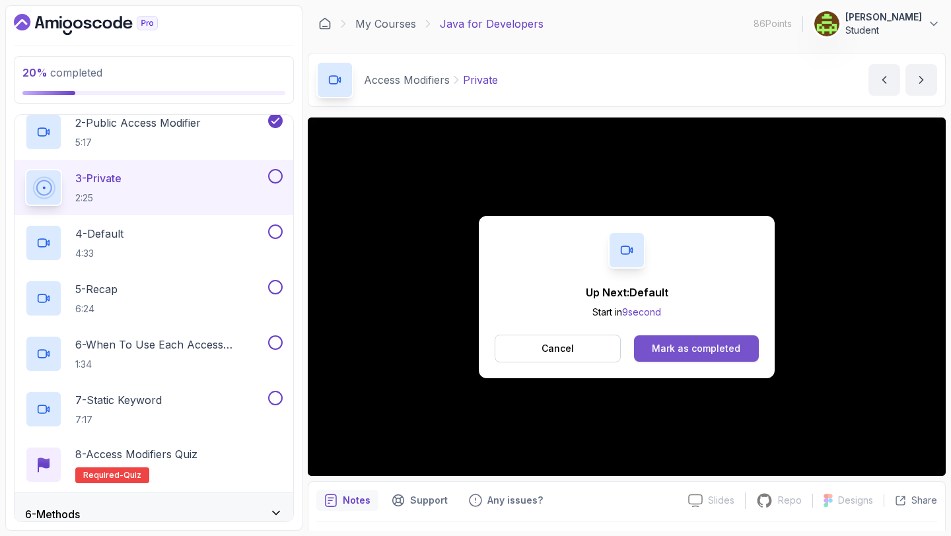
click at [690, 353] on div "Mark as completed" at bounding box center [696, 348] width 89 height 13
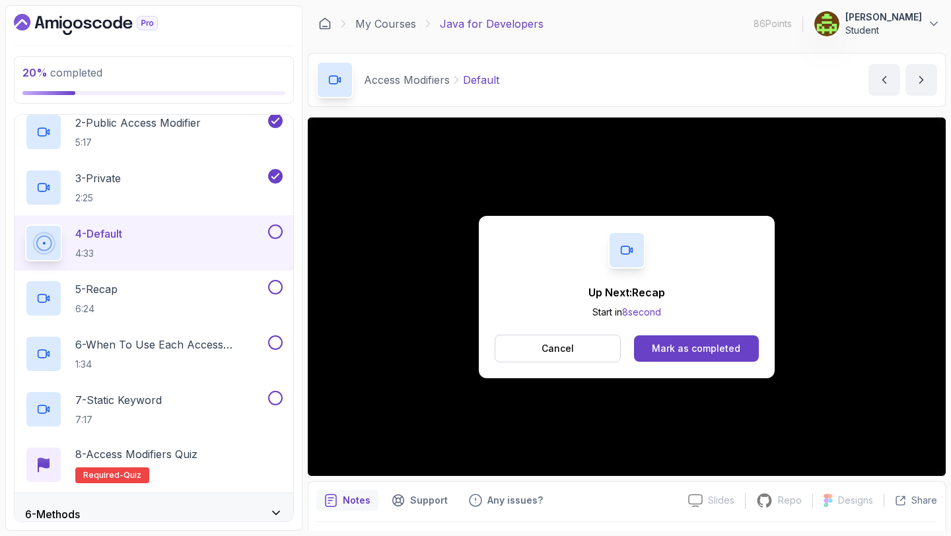
click at [203, 227] on div "4 - Default 4:33" at bounding box center [145, 243] width 240 height 37
click at [594, 342] on button "Cancel" at bounding box center [558, 349] width 126 height 28
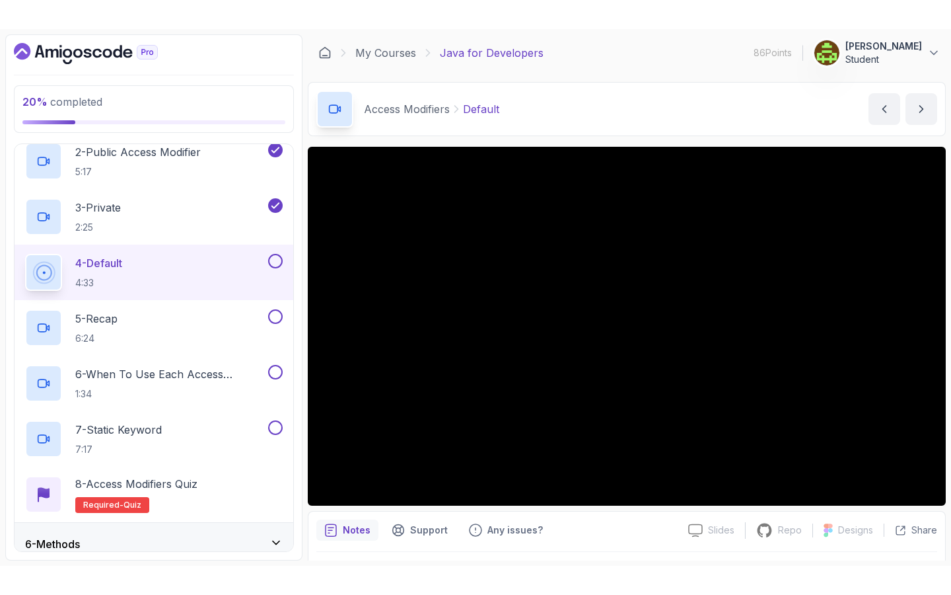
scroll to position [37, 0]
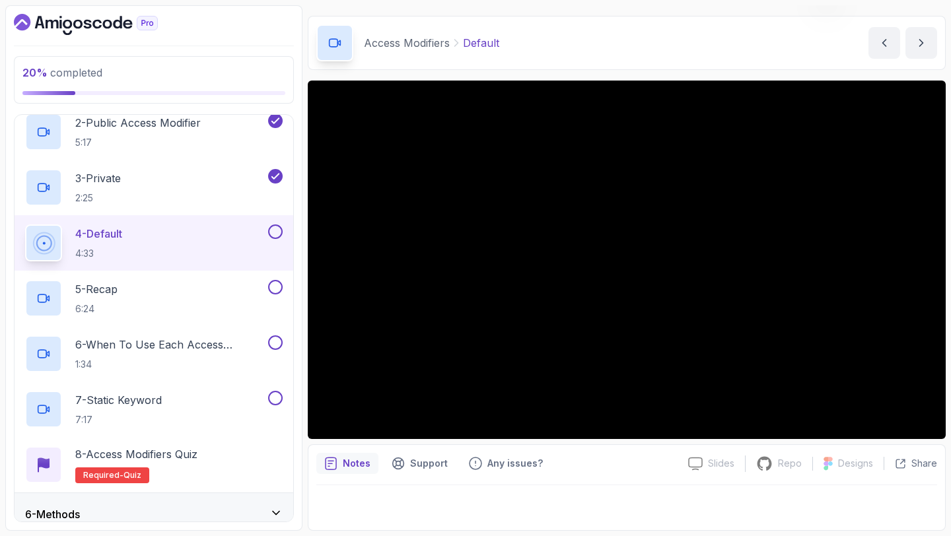
click at [274, 235] on button at bounding box center [275, 232] width 15 height 15
click at [189, 297] on div "5 - Recap 6:24" at bounding box center [145, 298] width 240 height 37
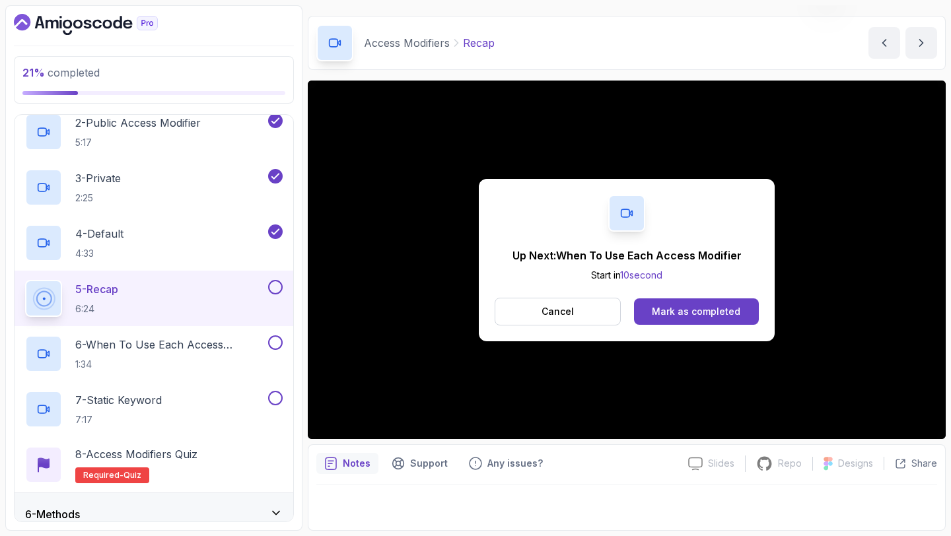
click at [476, 335] on div "Up Next: When To Use Each Access Modifier Start in 10 second Cancel Mark as com…" at bounding box center [627, 260] width 638 height 359
click at [663, 312] on div "Mark as completed" at bounding box center [696, 311] width 89 height 13
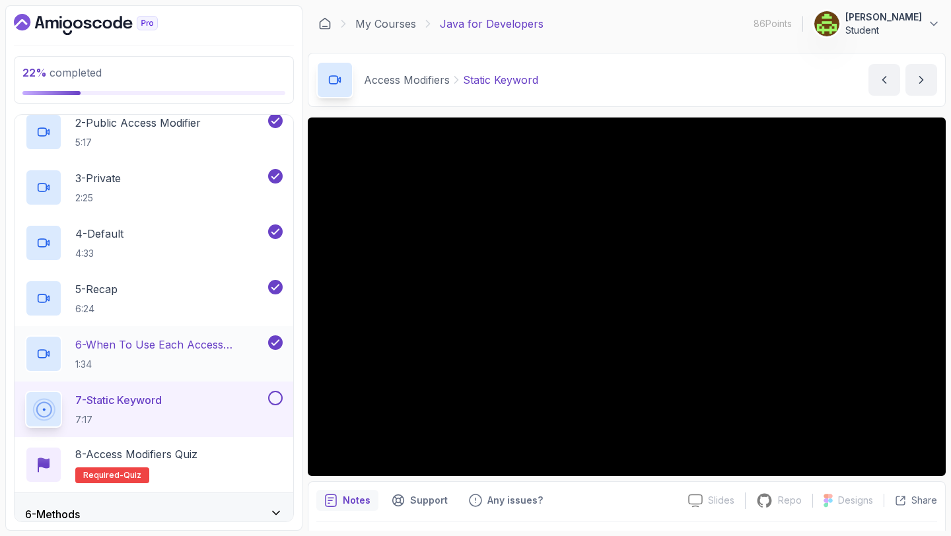
click at [176, 340] on p "6 - When To Use Each Access Modifier" at bounding box center [170, 345] width 190 height 16
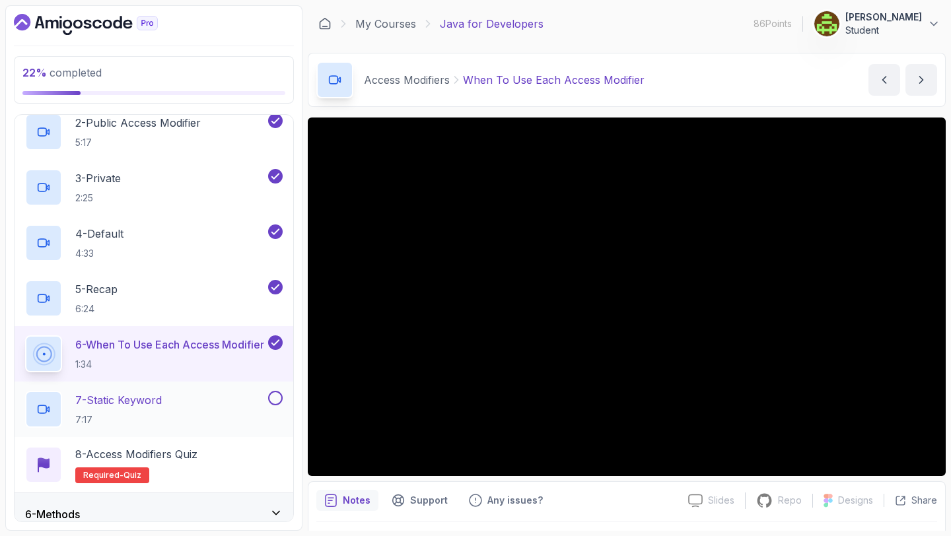
click at [144, 398] on p "7 - Static Keyword" at bounding box center [118, 400] width 87 height 16
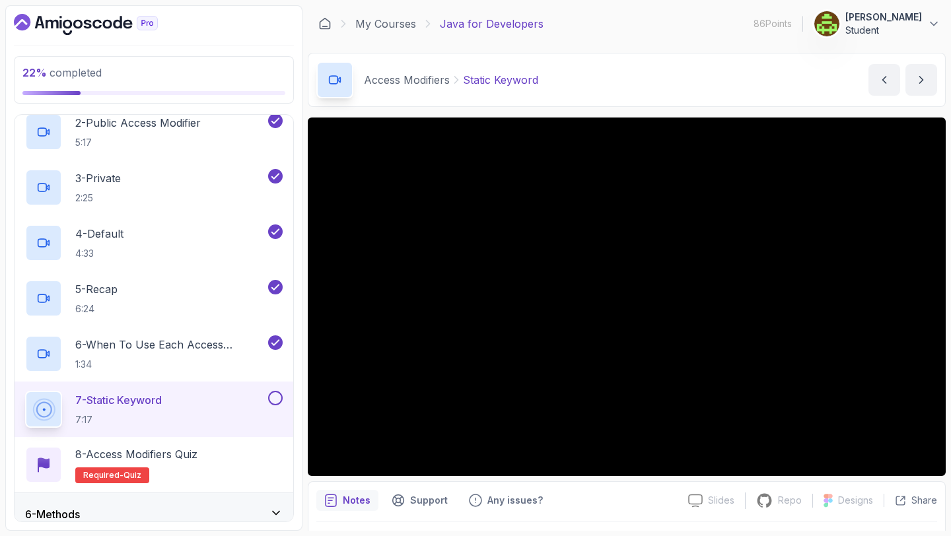
click at [575, 491] on div "Notes Support Any issues?" at bounding box center [496, 500] width 361 height 21
click at [275, 396] on button at bounding box center [275, 398] width 15 height 15
click at [227, 468] on div "8 - Access Modifiers Quiz Required- quiz" at bounding box center [154, 465] width 258 height 37
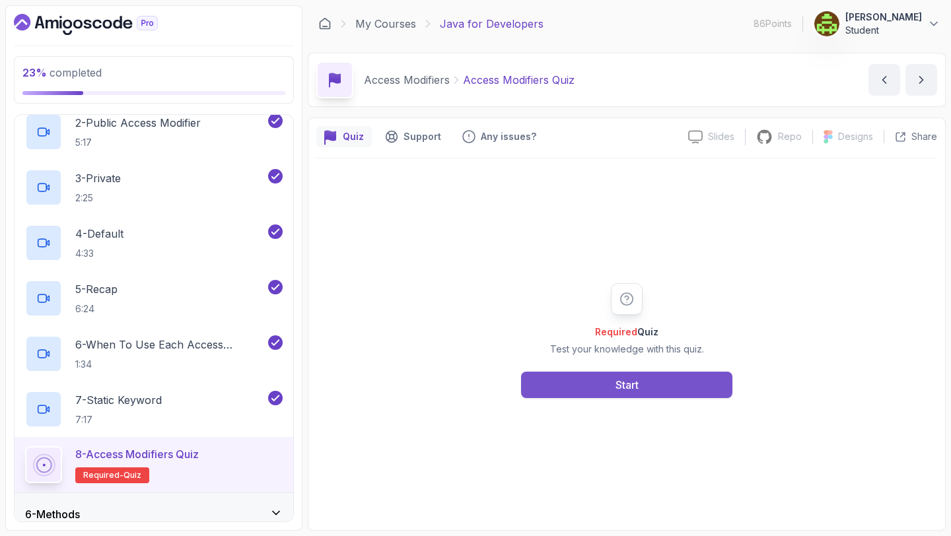
click at [592, 376] on button "Start" at bounding box center [626, 385] width 211 height 26
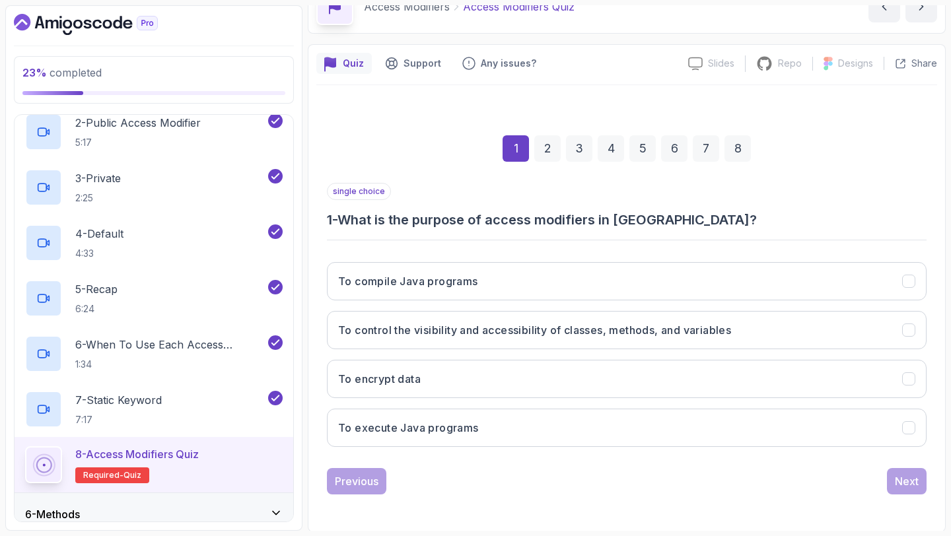
scroll to position [75, 0]
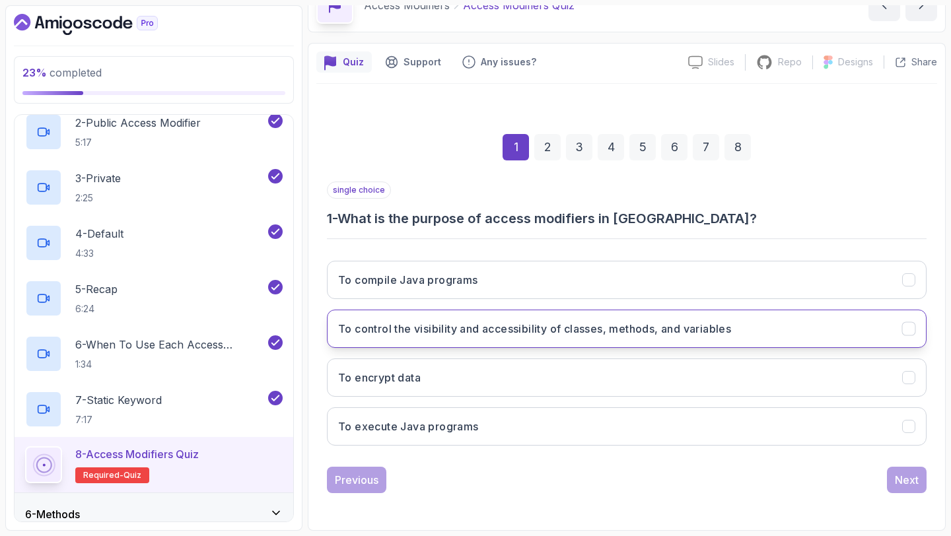
click at [627, 344] on button "To control the visibility and accessibility of classes, methods, and variables" at bounding box center [627, 329] width 600 height 38
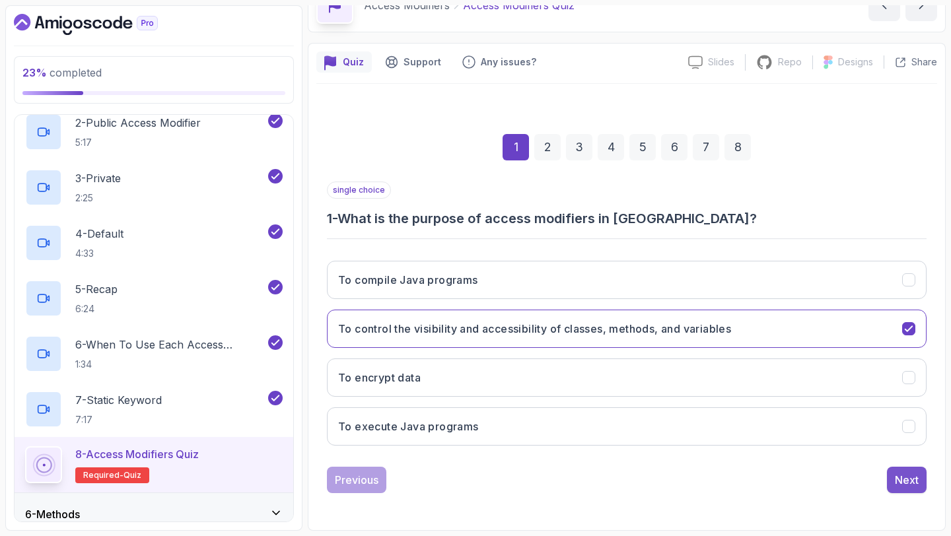
click at [897, 482] on div "Next" at bounding box center [907, 480] width 24 height 16
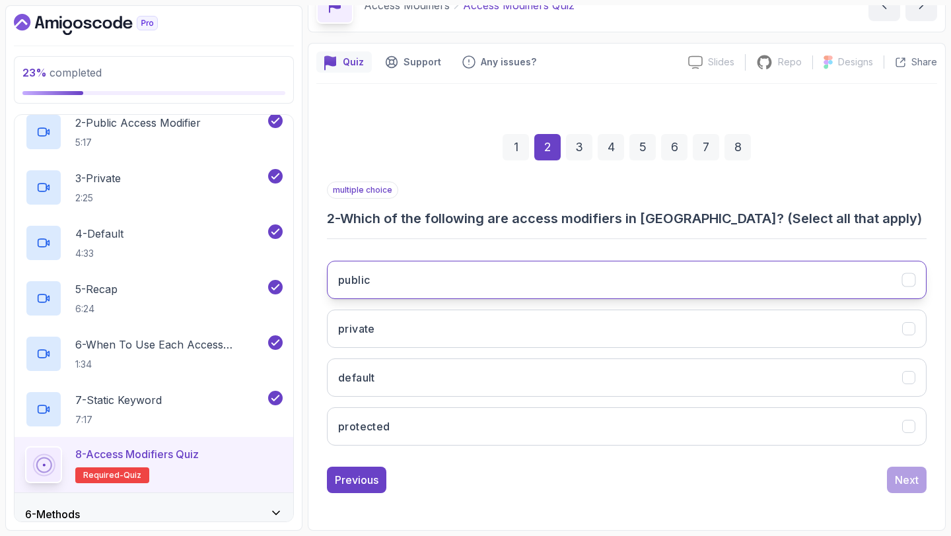
click at [721, 283] on button "public" at bounding box center [627, 280] width 600 height 38
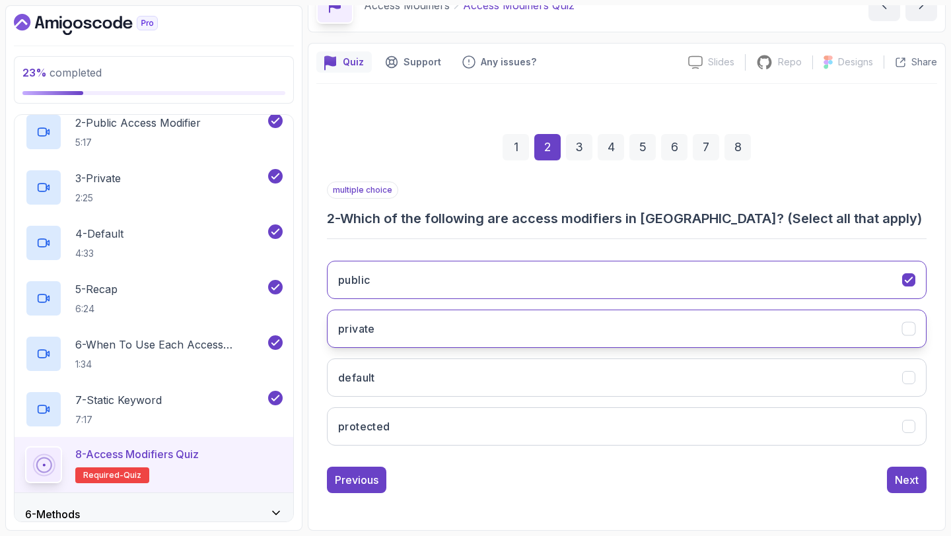
click at [684, 333] on button "private" at bounding box center [627, 329] width 600 height 38
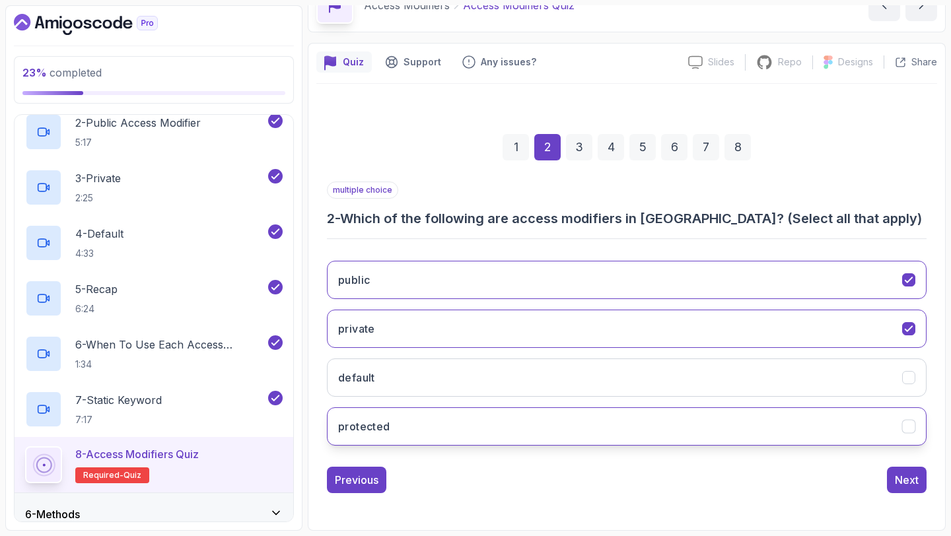
click at [682, 412] on button "protected" at bounding box center [627, 427] width 600 height 38
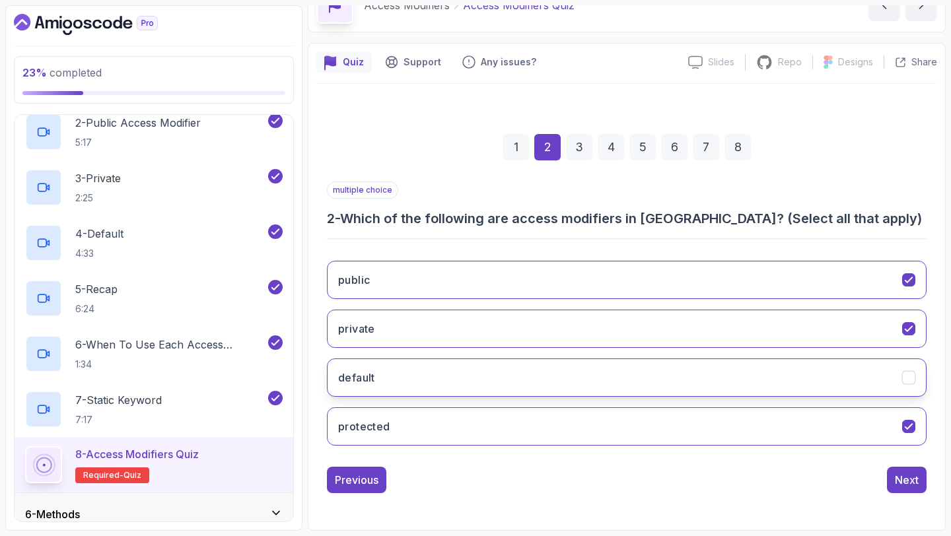
click at [716, 386] on button "default" at bounding box center [627, 378] width 600 height 38
click at [894, 472] on button "Next" at bounding box center [907, 480] width 40 height 26
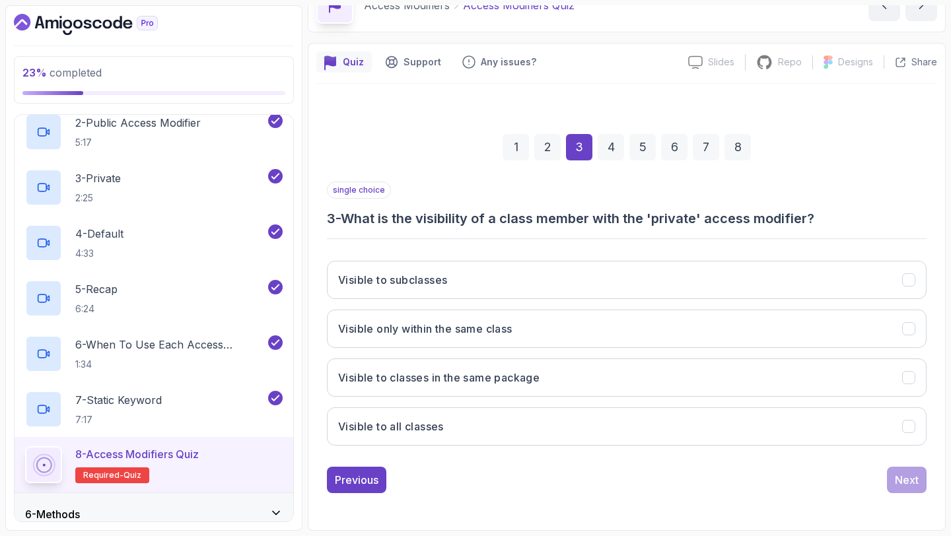
click at [553, 145] on div "2" at bounding box center [548, 147] width 26 height 26
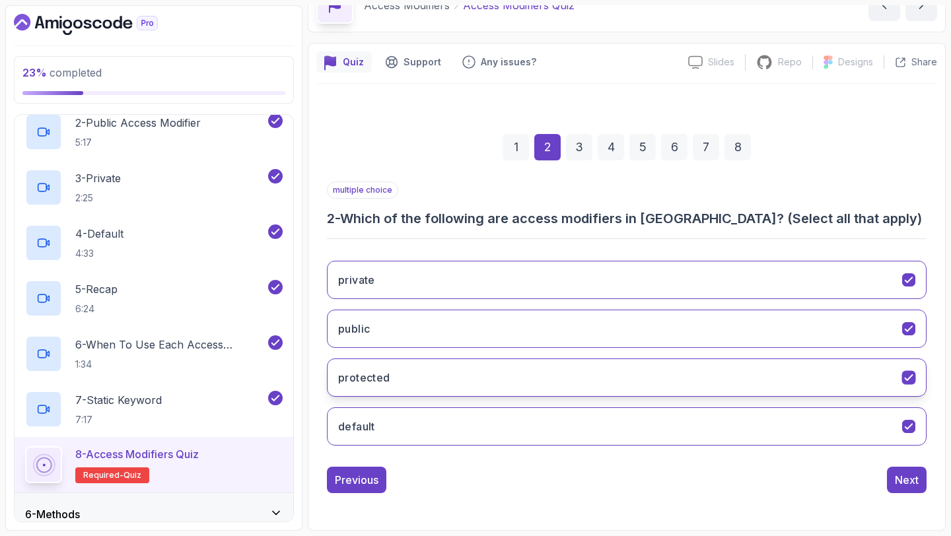
click at [698, 394] on button "protected" at bounding box center [627, 378] width 600 height 38
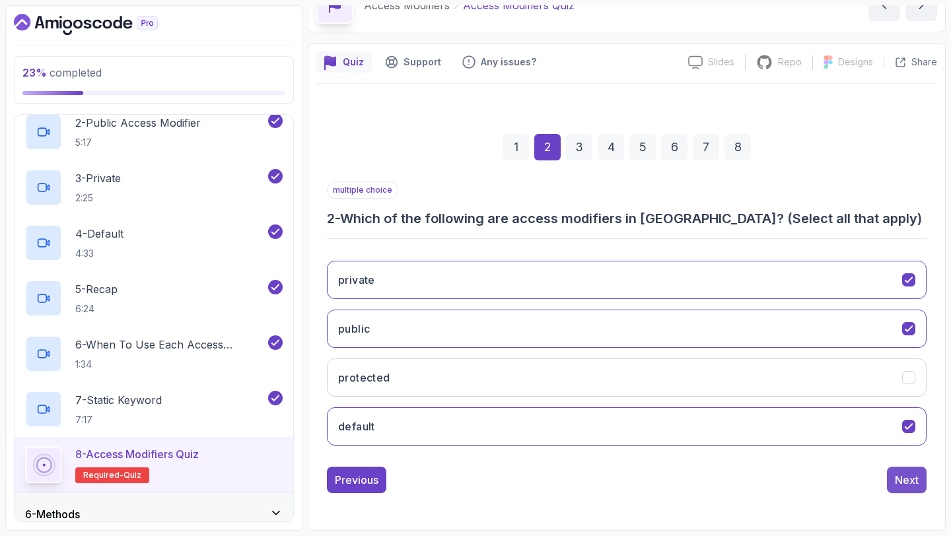
click at [898, 478] on div "Next" at bounding box center [907, 480] width 24 height 16
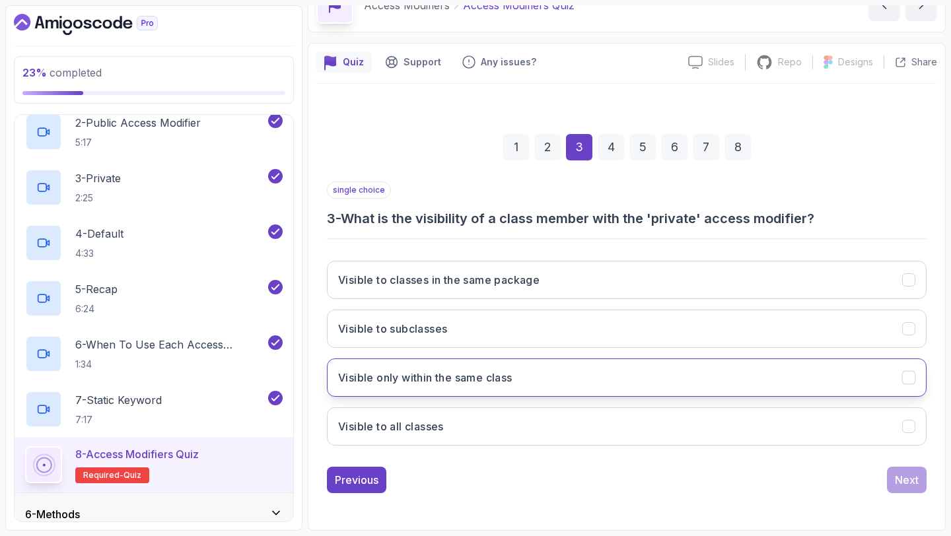
click at [658, 383] on button "Visible only within the same class" at bounding box center [627, 378] width 600 height 38
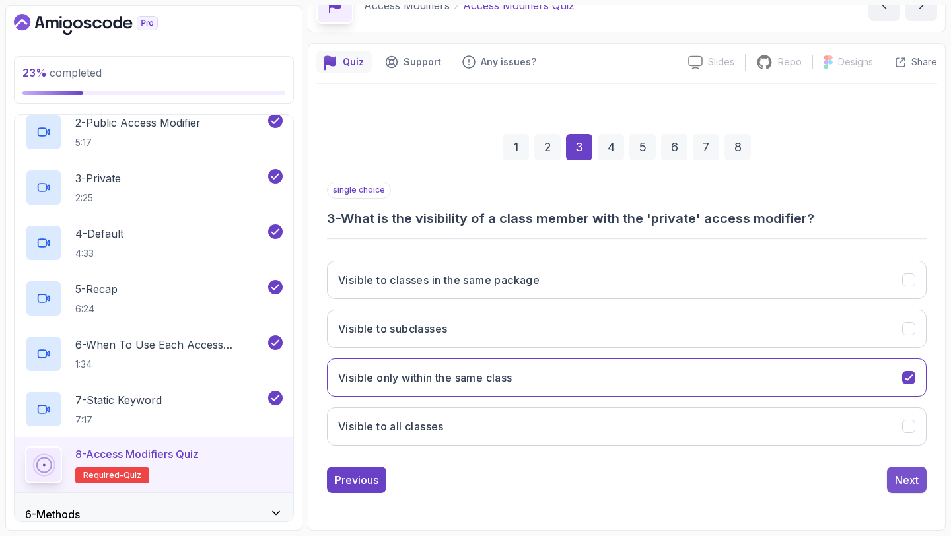
click at [905, 478] on div "Next" at bounding box center [907, 480] width 24 height 16
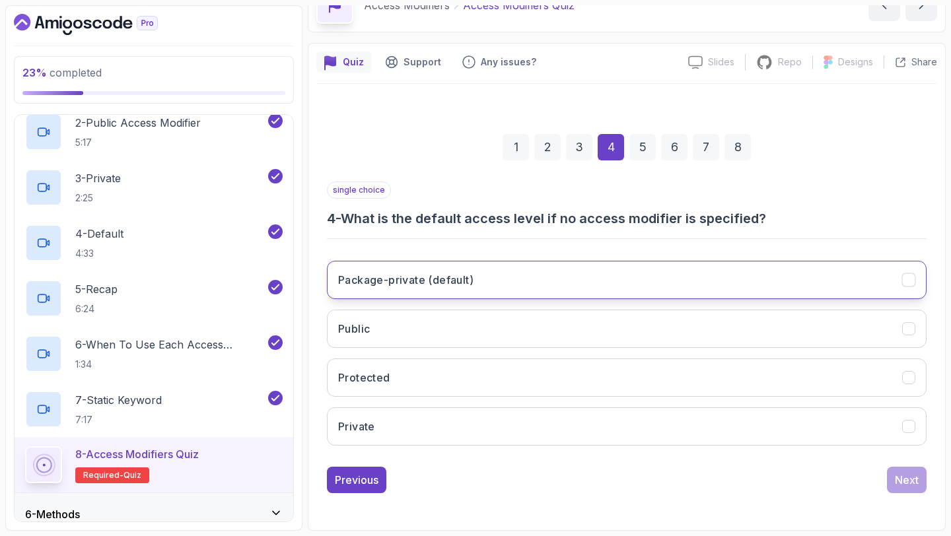
click at [543, 286] on button "Package-private (default)" at bounding box center [627, 280] width 600 height 38
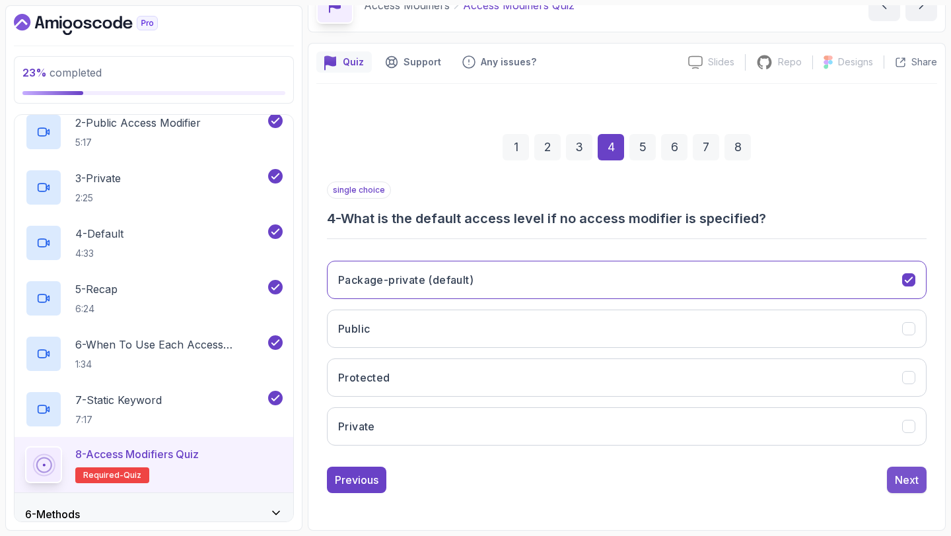
click at [893, 478] on button "Next" at bounding box center [907, 480] width 40 height 26
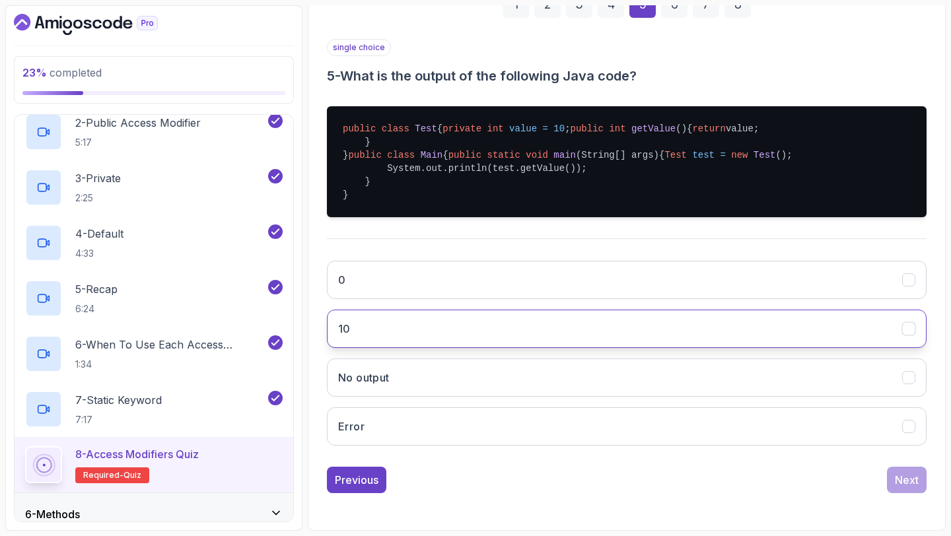
scroll to position [294, 0]
click at [572, 326] on button "10" at bounding box center [627, 329] width 600 height 38
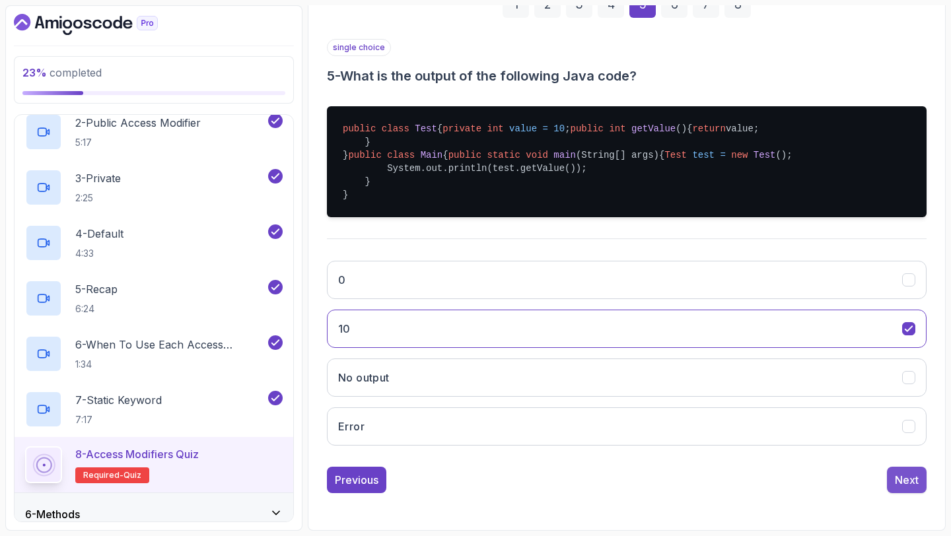
click at [913, 488] on div "Next" at bounding box center [907, 480] width 24 height 16
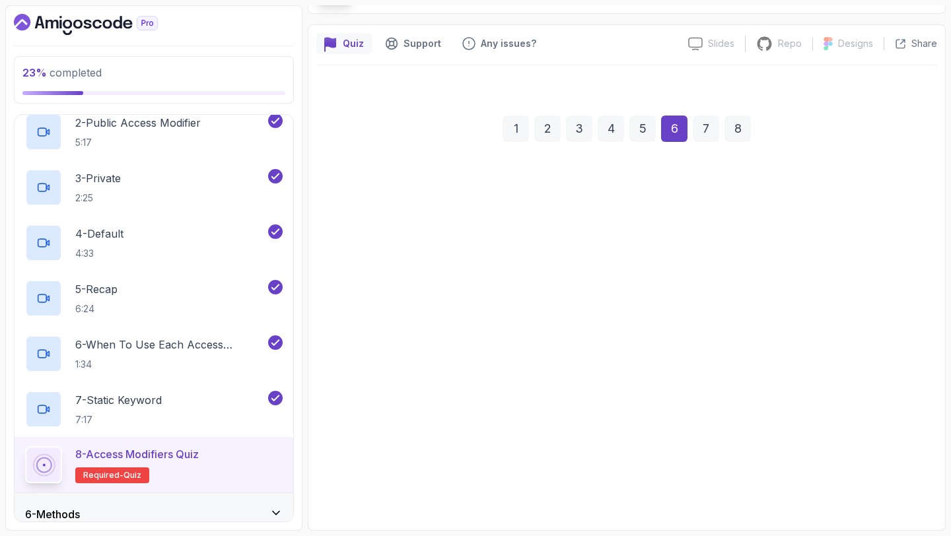
scroll to position [75, 0]
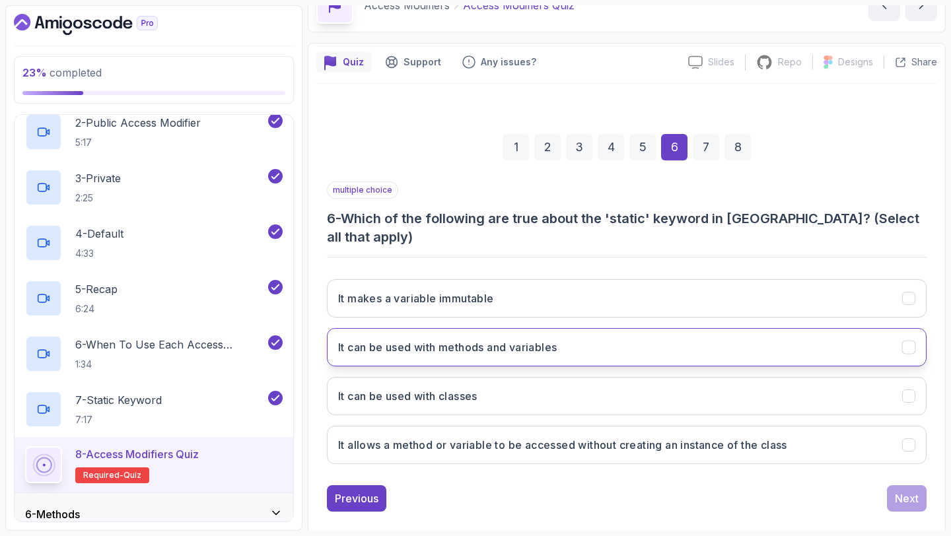
click at [557, 340] on h3 "It can be used with methods and variables" at bounding box center [447, 348] width 219 height 16
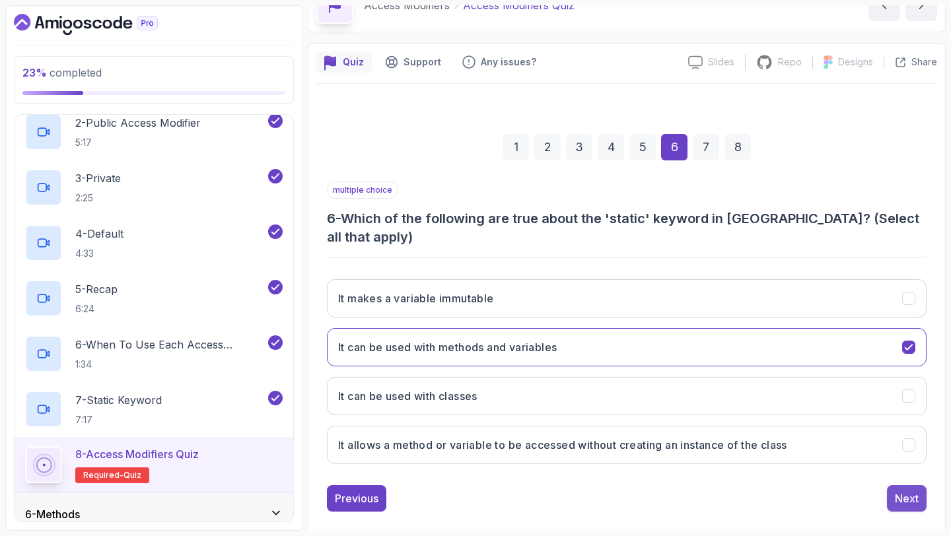
click at [899, 491] on div "Next" at bounding box center [907, 499] width 24 height 16
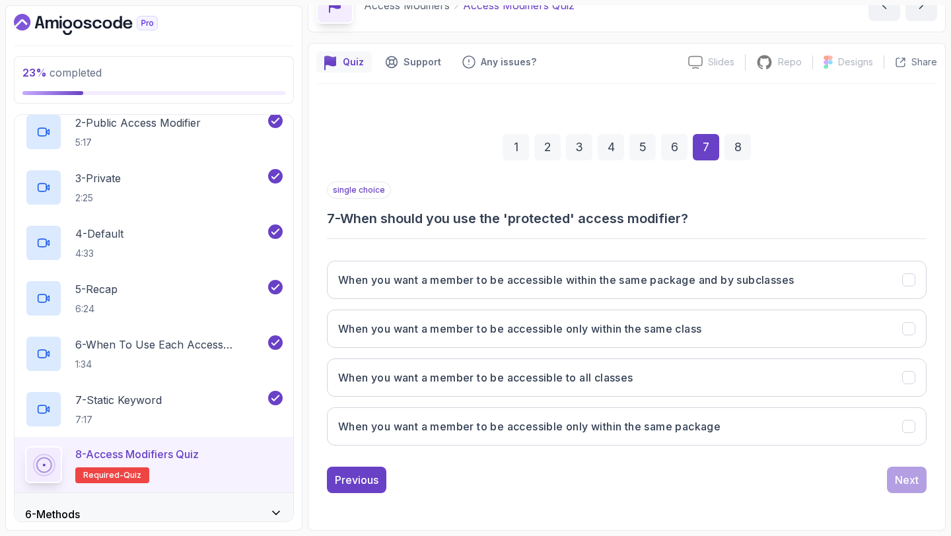
click at [674, 161] on div "1 2 3 4 5 6 7 8" at bounding box center [627, 147] width 600 height 69
click at [681, 143] on div "6" at bounding box center [674, 147] width 26 height 26
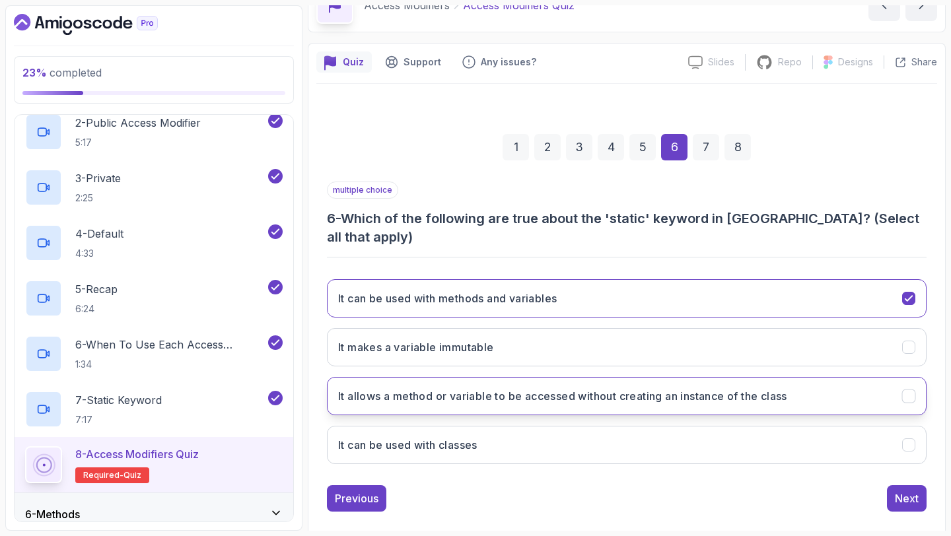
click at [681, 388] on h3 "It allows a method or variable to be accessed without creating an instance of t…" at bounding box center [562, 396] width 449 height 16
click at [905, 491] on div "Next" at bounding box center [907, 499] width 24 height 16
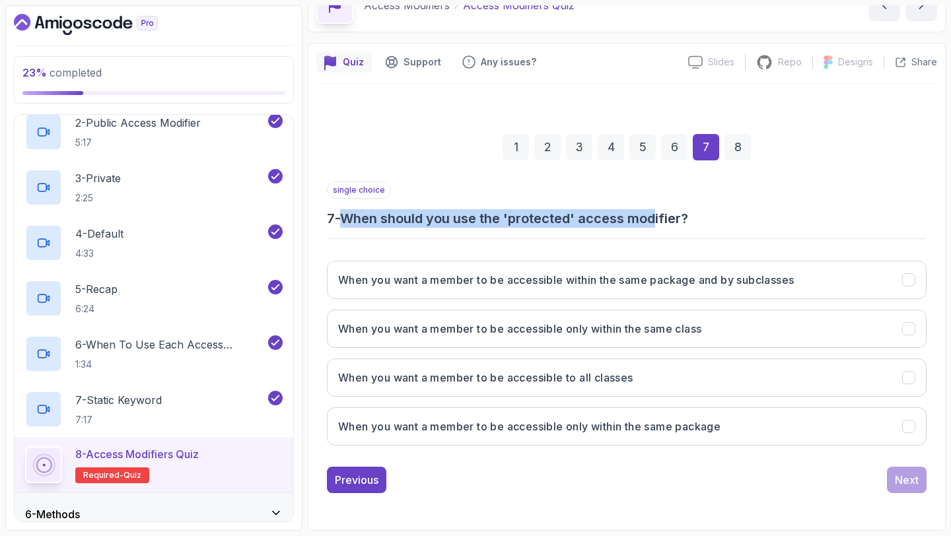
drag, startPoint x: 347, startPoint y: 217, endPoint x: 659, endPoint y: 219, distance: 312.5
click at [659, 219] on h3 "7 - When should you use the 'protected' access modifier?" at bounding box center [627, 218] width 600 height 18
click at [581, 281] on h3 "When you want a member to be accessible within the same package and by subclass…" at bounding box center [566, 280] width 456 height 16
click at [899, 474] on div "Next" at bounding box center [907, 480] width 24 height 16
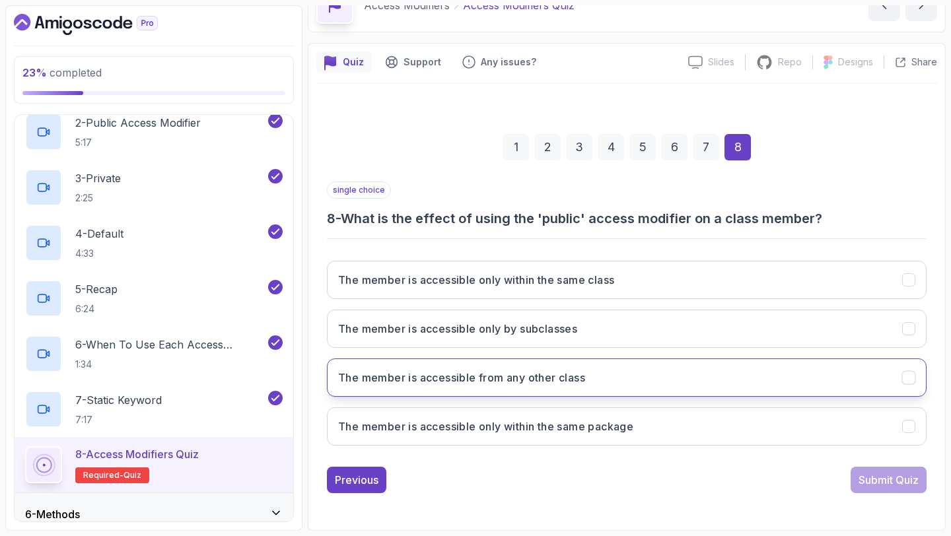
click at [628, 381] on button "The member is accessible from any other class" at bounding box center [627, 378] width 600 height 38
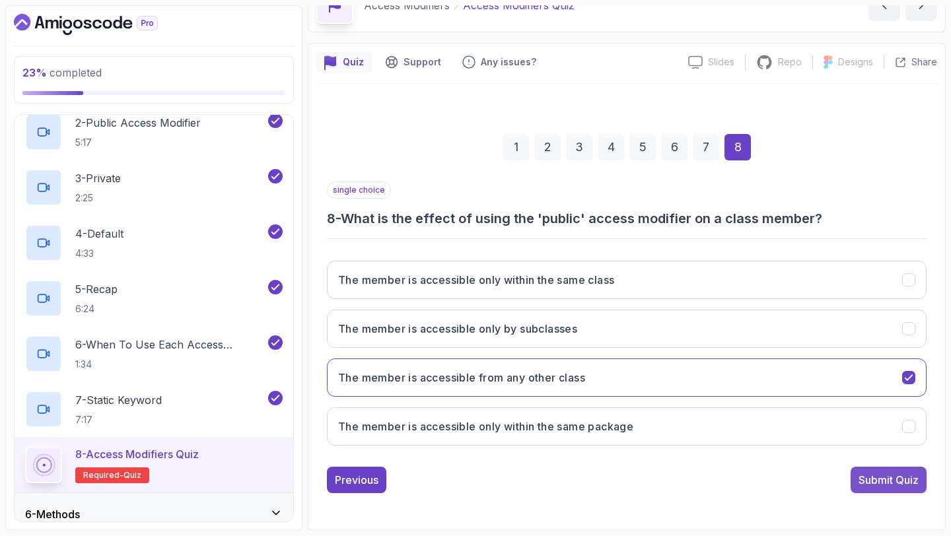
click at [902, 492] on button "Submit Quiz" at bounding box center [889, 480] width 76 height 26
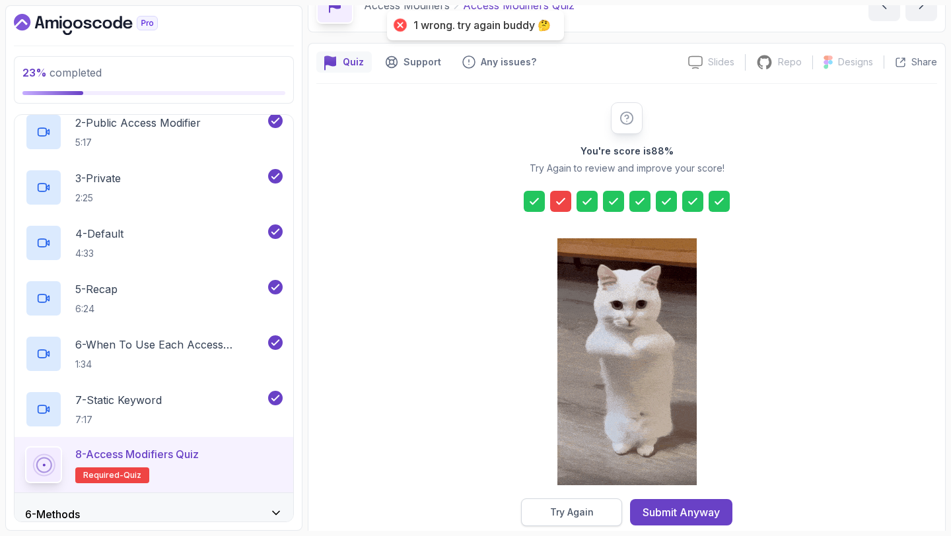
click at [587, 508] on div "Try Again" at bounding box center [572, 512] width 44 height 13
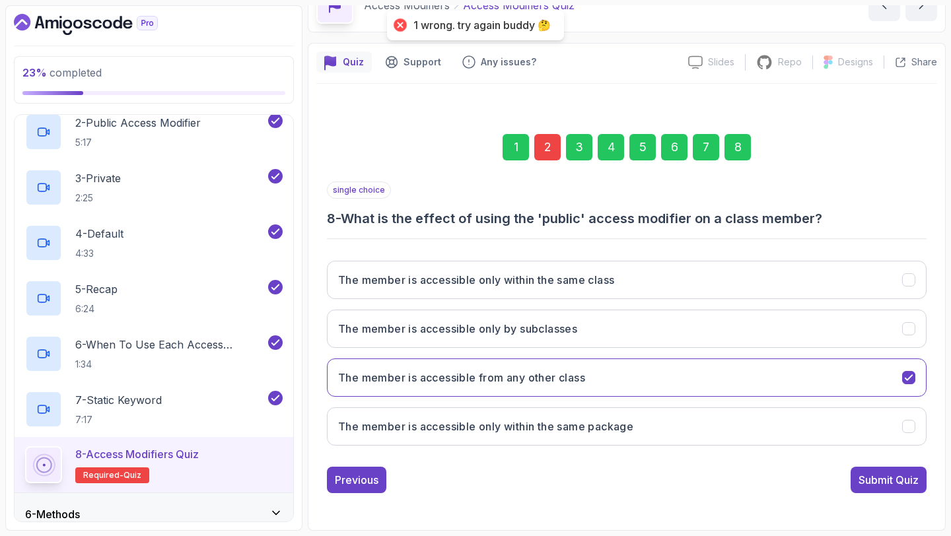
click at [546, 151] on div "2" at bounding box center [548, 147] width 26 height 26
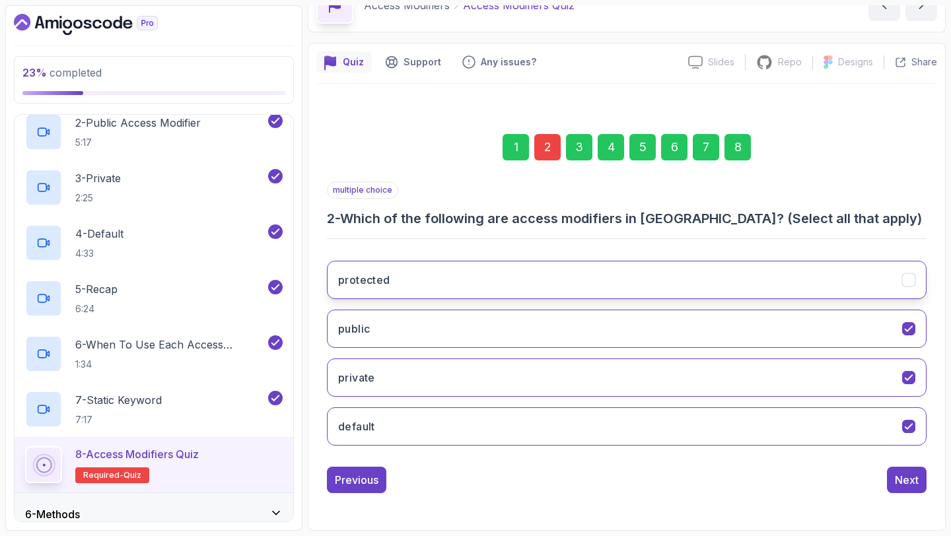
click at [508, 285] on button "protected" at bounding box center [627, 280] width 600 height 38
click at [562, 282] on button "protected" at bounding box center [627, 280] width 600 height 38
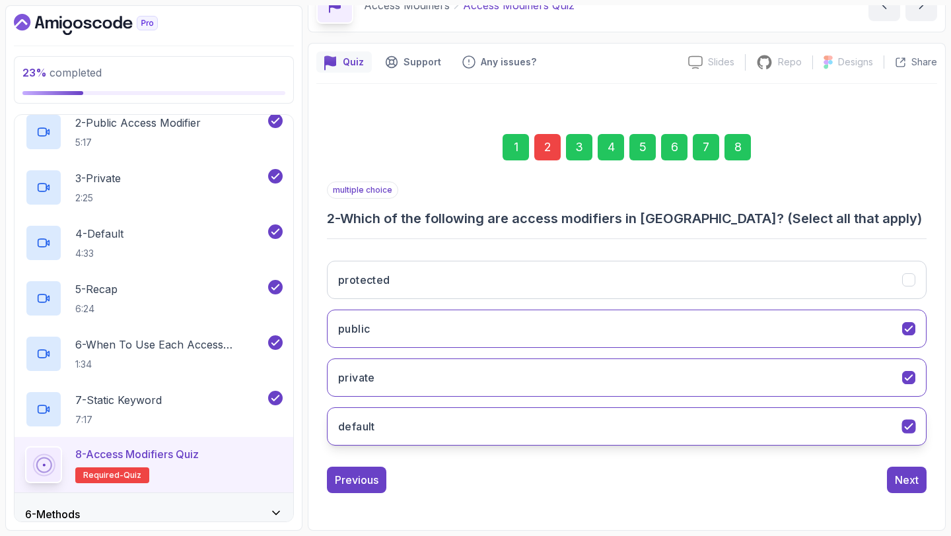
click at [551, 431] on button "default" at bounding box center [627, 427] width 600 height 38
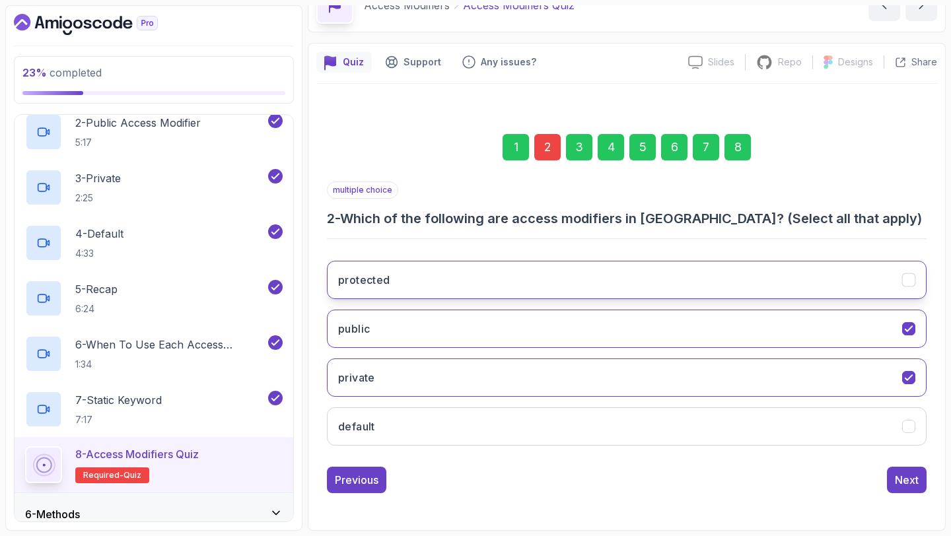
click at [637, 282] on button "protected" at bounding box center [627, 280] width 600 height 38
click at [856, 447] on div "protected public private default" at bounding box center [627, 353] width 600 height 206
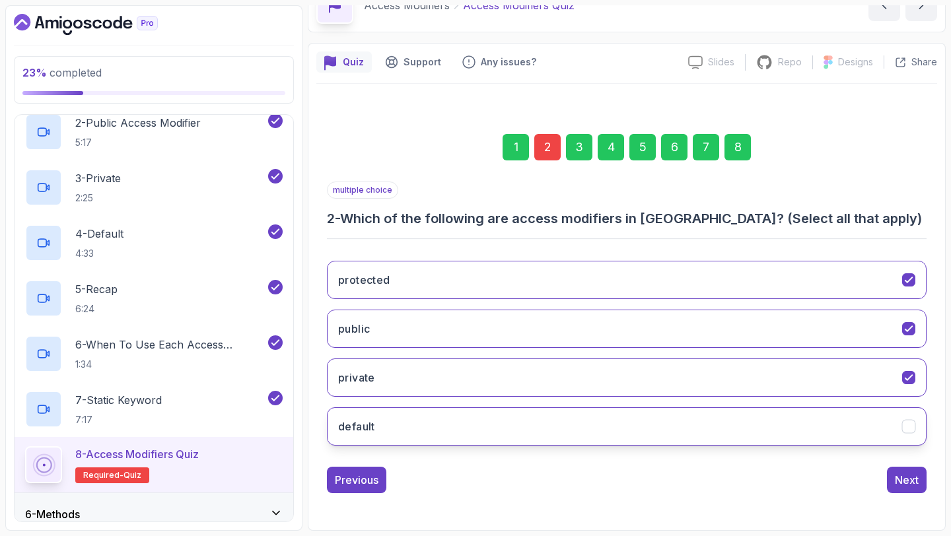
click at [878, 428] on button "default" at bounding box center [627, 427] width 600 height 38
click at [739, 154] on div "8" at bounding box center [738, 147] width 26 height 26
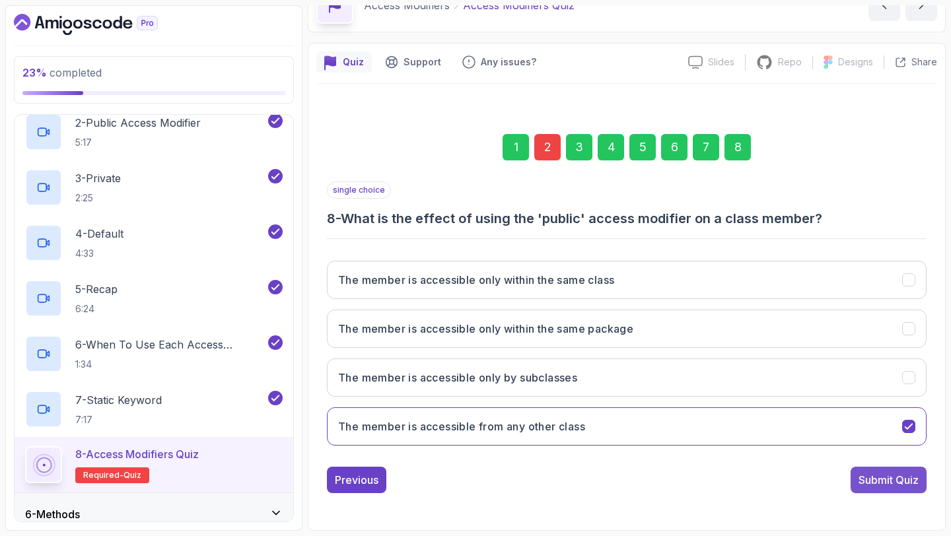
click at [871, 472] on div "Submit Quiz" at bounding box center [889, 480] width 60 height 16
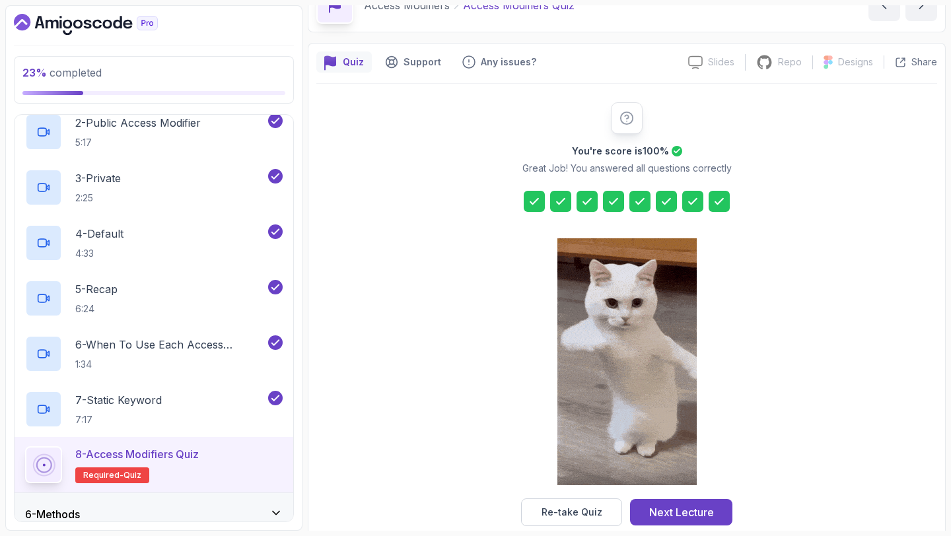
click at [721, 204] on icon at bounding box center [719, 201] width 13 height 13
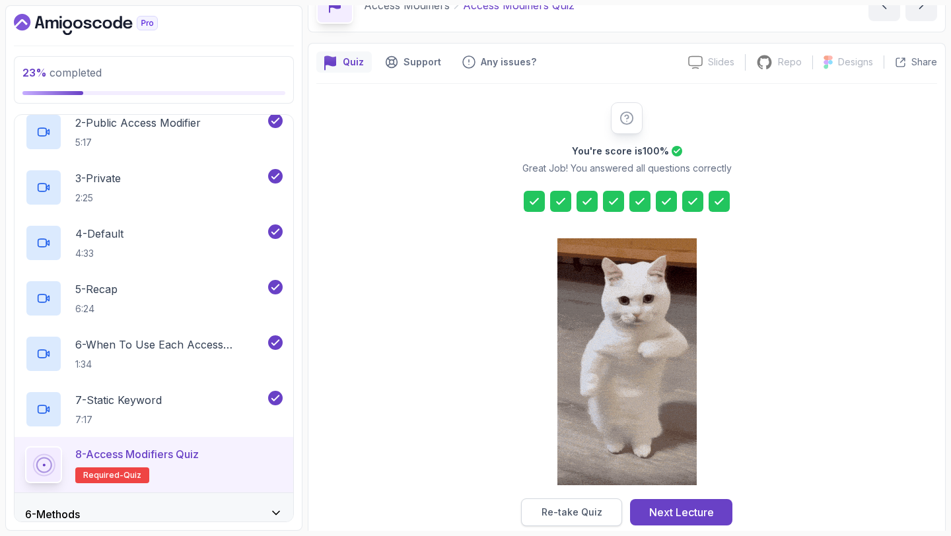
click at [584, 518] on div "Re-take Quiz" at bounding box center [572, 512] width 61 height 13
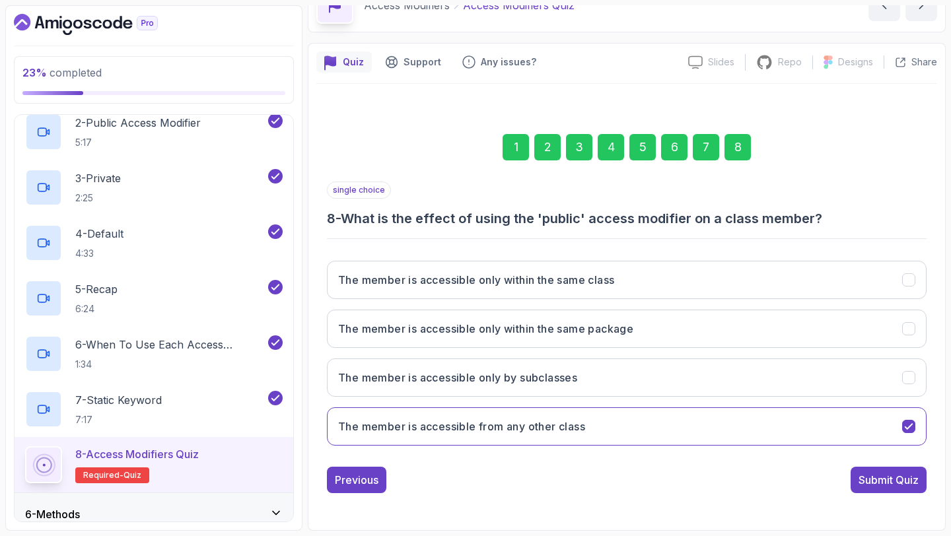
click at [738, 153] on div "8" at bounding box center [738, 147] width 26 height 26
click at [517, 148] on div "1" at bounding box center [516, 147] width 26 height 26
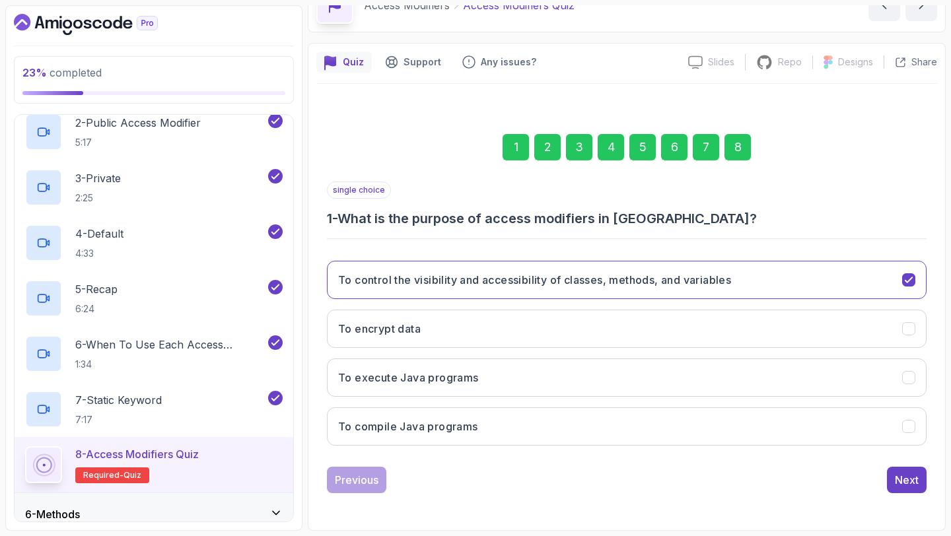
click at [544, 145] on div "2" at bounding box center [548, 147] width 26 height 26
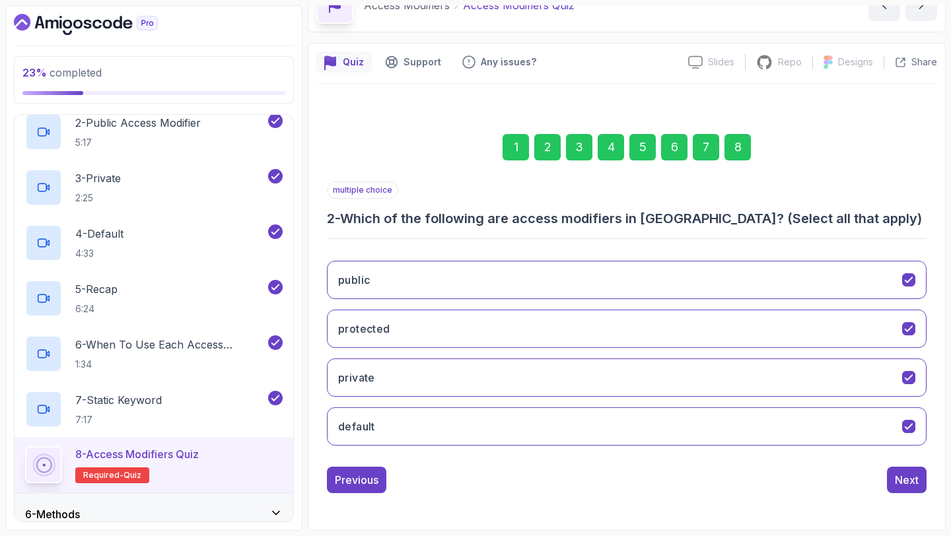
click at [572, 141] on div "3" at bounding box center [579, 147] width 26 height 26
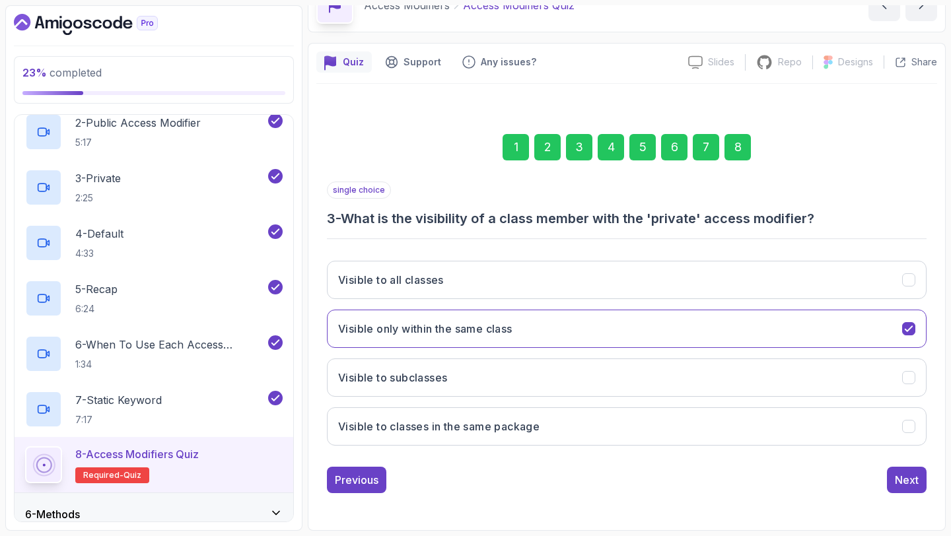
click at [609, 141] on div "4" at bounding box center [611, 147] width 26 height 26
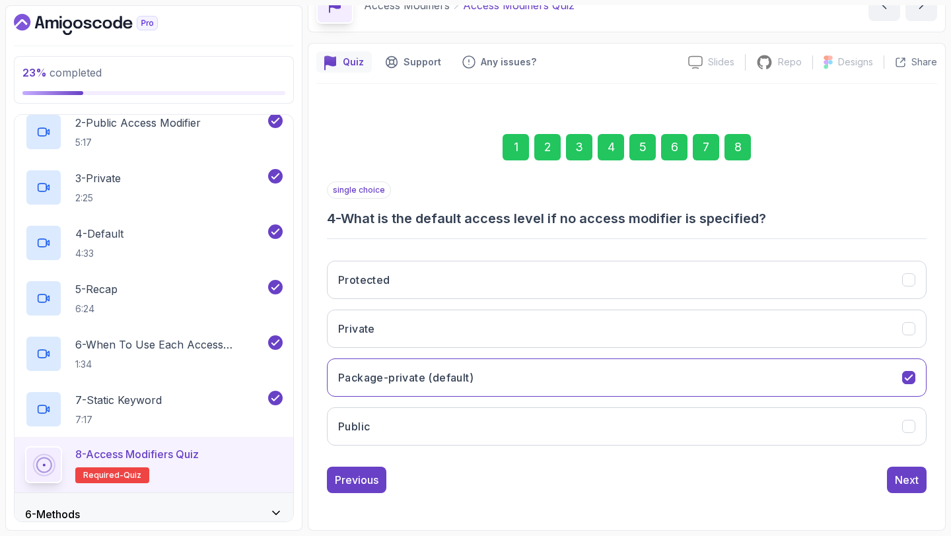
click at [651, 150] on div "5" at bounding box center [643, 147] width 26 height 26
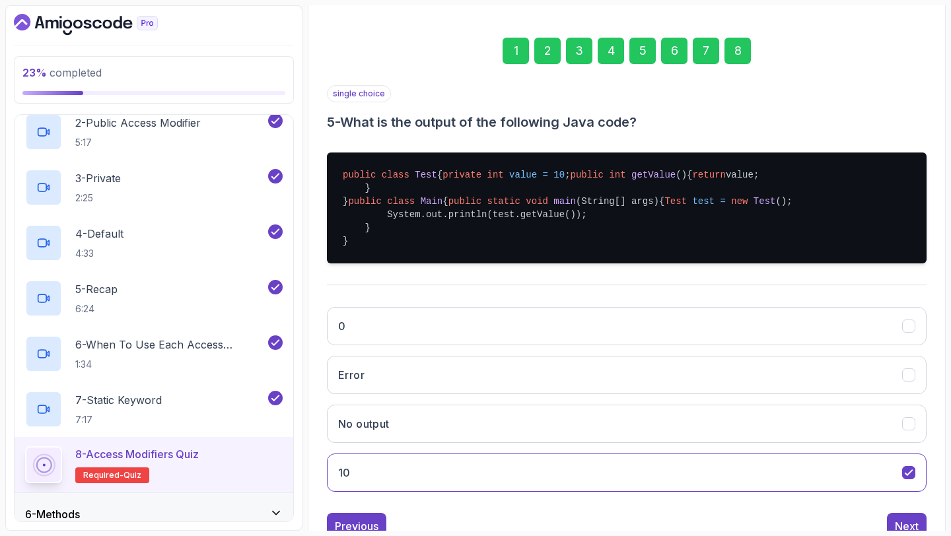
scroll to position [169, 0]
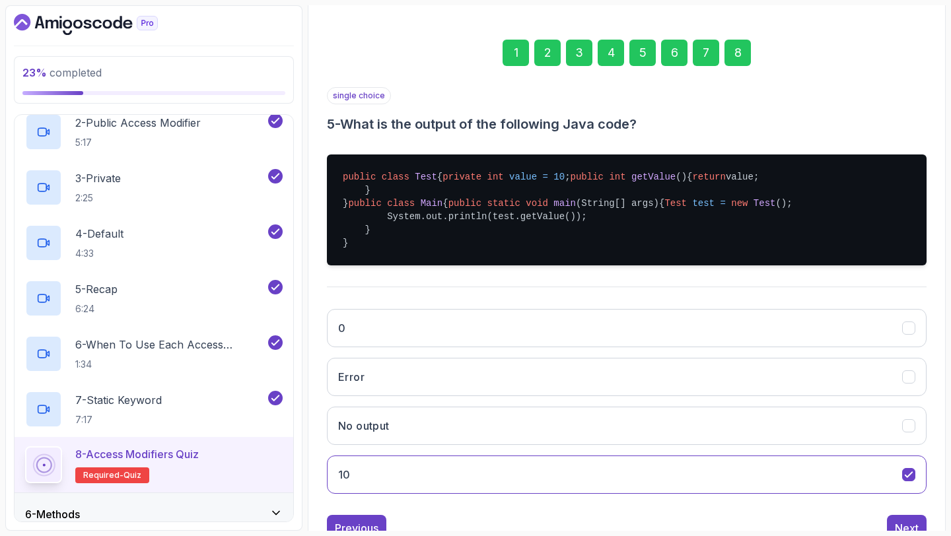
click at [675, 55] on div "6" at bounding box center [674, 53] width 26 height 26
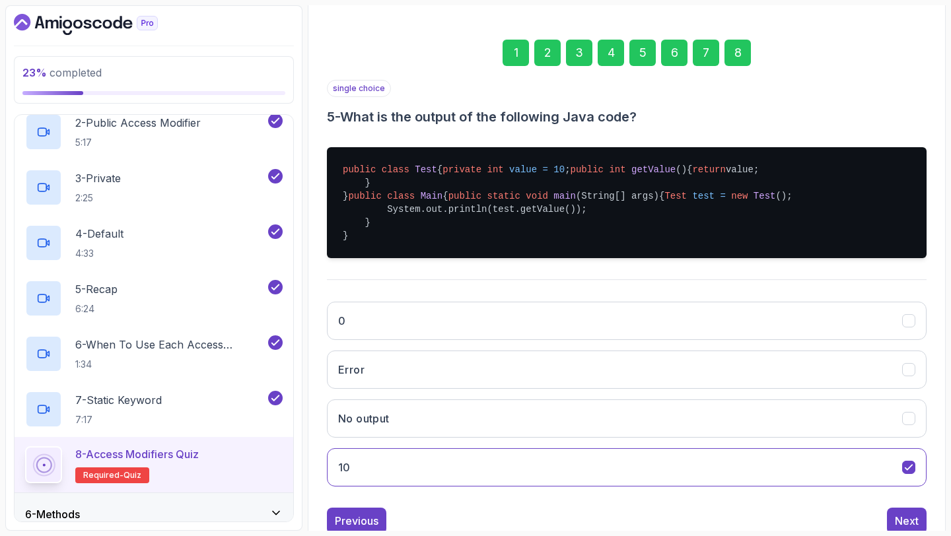
scroll to position [75, 0]
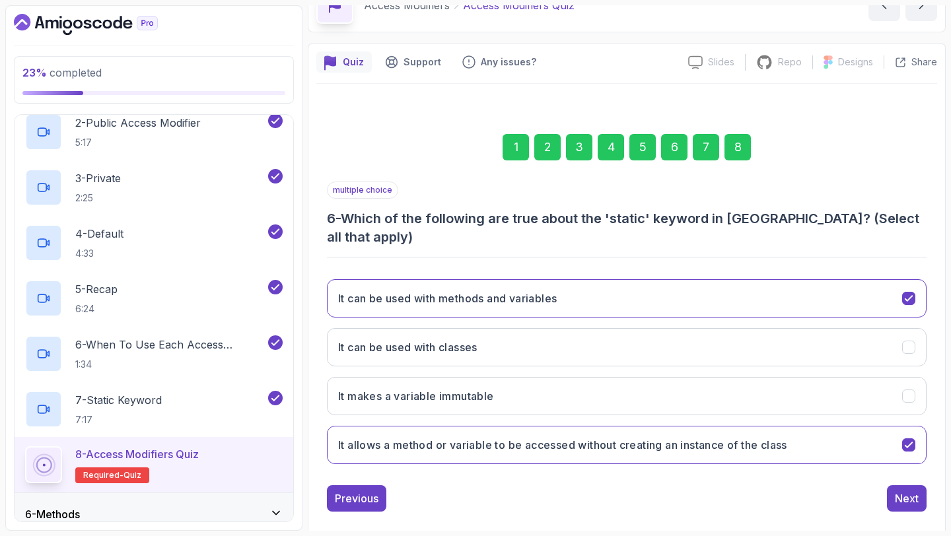
click at [678, 145] on div "6" at bounding box center [674, 147] width 26 height 26
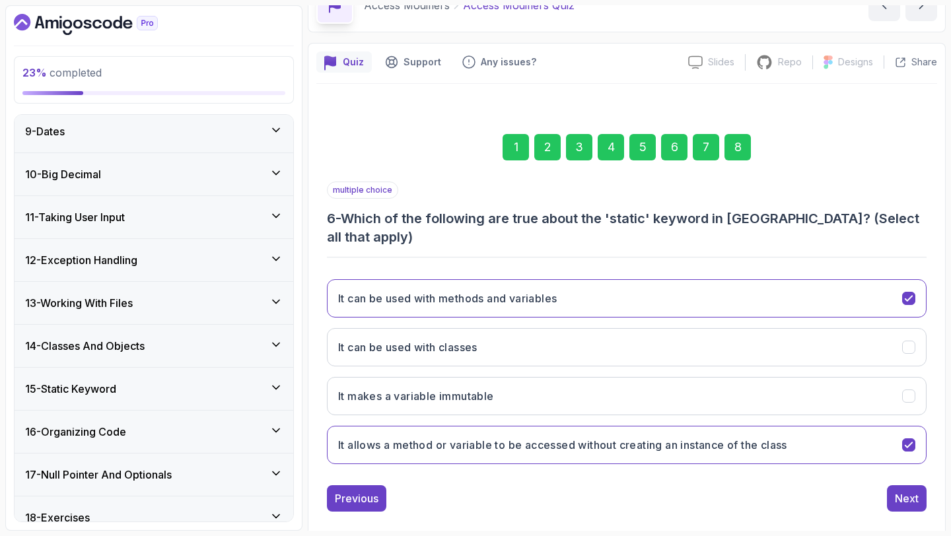
scroll to position [852, 0]
